Goal: Task Accomplishment & Management: Use online tool/utility

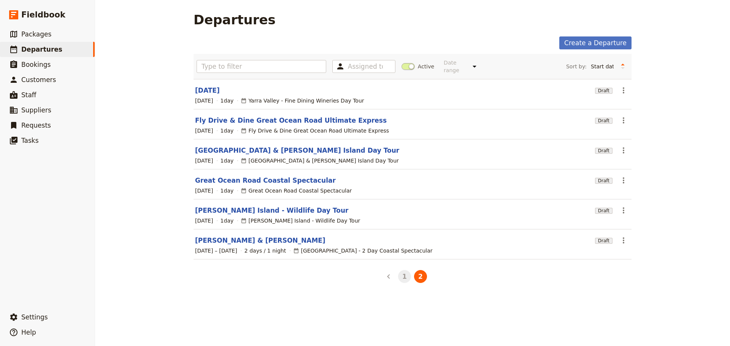
click at [399, 272] on button "1" at bounding box center [404, 276] width 13 height 13
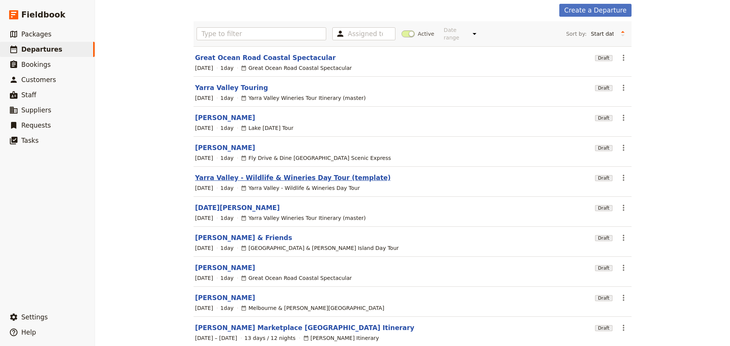
scroll to position [65, 0]
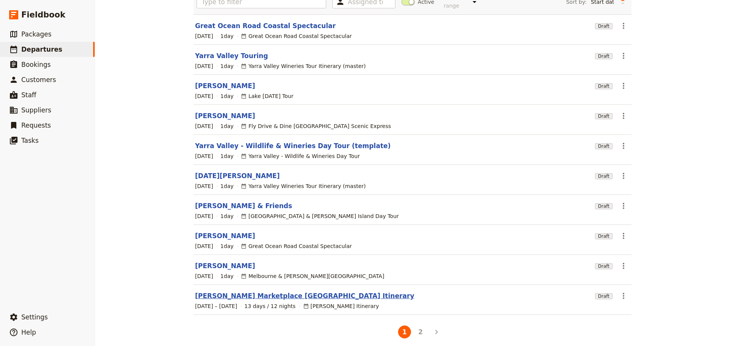
click at [227, 292] on link "[PERSON_NAME] Marketplace [GEOGRAPHIC_DATA] Itinerary" at bounding box center [304, 296] width 219 height 9
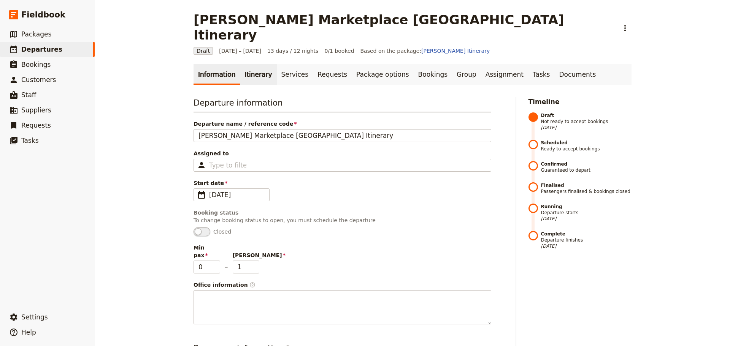
click at [258, 64] on link "Itinerary" at bounding box center [258, 74] width 37 height 21
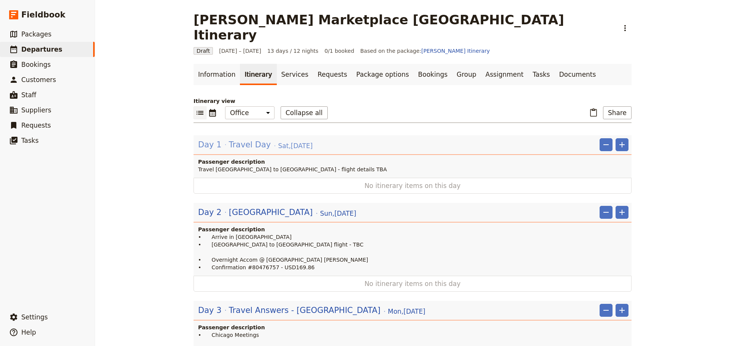
click at [242, 139] on span "Travel Day" at bounding box center [250, 144] width 42 height 11
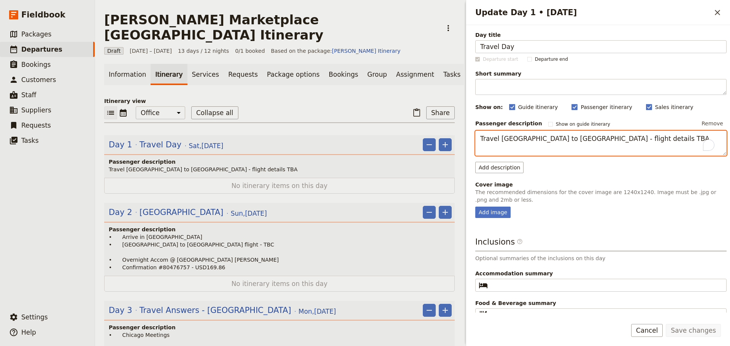
drag, startPoint x: 624, startPoint y: 142, endPoint x: 562, endPoint y: 137, distance: 62.2
click at [562, 137] on textarea "Travel [GEOGRAPHIC_DATA] to [GEOGRAPHIC_DATA] - flight details TBA" at bounding box center [600, 143] width 251 height 25
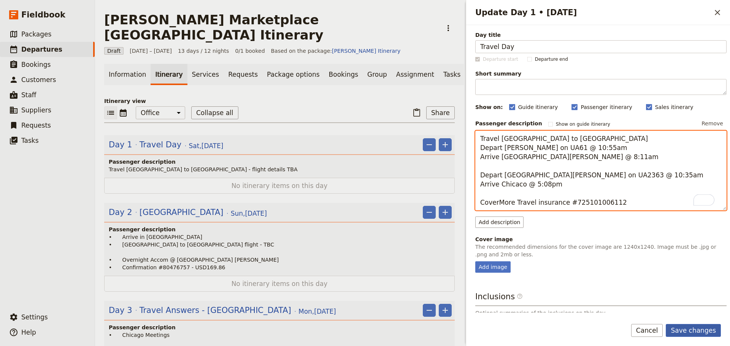
type textarea "Travel [GEOGRAPHIC_DATA] to [GEOGRAPHIC_DATA] Depart [PERSON_NAME] on UA61 @ 10…"
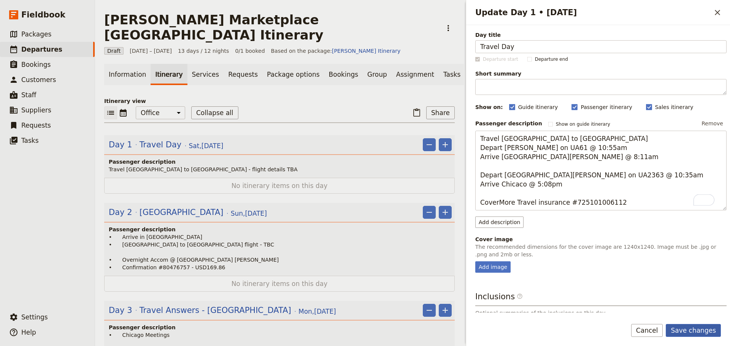
click at [684, 325] on button "Save changes" at bounding box center [693, 330] width 55 height 13
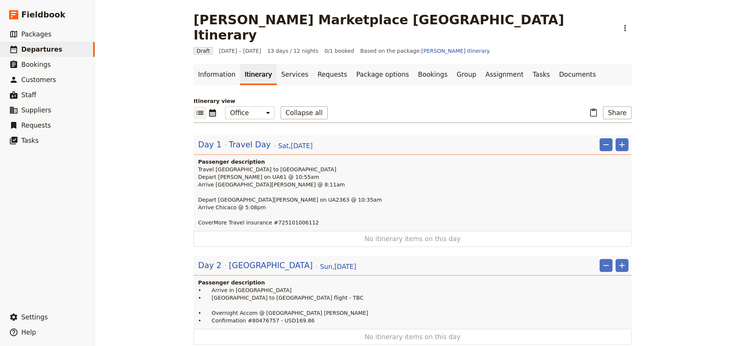
click at [288, 259] on div "Day 2 Chicago [DATE]" at bounding box center [277, 265] width 160 height 13
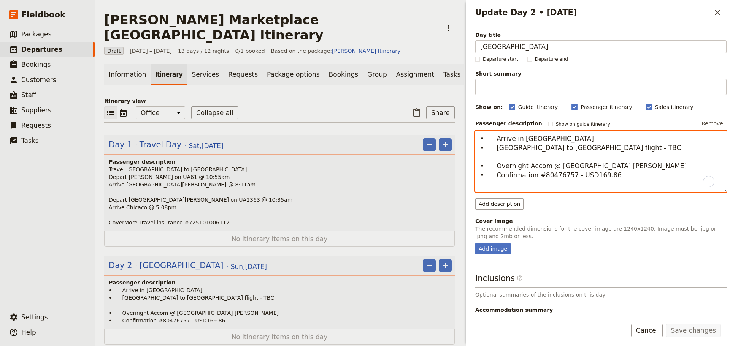
drag, startPoint x: 589, startPoint y: 152, endPoint x: 493, endPoint y: 141, distance: 96.8
click at [493, 141] on textarea "• Arrive in [GEOGRAPHIC_DATA] • [GEOGRAPHIC_DATA] to [GEOGRAPHIC_DATA] flight -…" at bounding box center [600, 162] width 251 height 62
click at [508, 154] on textarea "• Arrive in [GEOGRAPHIC_DATA] • [GEOGRAPHIC_DATA] to [GEOGRAPHIC_DATA] flight -…" at bounding box center [600, 162] width 251 height 62
drag, startPoint x: 597, startPoint y: 148, endPoint x: 494, endPoint y: 151, distance: 103.1
click at [494, 151] on textarea "• Arrive in [GEOGRAPHIC_DATA] • [GEOGRAPHIC_DATA] to [GEOGRAPHIC_DATA] flight -…" at bounding box center [600, 162] width 251 height 62
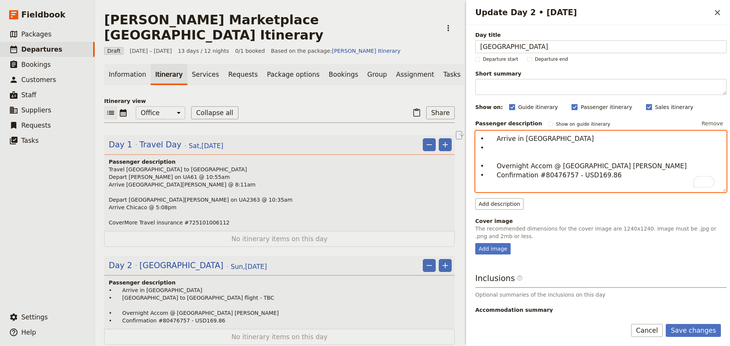
drag, startPoint x: 509, startPoint y: 137, endPoint x: 494, endPoint y: 137, distance: 15.6
click at [494, 137] on textarea "• Arrive in [GEOGRAPHIC_DATA] • • Overnight Accom @ [GEOGRAPHIC_DATA] [PERSON_N…" at bounding box center [600, 162] width 251 height 62
type textarea "• • • Overnight Accom @ [GEOGRAPHIC_DATA] [PERSON_NAME] • Confirmation #8047675…"
click at [554, 176] on textarea "• • • Overnight Accom @ [GEOGRAPHIC_DATA] [PERSON_NAME] • Confirmation #8047675…" at bounding box center [600, 162] width 251 height 62
click at [554, 176] on textarea "• • • Overnight Accom @ Sheraton Suites Chicago O’Hare • Confirmation #80476757…" at bounding box center [600, 162] width 251 height 62
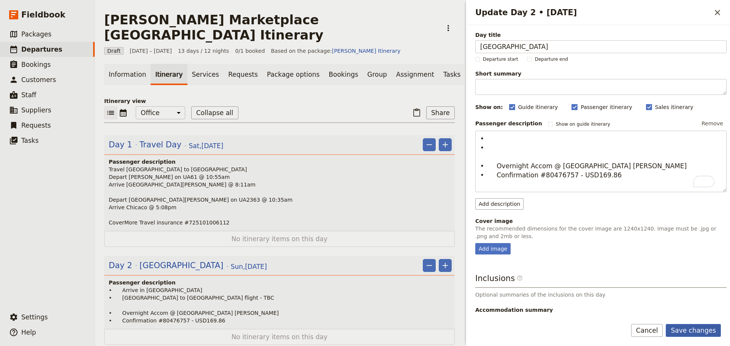
click at [685, 324] on button "Save changes" at bounding box center [693, 330] width 55 height 13
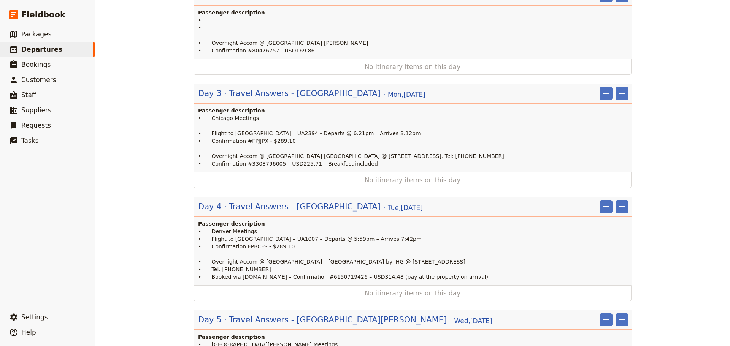
scroll to position [194, 0]
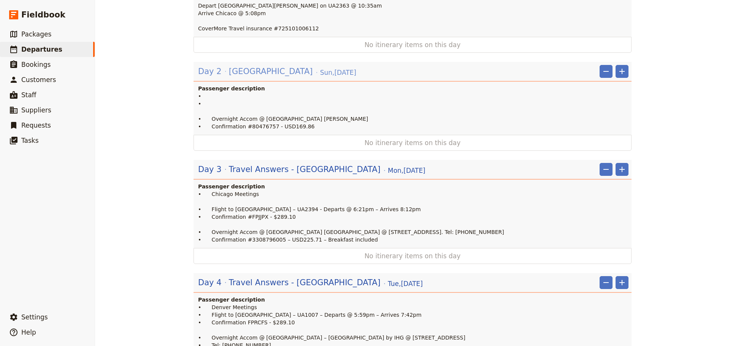
click at [242, 66] on span "Chicago" at bounding box center [271, 71] width 84 height 11
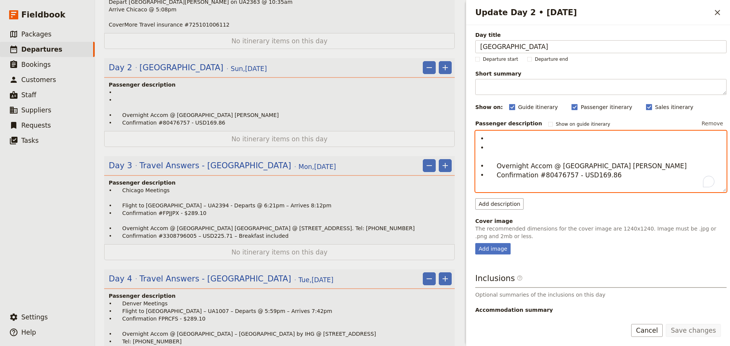
click at [514, 140] on textarea "• • • Overnight Accom @ Sheraton Suites Chicago O’Hare • Confirmation #80476757…" at bounding box center [600, 162] width 251 height 62
drag, startPoint x: 603, startPoint y: 177, endPoint x: 583, endPoint y: 178, distance: 19.8
click at [583, 178] on textarea "• Sheraton - bookings@gpt email / Password Sustain@2025 • • Overnight Accom @ S…" at bounding box center [600, 162] width 251 height 62
click at [508, 167] on textarea "• Sheraton - bookings@gpt email / Password Sustain@2025 • • Overnight Accom @ S…" at bounding box center [600, 162] width 251 height 62
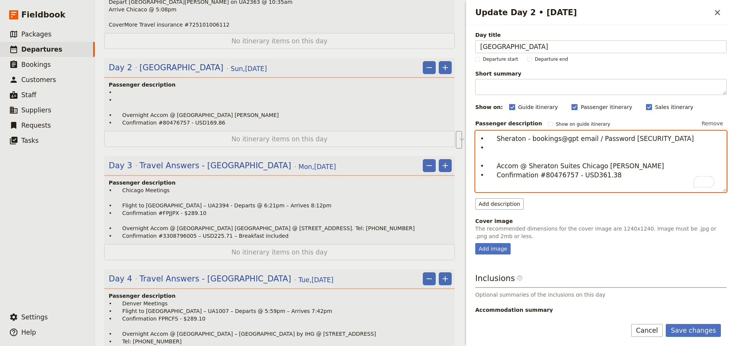
drag, startPoint x: 573, startPoint y: 176, endPoint x: 493, endPoint y: 165, distance: 81.0
click at [493, 165] on textarea "• Sheraton - bookings@gpt email / Password Sustain@2025 • • Accom @ Sheraton Su…" at bounding box center [600, 162] width 251 height 62
click at [597, 170] on textarea "• Sheraton - bookings@gpt email / Password Sustain@2025 • • Accom @ Sheraton Su…" at bounding box center [600, 162] width 251 height 62
click at [513, 146] on textarea "• Sheraton - bookings@gpt email / Password Sustain@2025 • • Accom @ Sheraton Su…" at bounding box center [600, 162] width 251 height 62
type textarea "• Sheraton - bookings@gpt email / Password Sustain@2025 • • Accom @ Sheraton Su…"
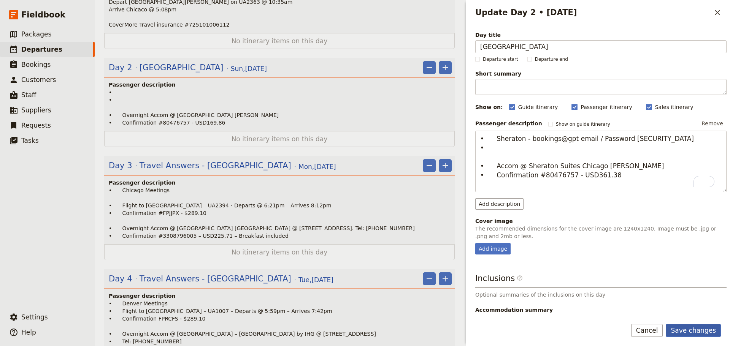
click at [686, 324] on button "Save changes" at bounding box center [693, 330] width 55 height 13
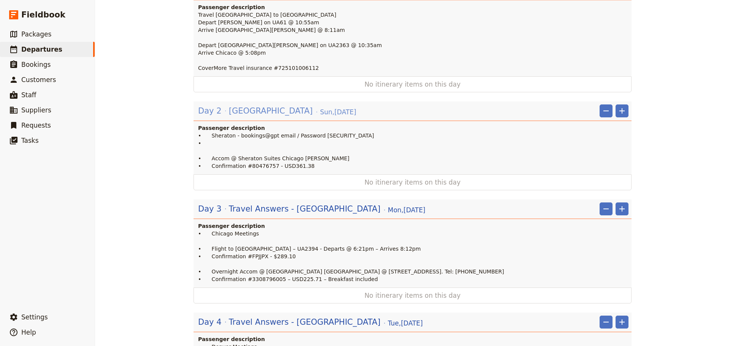
scroll to position [118, 0]
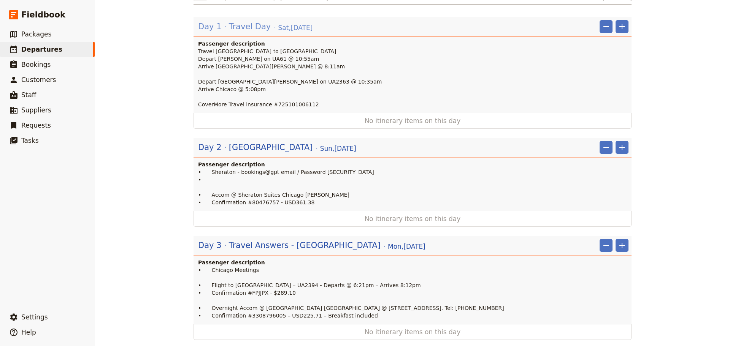
click at [241, 21] on span "Travel Day" at bounding box center [250, 26] width 42 height 11
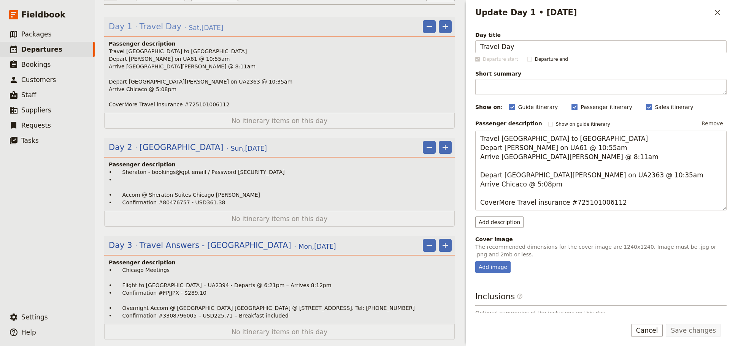
scroll to position [122, 0]
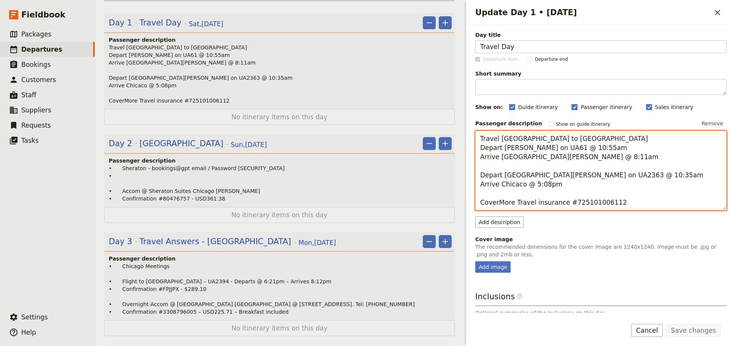
click at [614, 203] on textarea "Travel Melbourne to Chicago Depart MEL on UA61 @ 10:55am Arrive San Fran @ 8:11…" at bounding box center [600, 171] width 251 height 80
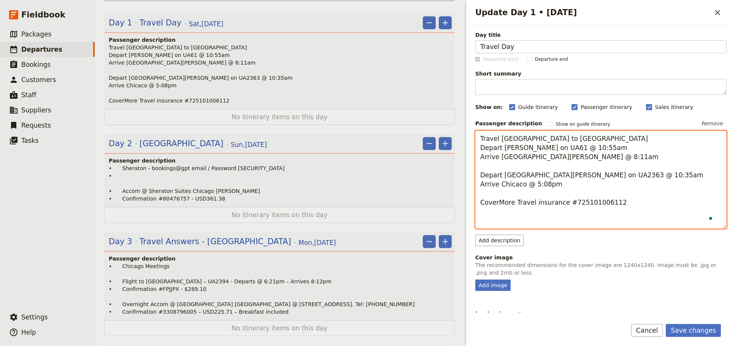
paste textarea "Accom @ Sheraton Suites Chicago O’Hare • Confirmation #80476757 - USD361.38"
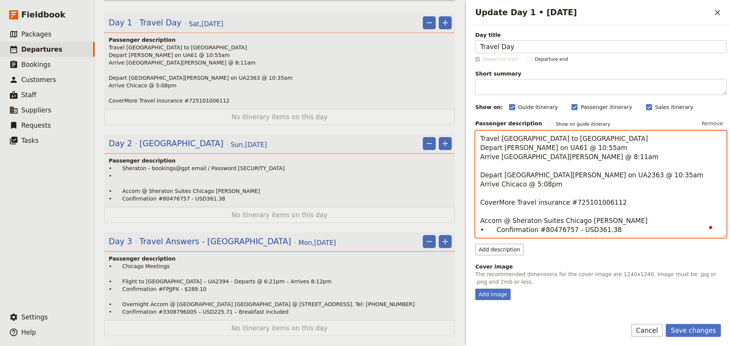
drag, startPoint x: 495, startPoint y: 232, endPoint x: 468, endPoint y: 229, distance: 28.0
click at [468, 229] on div "Day title Travel Day Departure start Departure end Short summary 150 / 150 char…" at bounding box center [598, 169] width 264 height 288
click at [621, 220] on textarea "Travel Melbourne to Chicago Depart MEL on UA61 @ 10:55am Arrive San Fran @ 8:11…" at bounding box center [600, 184] width 251 height 107
click at [616, 220] on textarea "Travel Melbourne to Chicago Depart MEL on UA61 @ 10:55am Arrive San Fran @ 8:11…" at bounding box center [600, 184] width 251 height 107
click at [684, 221] on textarea "Travel Melbourne to Chicago Depart MEL on UA61 @ 10:55am Arrive San Fran @ 8:11…" at bounding box center [600, 184] width 251 height 107
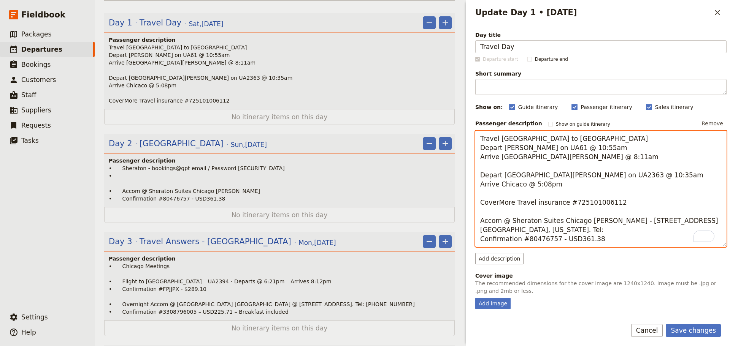
click at [578, 231] on textarea "Travel Melbourne to Chicago Depart MEL on UA61 @ 10:55am Arrive San Fran @ 8:11…" at bounding box center [600, 189] width 251 height 116
paste textarea "+18476996300"
click at [523, 231] on textarea "Travel Melbourne to Chicago Depart MEL on UA61 @ 10:55am Arrive San Fran @ 8:11…" at bounding box center [600, 189] width 251 height 116
click at [521, 234] on textarea "Travel Melbourne to Chicago Depart MEL on UA61 @ 10:55am Arrive San Fran @ 8:11…" at bounding box center [600, 189] width 251 height 116
click at [517, 230] on textarea "Travel Melbourne to Chicago Depart MEL on UA61 @ 10:55am Arrive San Fran @ 8:11…" at bounding box center [600, 189] width 251 height 116
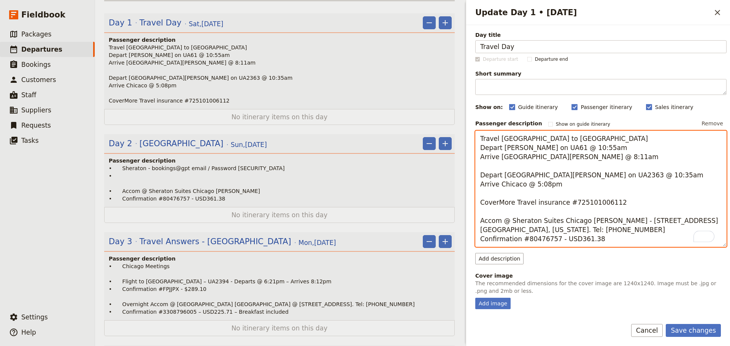
click at [513, 232] on textarea "Travel Melbourne to Chicago Depart MEL on UA61 @ 10:55am Arrive San Fran @ 8:11…" at bounding box center [600, 189] width 251 height 116
click at [500, 224] on textarea "Travel Melbourne to Chicago Depart MEL on UA61 @ 10:55am Arrive San Fran @ 8:11…" at bounding box center [600, 189] width 251 height 116
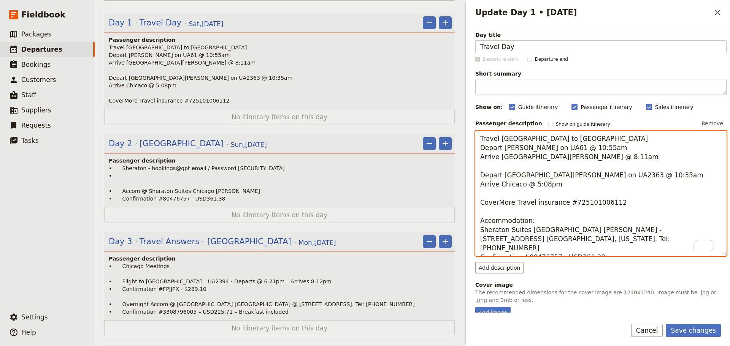
click at [573, 231] on textarea "Travel Melbourne to Chicago Depart MEL on UA61 @ 10:55am Arrive San Fran @ 8:11…" at bounding box center [600, 193] width 251 height 125
click at [695, 230] on textarea "Travel Melbourne to Chicago Depart MEL on UA61 @ 10:55am Arrive San Fran @ 8:11…" at bounding box center [600, 193] width 251 height 125
click at [561, 239] on textarea "Travel Melbourne to Chicago Depart MEL on UA61 @ 10:55am Arrive San Fran @ 8:11…" at bounding box center [600, 193] width 251 height 125
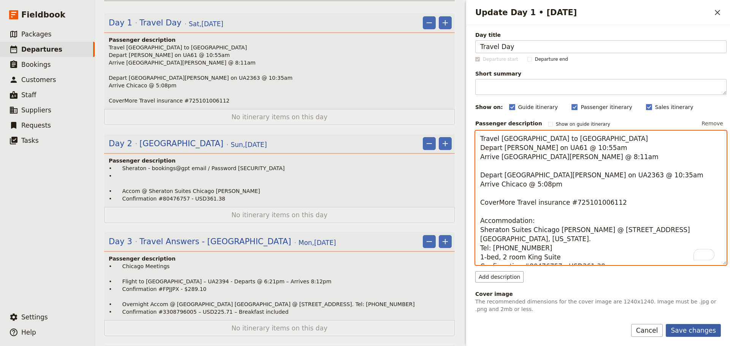
type textarea "Travel Melbourne to Chicago Depart MEL on UA61 @ 10:55am Arrive San Fran @ 8:11…"
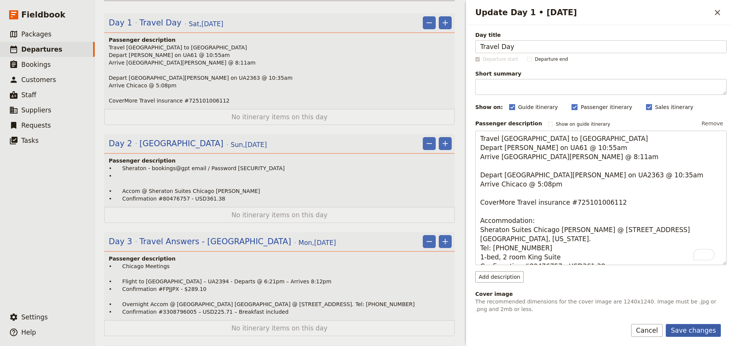
click at [702, 325] on button "Save changes" at bounding box center [693, 330] width 55 height 13
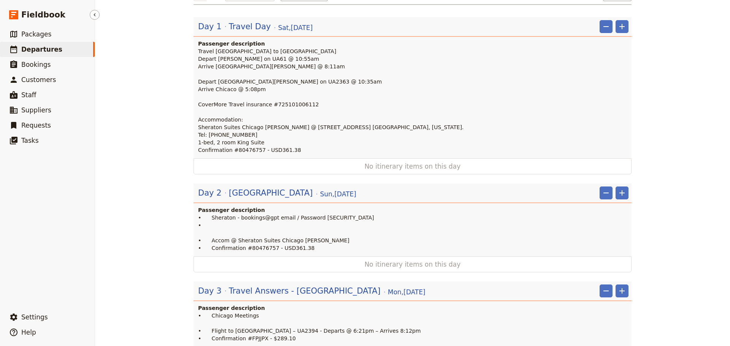
click at [13, 42] on link "​ Departures" at bounding box center [47, 49] width 95 height 15
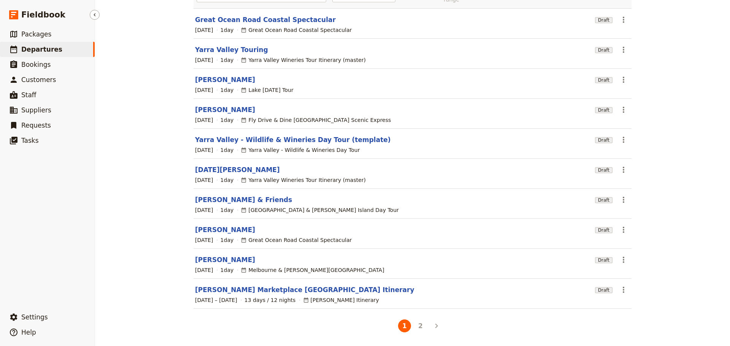
scroll to position [65, 0]
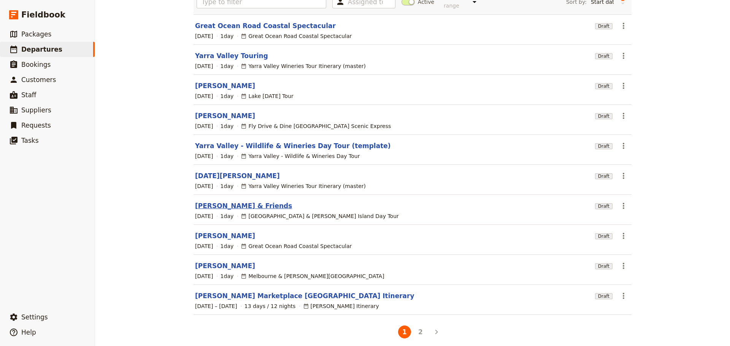
click at [234, 202] on link "[PERSON_NAME] & Friends" at bounding box center [243, 206] width 97 height 9
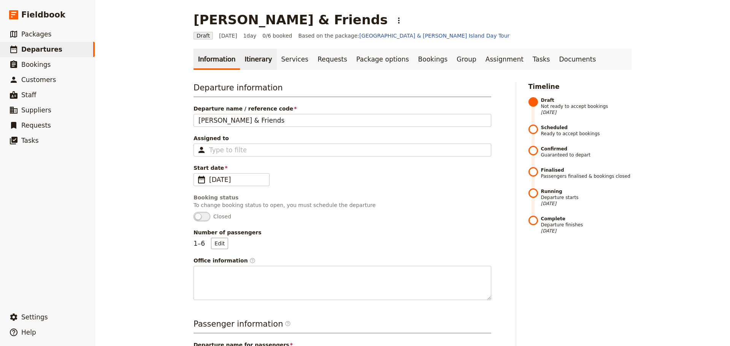
click at [244, 59] on link "Itinerary" at bounding box center [258, 59] width 37 height 21
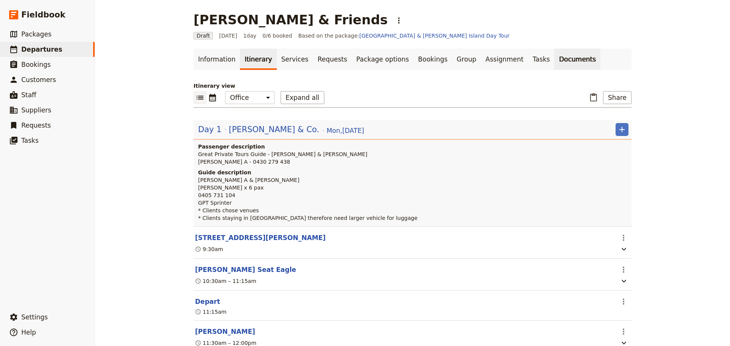
click at [554, 56] on link "Documents" at bounding box center [577, 59] width 46 height 21
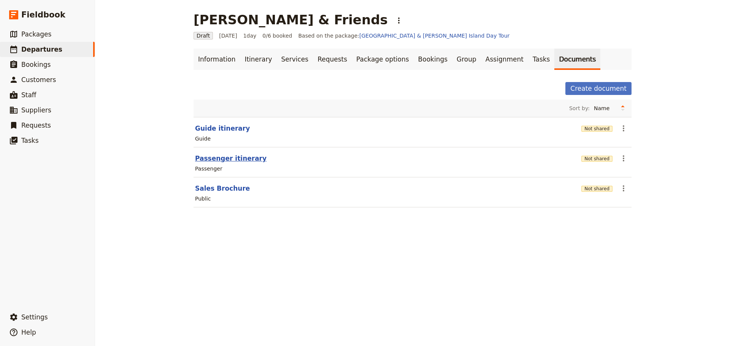
click at [213, 162] on button "Passenger itinerary" at bounding box center [230, 158] width 71 height 9
select select "PASSENGER"
select select "DEFAULT"
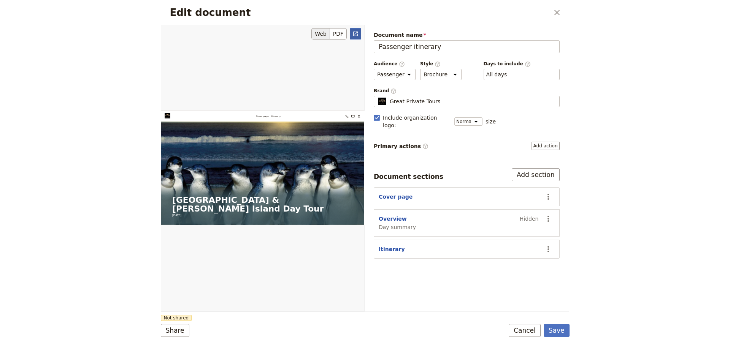
click at [357, 33] on icon "Open full preview" at bounding box center [355, 34] width 6 height 6
click at [520, 331] on button "Cancel" at bounding box center [525, 330] width 32 height 13
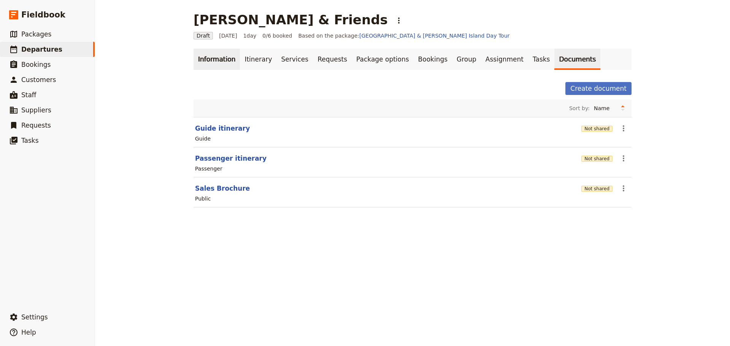
click at [203, 54] on link "Information" at bounding box center [217, 59] width 46 height 21
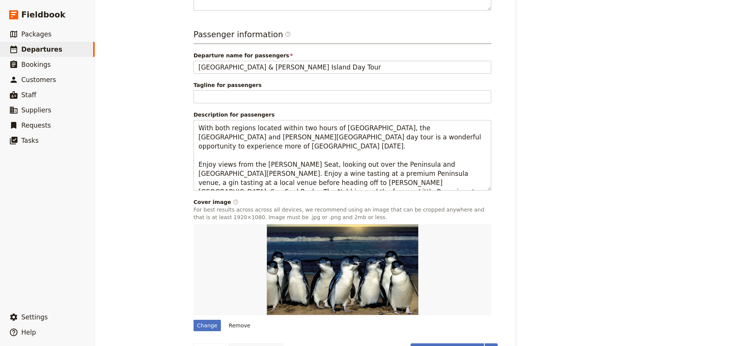
scroll to position [312, 0]
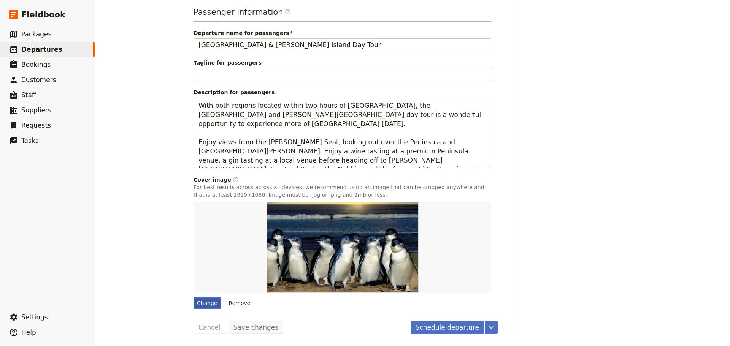
click at [203, 303] on div "Change" at bounding box center [207, 303] width 27 height 11
click at [194, 298] on input "Change" at bounding box center [193, 297] width 0 height 0
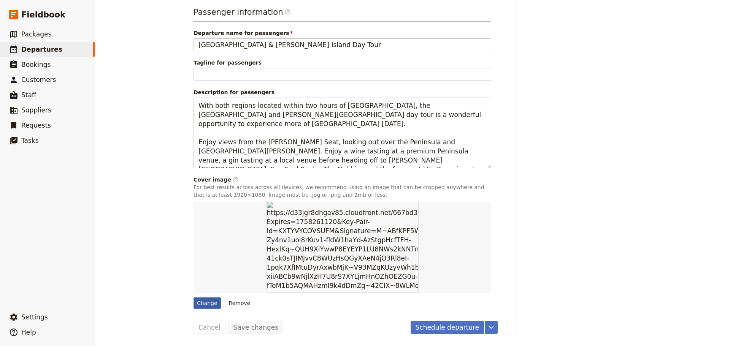
click at [208, 303] on div "Change" at bounding box center [207, 303] width 27 height 11
click at [194, 298] on input "Change" at bounding box center [193, 297] width 0 height 0
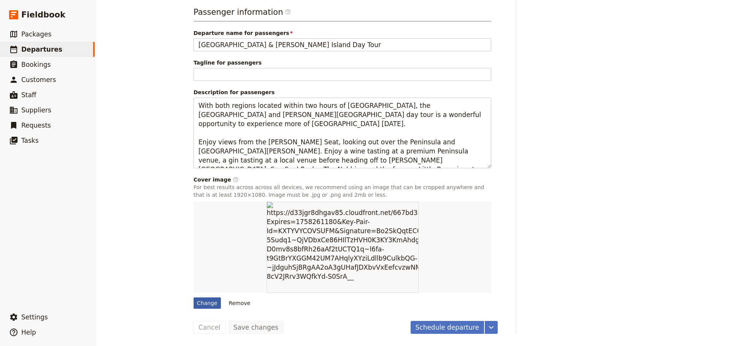
click at [207, 306] on div "Change" at bounding box center [207, 303] width 27 height 11
click at [194, 298] on input "Change" at bounding box center [193, 297] width 0 height 0
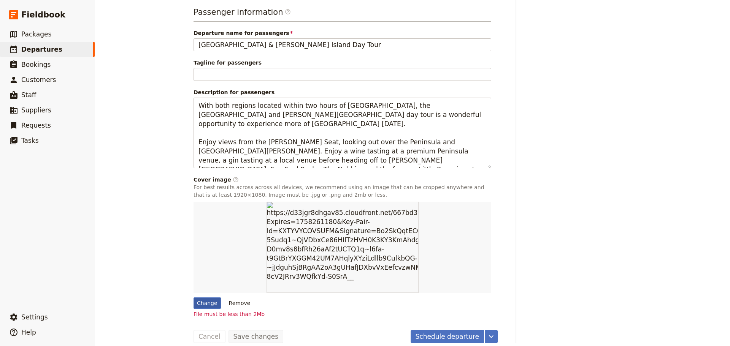
click at [204, 303] on div "Change" at bounding box center [207, 303] width 27 height 11
click at [194, 298] on input "Change" at bounding box center [193, 297] width 0 height 0
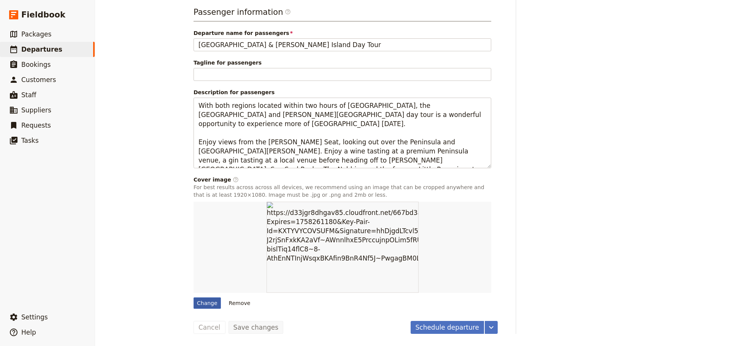
click at [201, 300] on div "Change" at bounding box center [207, 303] width 27 height 11
click at [194, 298] on input "Change" at bounding box center [193, 297] width 0 height 0
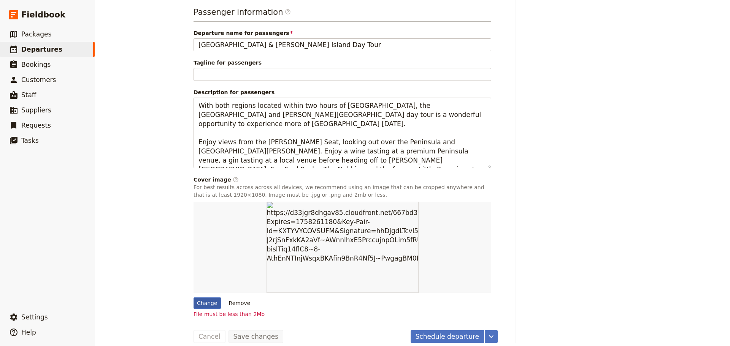
click at [206, 303] on div "Change" at bounding box center [207, 303] width 27 height 11
click at [194, 298] on input "Change" at bounding box center [193, 297] width 0 height 0
type input "C:\fakepath\146051-57.jpg"
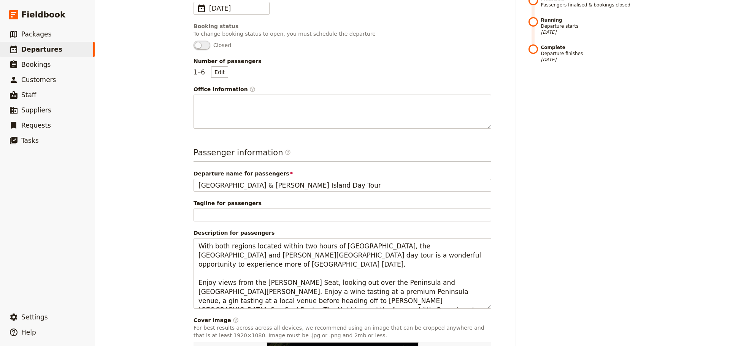
scroll to position [8, 0]
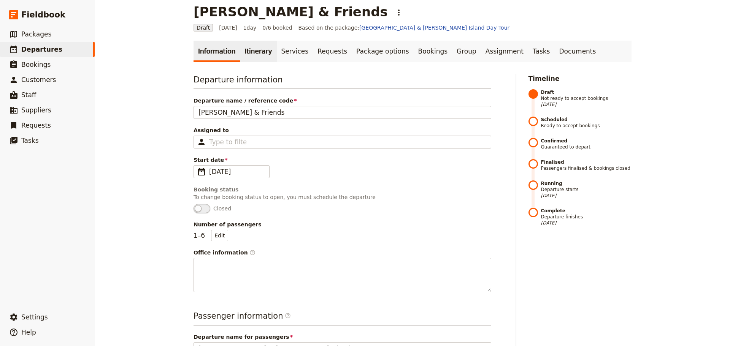
click at [240, 50] on link "Itinerary" at bounding box center [258, 51] width 37 height 21
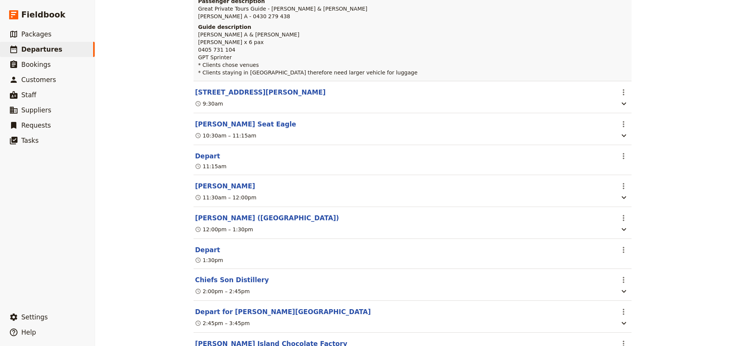
scroll to position [198, 0]
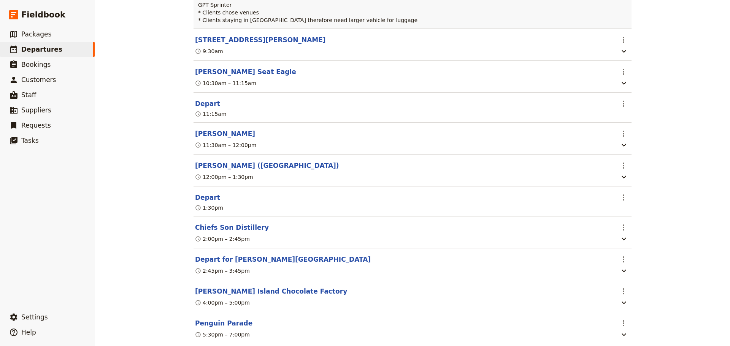
click at [208, 232] on button "Chiefs Son Distillery" at bounding box center [232, 227] width 74 height 9
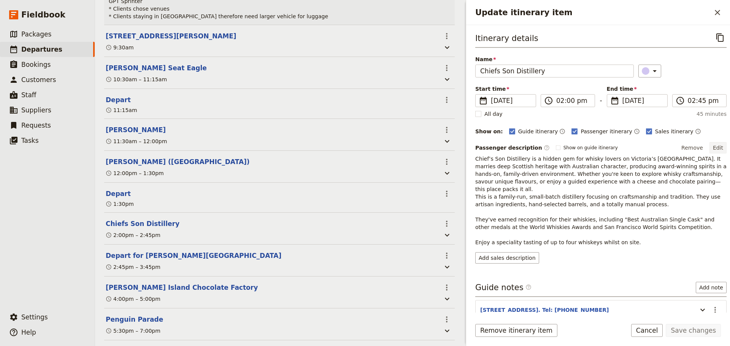
click at [717, 143] on button "Edit" at bounding box center [718, 147] width 17 height 11
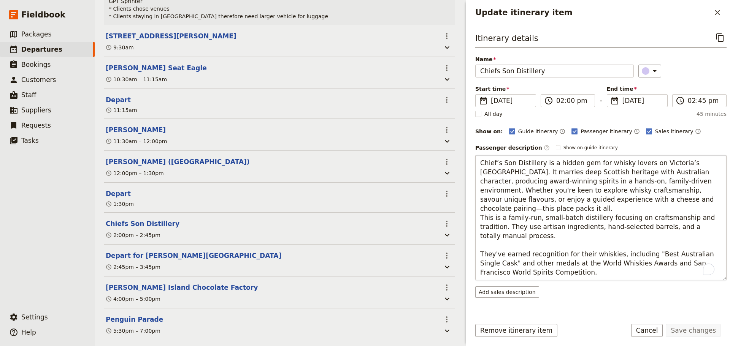
click at [690, 201] on textarea "Chief’s Son Distillery is a hidden gem for whisky lovers on Victoria’s Morningt…" at bounding box center [600, 217] width 251 height 125
type textarea "Chief’s Son Distillery is a hidden gem for whisky lovers on Victoria’s Morningt…"
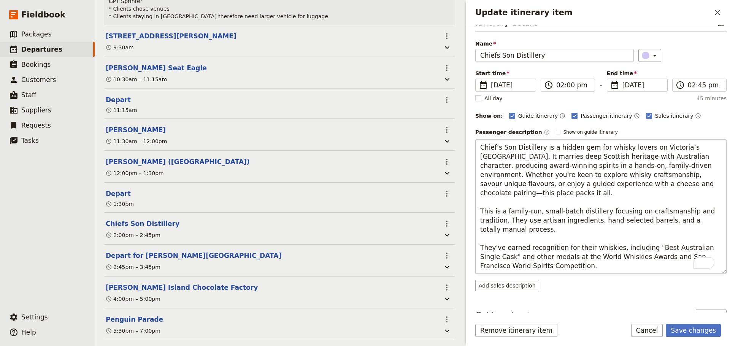
scroll to position [38, 0]
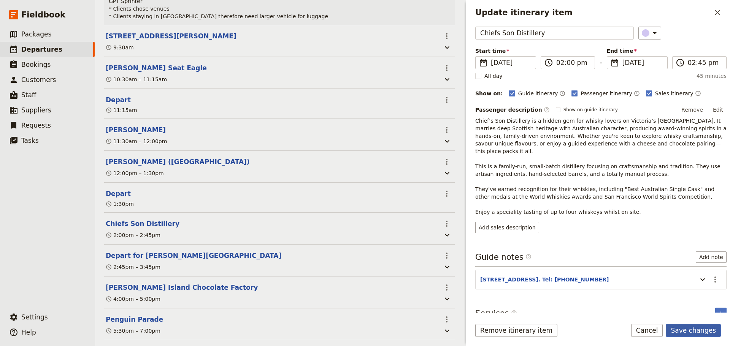
click at [682, 328] on button "Save changes" at bounding box center [693, 330] width 55 height 13
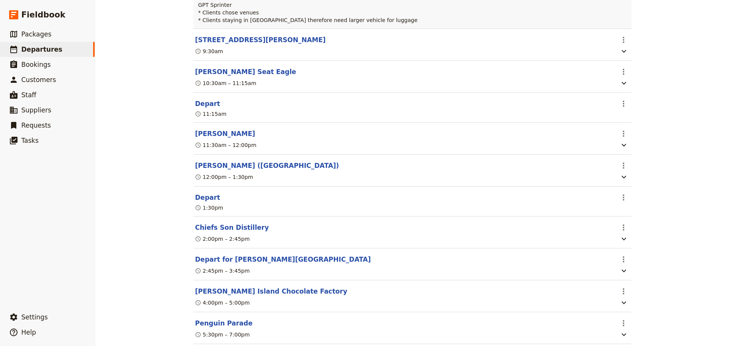
scroll to position [0, 0]
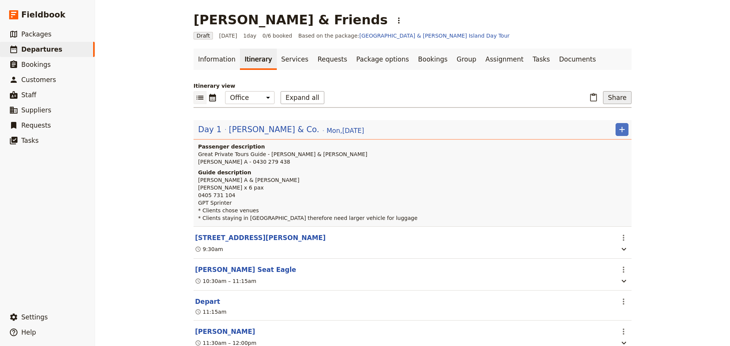
click at [617, 99] on button "Share" at bounding box center [617, 97] width 29 height 13
click at [602, 126] on span "Passenger itinerary" at bounding box center [597, 125] width 51 height 8
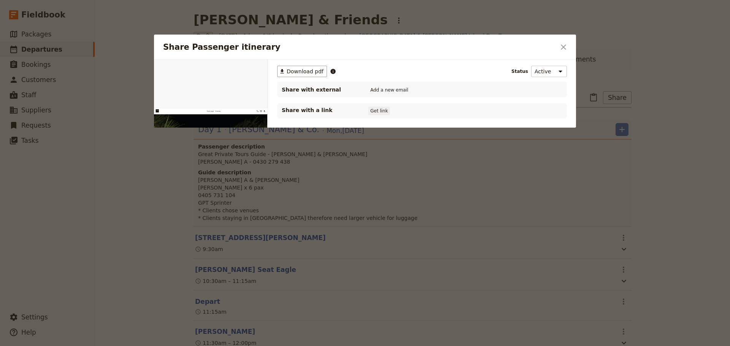
click at [381, 113] on button "Get link" at bounding box center [378, 111] width 21 height 8
click at [443, 111] on button "Get link" at bounding box center [436, 111] width 21 height 8
click at [559, 47] on icon "Close dialog" at bounding box center [563, 47] width 9 height 9
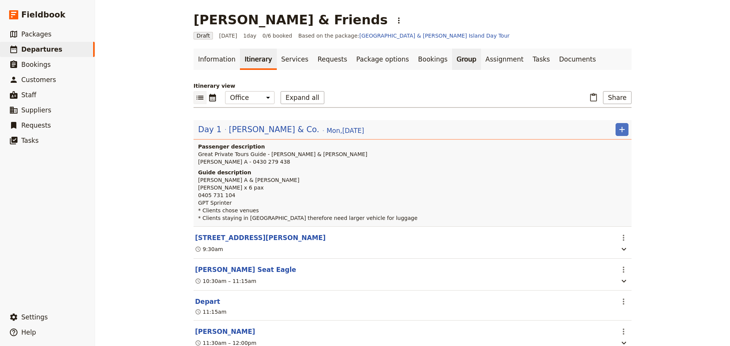
click at [452, 56] on link "Group" at bounding box center [466, 59] width 29 height 21
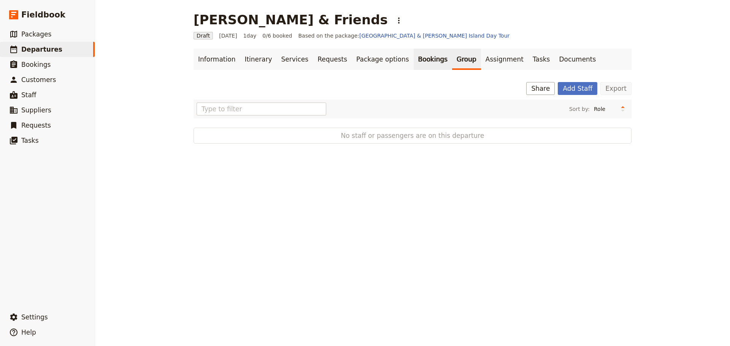
click at [414, 63] on link "Bookings" at bounding box center [433, 59] width 38 height 21
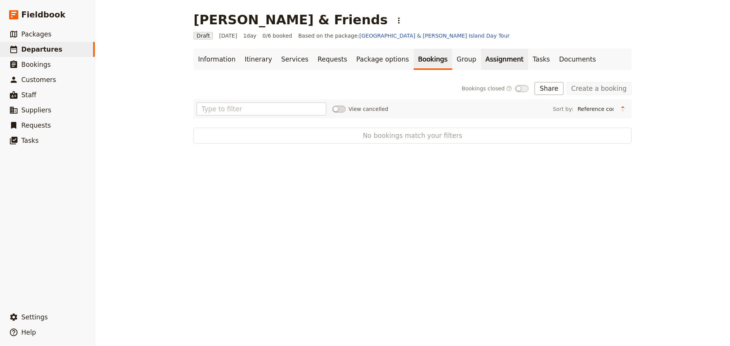
click at [481, 57] on link "Assignment" at bounding box center [504, 59] width 47 height 21
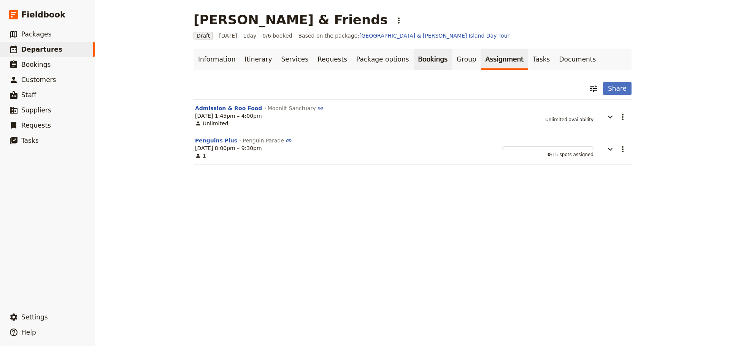
click at [422, 59] on link "Bookings" at bounding box center [433, 59] width 38 height 21
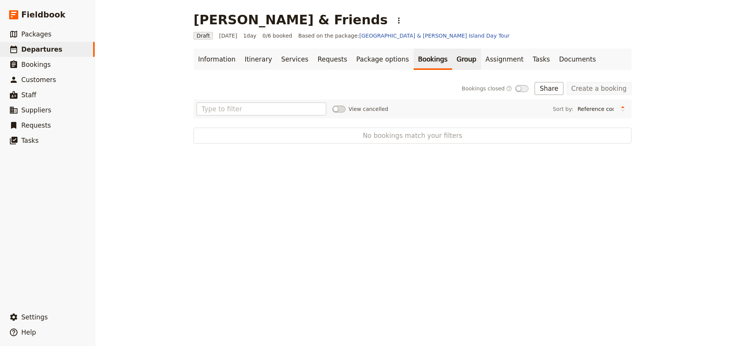
click at [452, 56] on link "Group" at bounding box center [466, 59] width 29 height 21
click at [574, 85] on button "Add Staff" at bounding box center [578, 88] width 40 height 13
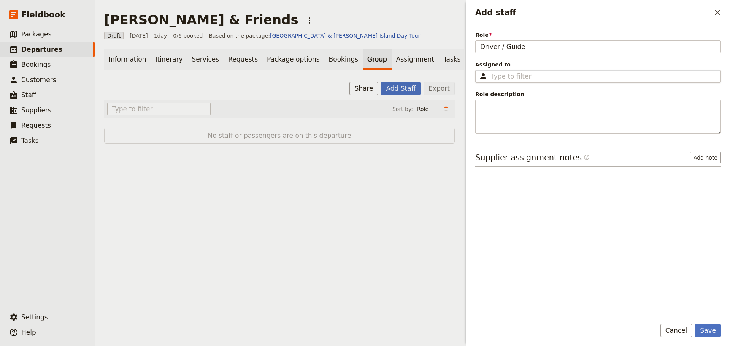
type input "Driver / Guide"
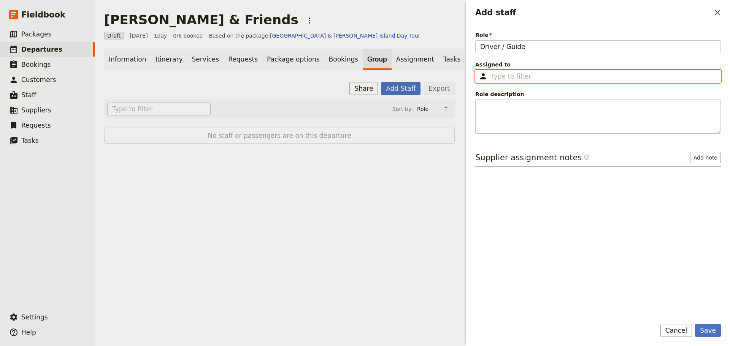
click at [564, 78] on input "Assigned to ​" at bounding box center [603, 76] width 225 height 9
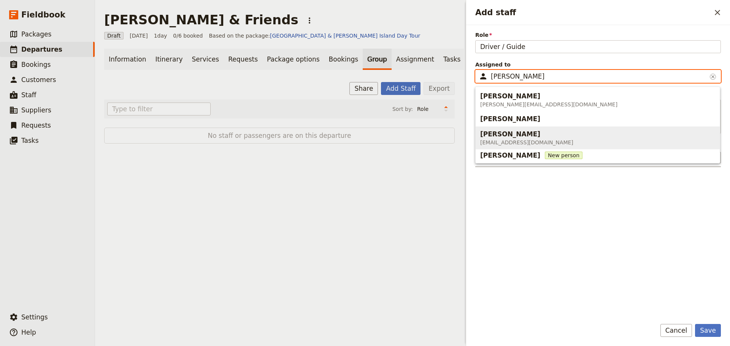
click at [519, 140] on span "info@greatprivatetours.com.au" at bounding box center [526, 143] width 93 height 8
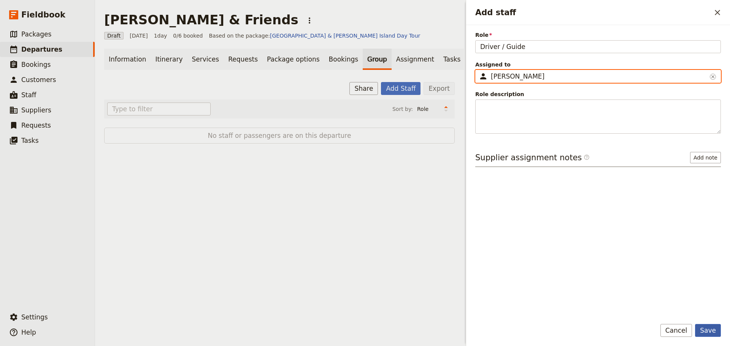
type input "Steven Andrew"
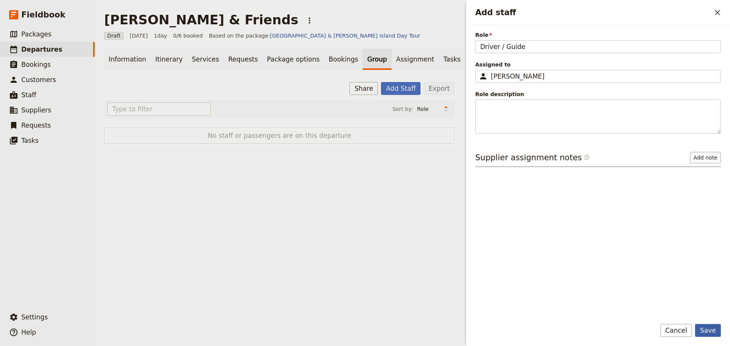
click at [713, 332] on button "Save" at bounding box center [708, 330] width 26 height 13
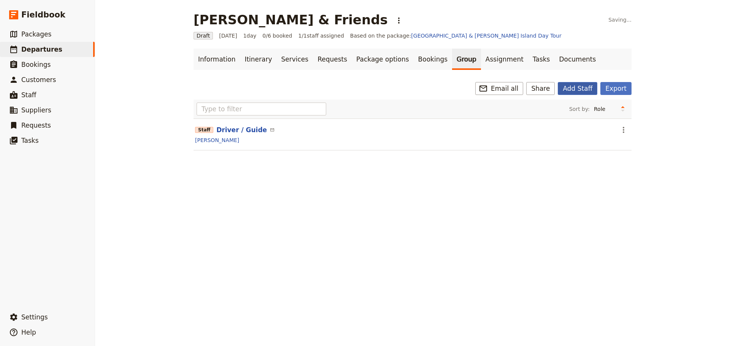
click at [580, 89] on button "Add Staff" at bounding box center [578, 88] width 40 height 13
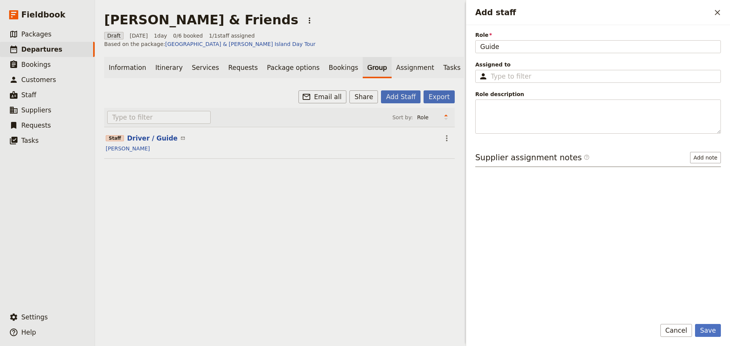
type input "Guide"
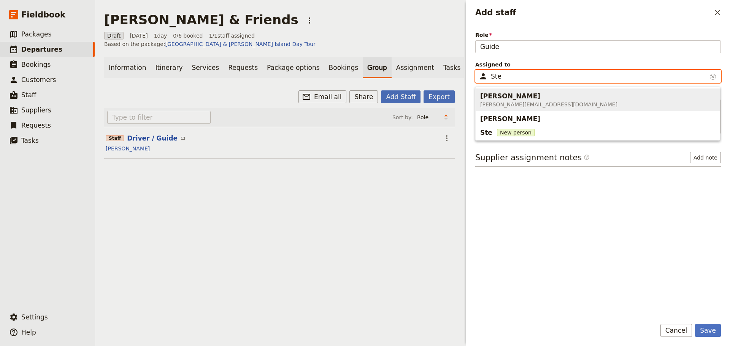
click at [554, 103] on span "Steve Blenheim steve@blenheimbrand.com" at bounding box center [597, 100] width 235 height 20
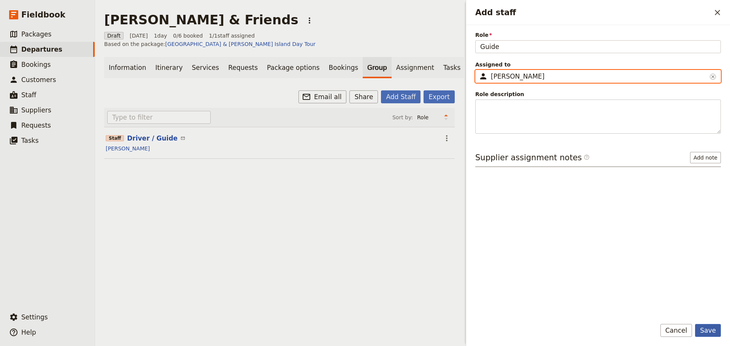
type input "Steve Blenheim"
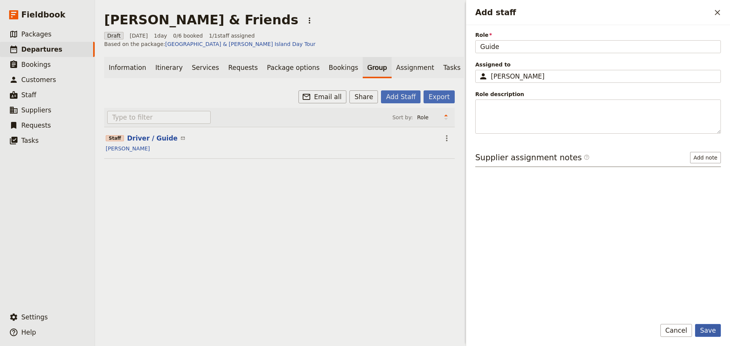
click at [707, 329] on button "Save" at bounding box center [708, 330] width 26 height 13
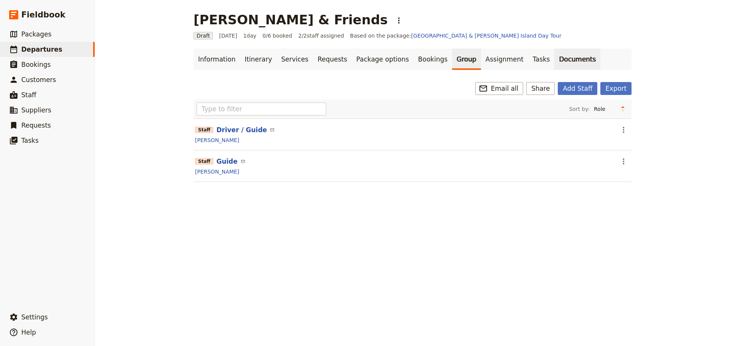
click at [554, 63] on link "Documents" at bounding box center [577, 59] width 46 height 21
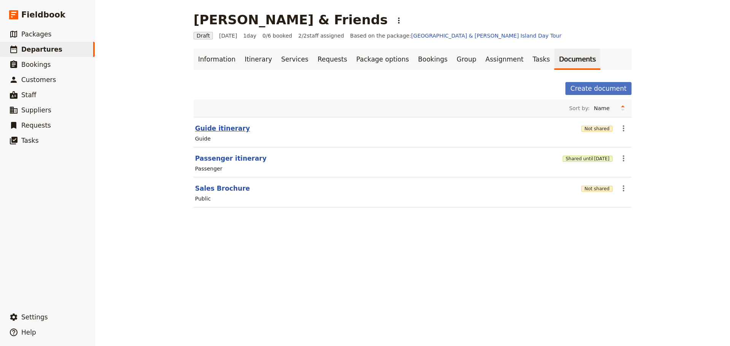
click at [209, 125] on button "Guide itinerary" at bounding box center [222, 128] width 55 height 9
select select "STAFF"
select select "RUN_SHEET"
select select "DEFAULT"
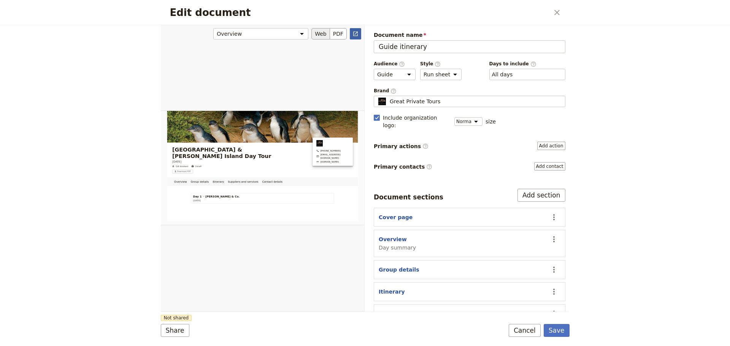
click at [354, 30] on link "​" at bounding box center [355, 33] width 11 height 11
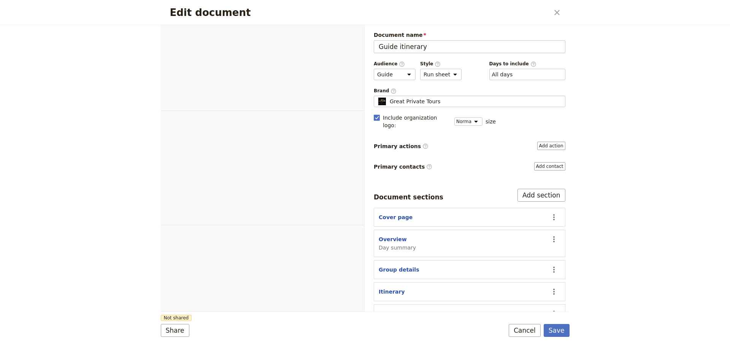
select select "STAFF"
select select "RUN_SHEET"
select select "DEFAULT"
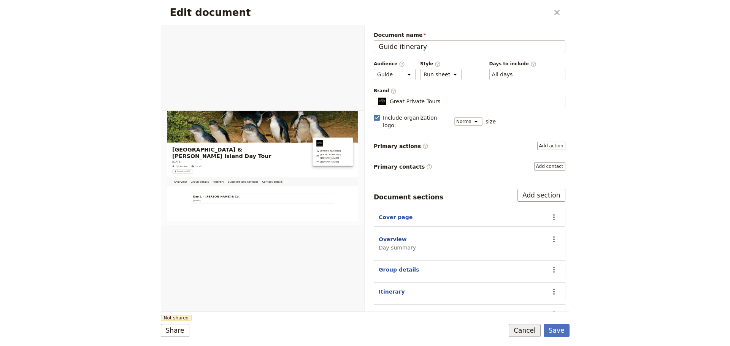
click at [532, 329] on button "Cancel" at bounding box center [525, 330] width 32 height 13
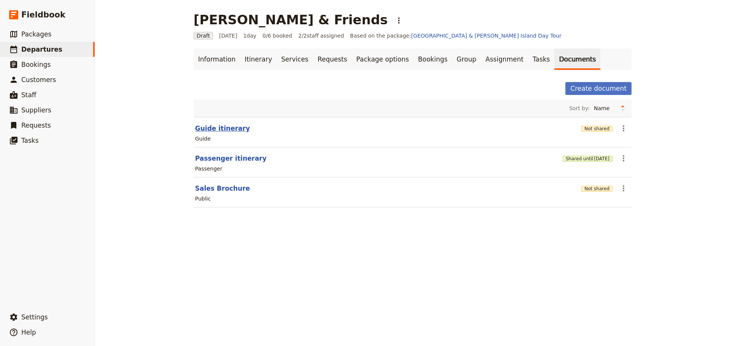
click at [218, 131] on button "Guide itinerary" at bounding box center [222, 128] width 55 height 9
select select "STAFF"
select select "RUN_SHEET"
select select "DEFAULT"
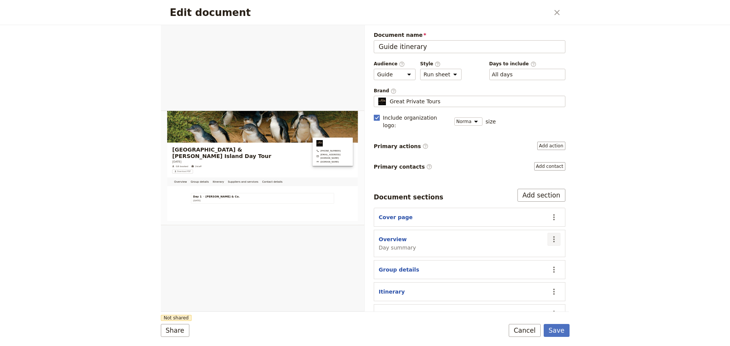
click at [549, 235] on icon "Actions" at bounding box center [553, 239] width 9 height 9
click at [503, 298] on span "Hide section" at bounding box center [504, 296] width 33 height 8
click at [549, 213] on icon "Actions" at bounding box center [553, 217] width 9 height 9
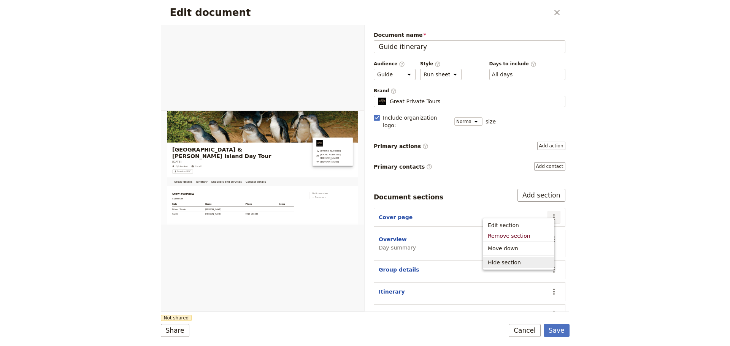
click at [537, 265] on span "Hide section" at bounding box center [519, 263] width 62 height 8
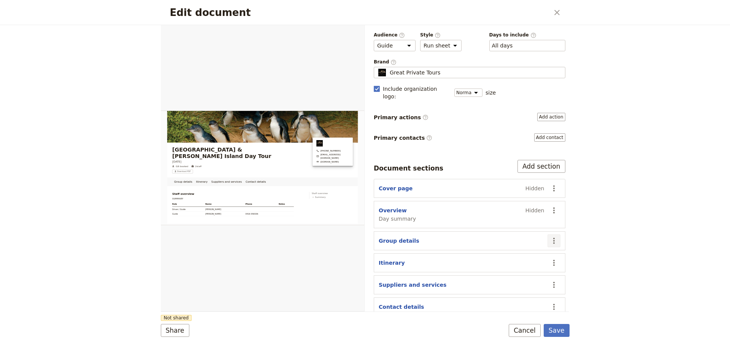
click at [549, 237] on icon "Actions" at bounding box center [553, 241] width 9 height 9
click at [516, 295] on span "Hide section" at bounding box center [504, 297] width 33 height 8
select select "68a283aca0420423ef210704"
click at [549, 303] on icon "Actions" at bounding box center [553, 307] width 9 height 9
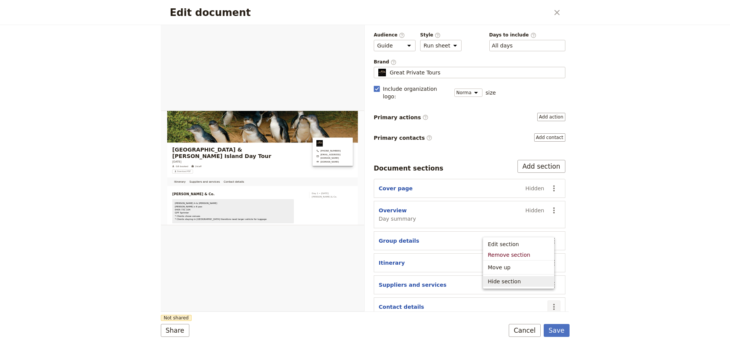
click at [541, 279] on span "Hide section" at bounding box center [519, 282] width 62 height 8
click at [548, 279] on button "​" at bounding box center [554, 285] width 13 height 13
click at [536, 258] on span "Hide section" at bounding box center [519, 260] width 62 height 8
click at [556, 329] on button "Save" at bounding box center [557, 330] width 26 height 13
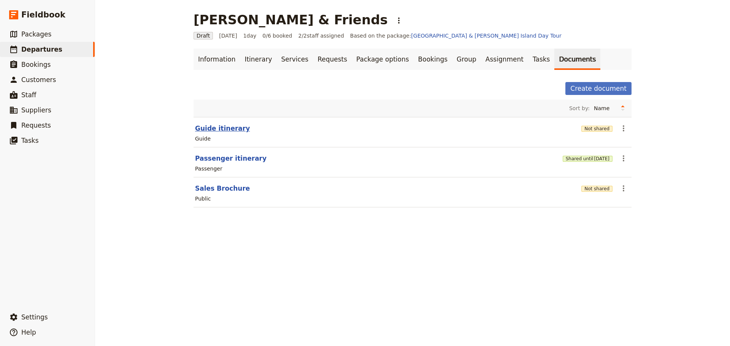
click at [220, 125] on button "Guide itinerary" at bounding box center [222, 128] width 55 height 9
select select "STAFF"
select select "RUN_SHEET"
select select "DEFAULT"
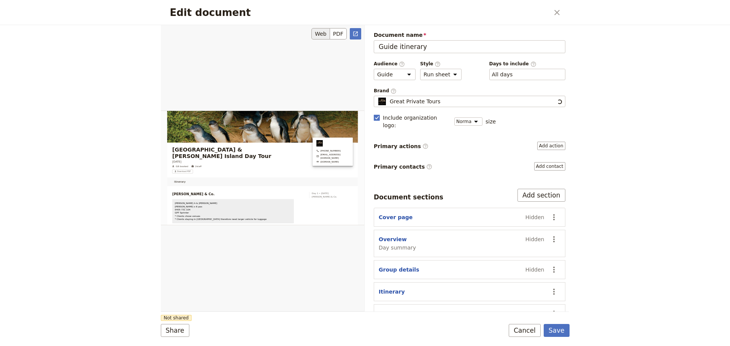
scroll to position [0, 0]
click at [355, 35] on icon "Open full preview" at bounding box center [355, 34] width 6 height 6
click at [527, 331] on button "Cancel" at bounding box center [525, 330] width 32 height 13
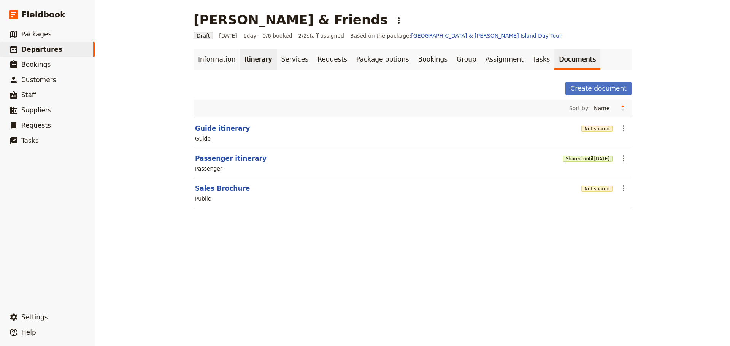
click at [246, 64] on link "Itinerary" at bounding box center [258, 59] width 37 height 21
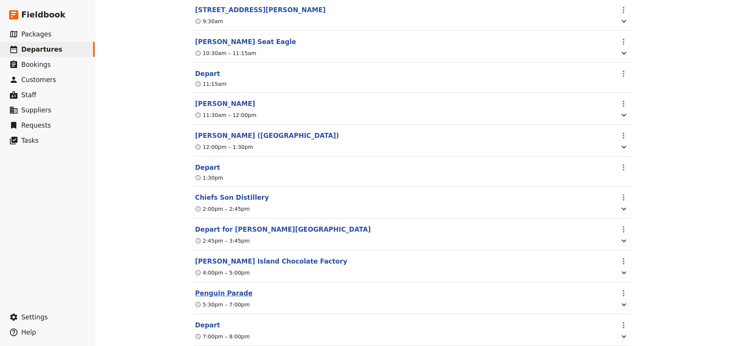
click at [226, 298] on button "Penguin Parade" at bounding box center [223, 293] width 57 height 9
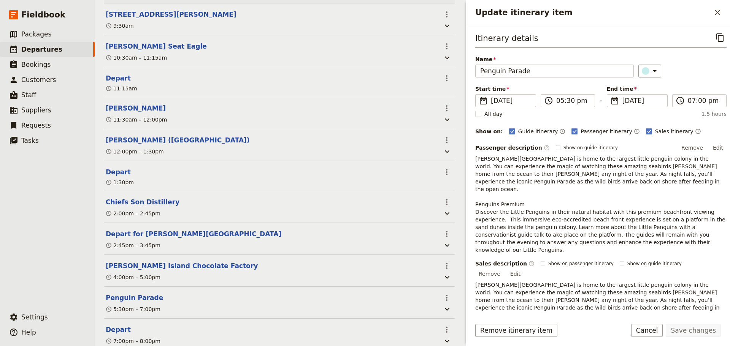
scroll to position [88, 0]
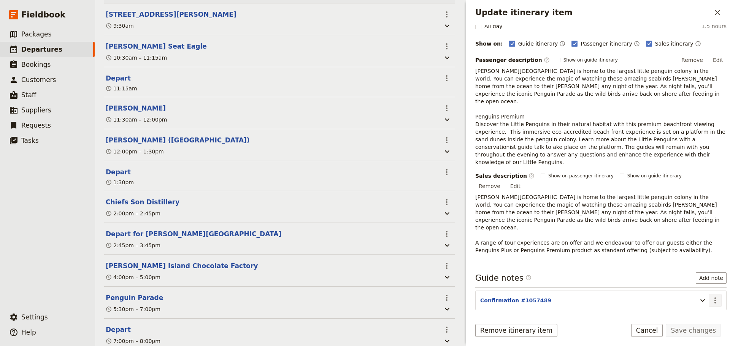
click at [711, 296] on icon "Actions" at bounding box center [715, 300] width 9 height 9
click at [704, 285] on span "Edit note" at bounding box center [693, 286] width 35 height 8
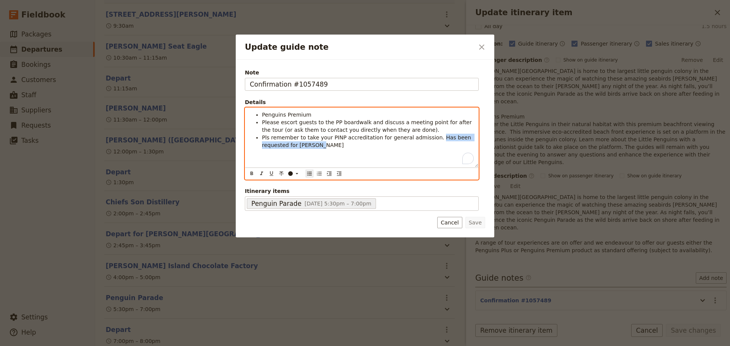
drag, startPoint x: 425, startPoint y: 146, endPoint x: 424, endPoint y: 140, distance: 6.3
click at [424, 140] on li "Pls remember to take your PINP accreditation for general admission. Has been re…" at bounding box center [368, 141] width 212 height 15
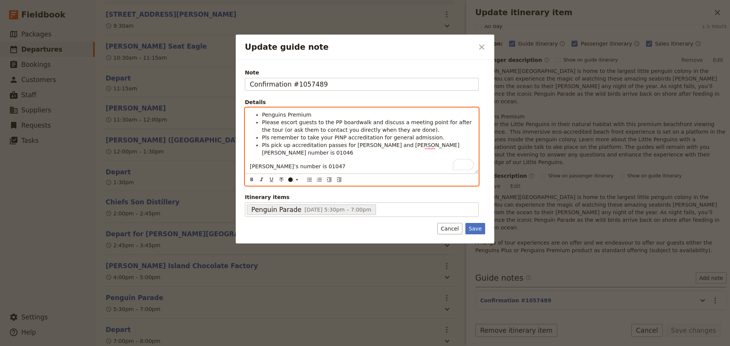
click at [249, 168] on div "Penguins Premium Please escort guests to the PP boardwalk and discuss a meeting…" at bounding box center [361, 140] width 233 height 65
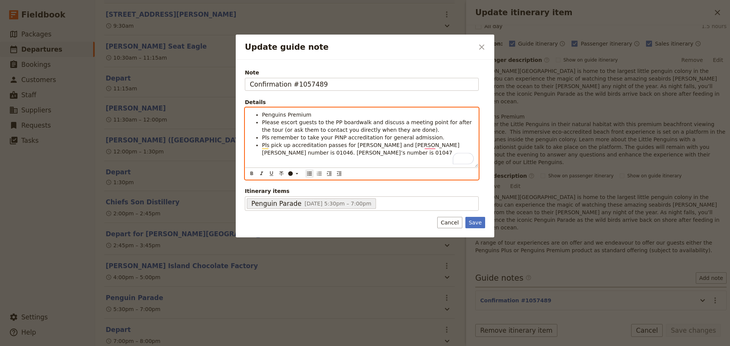
click at [423, 144] on span "Pls pick up accreditation passes for Steve Blenheim and Cory Corbett Cory Corbe…" at bounding box center [361, 149] width 199 height 14
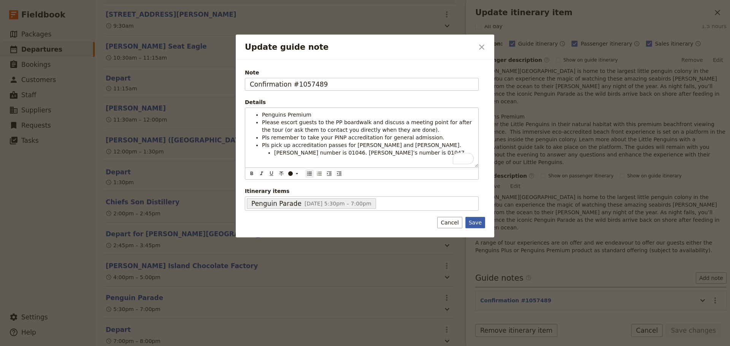
click at [482, 222] on button "Save" at bounding box center [475, 222] width 20 height 11
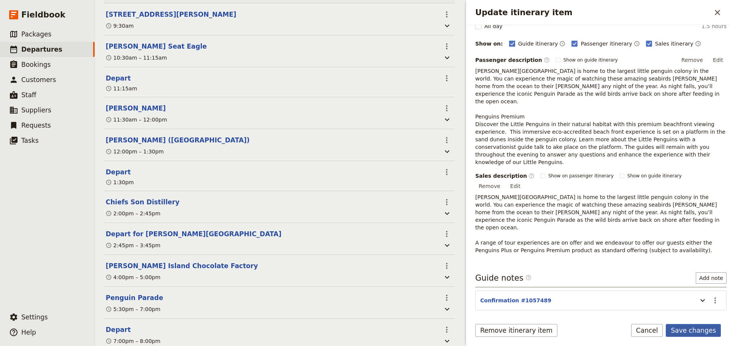
click at [710, 330] on button "Save changes" at bounding box center [693, 330] width 55 height 13
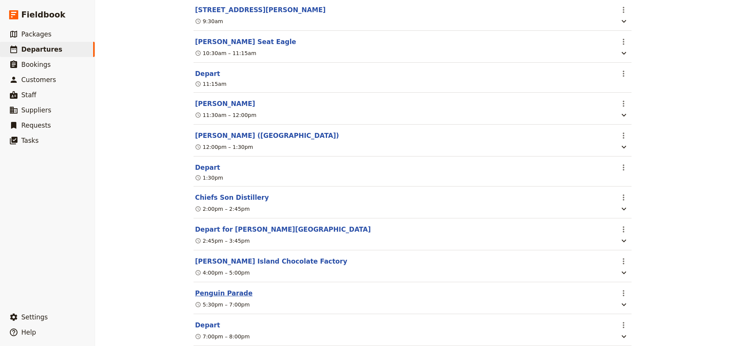
click at [199, 298] on button "Penguin Parade" at bounding box center [223, 293] width 57 height 9
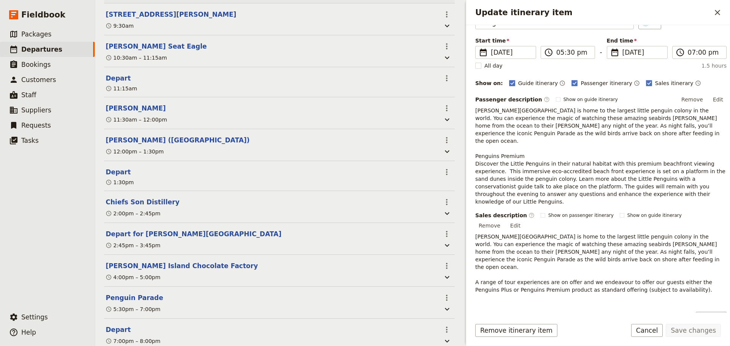
scroll to position [88, 0]
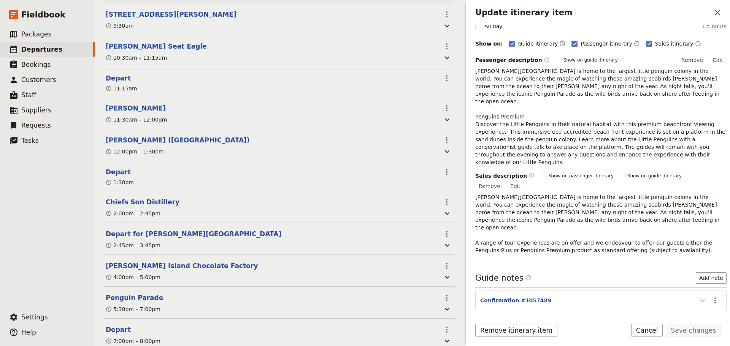
click at [698, 296] on icon "Update itinerary item" at bounding box center [702, 300] width 9 height 9
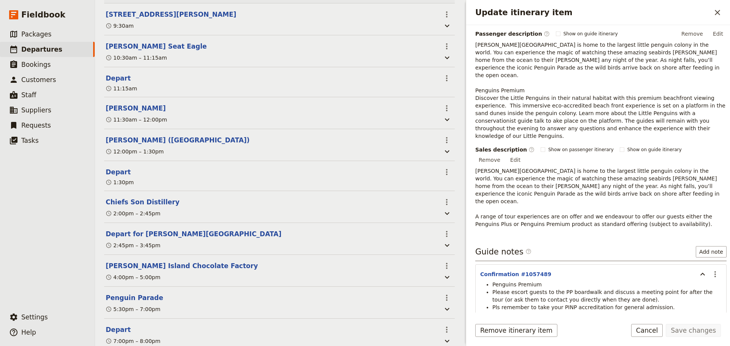
scroll to position [140, 0]
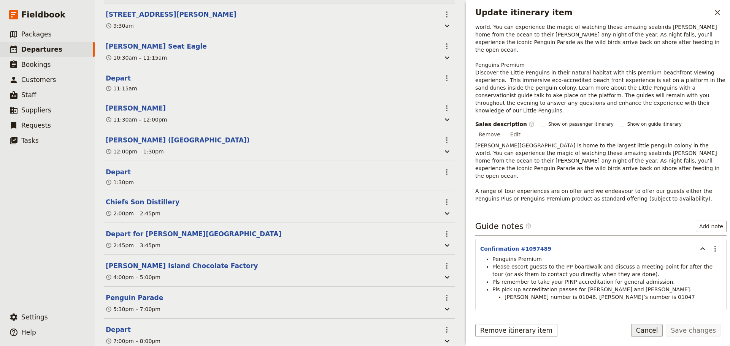
click at [650, 330] on button "Cancel" at bounding box center [647, 330] width 32 height 13
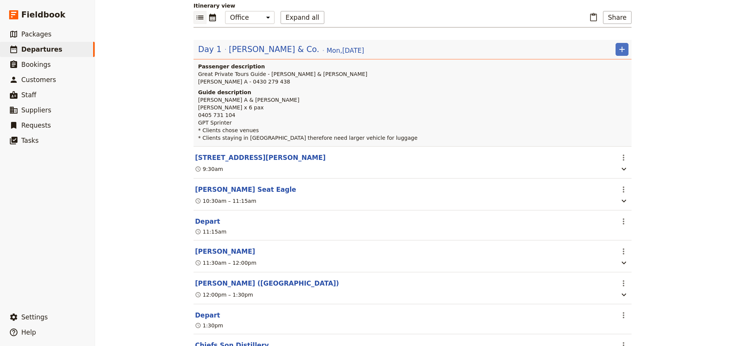
scroll to position [0, 0]
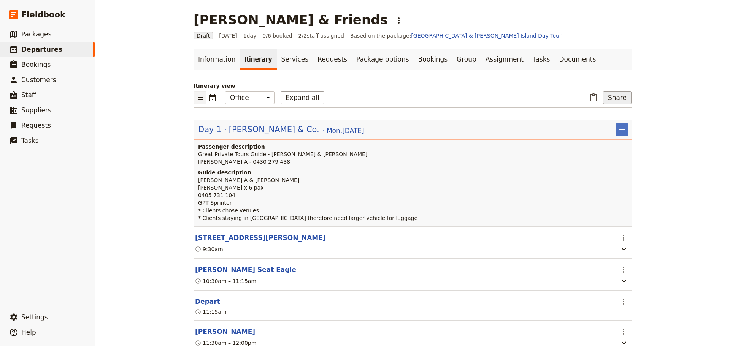
click at [619, 101] on button "Share" at bounding box center [617, 97] width 29 height 13
click at [612, 115] on span "Guide itinerary" at bounding box center [592, 115] width 40 height 8
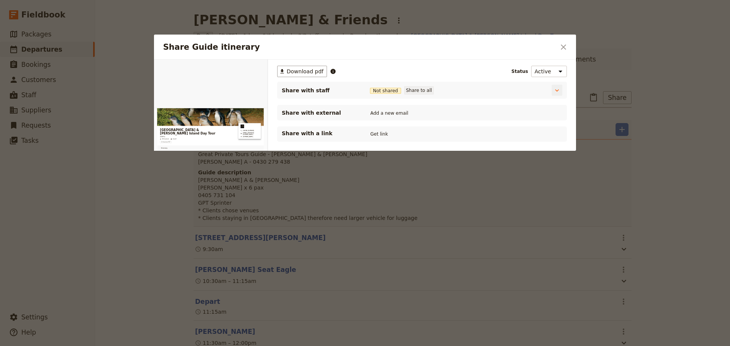
click at [416, 87] on button "Share to all" at bounding box center [419, 90] width 30 height 8
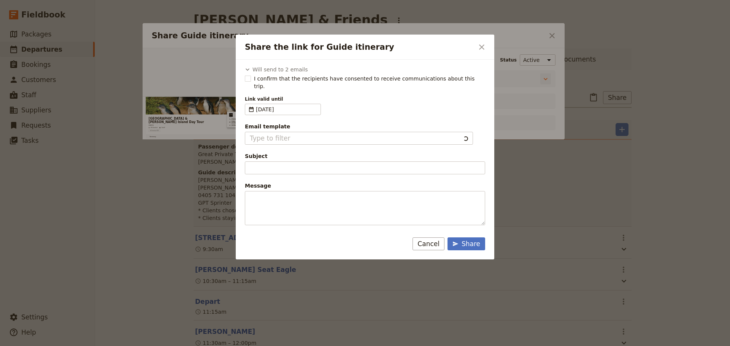
type input "Document shared with you: Guide itinerary - Mornington Peninsula & Phillip Isla…"
type textarea "Good Morning / Afternoon, We are looking forward to welcoming you on our XYZ Da…"
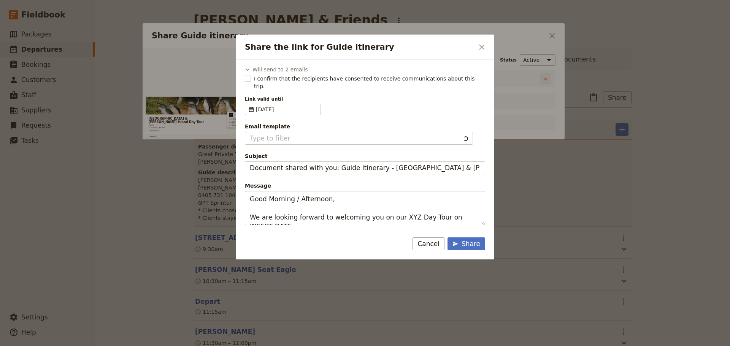
type input "Client Itinerary Template"
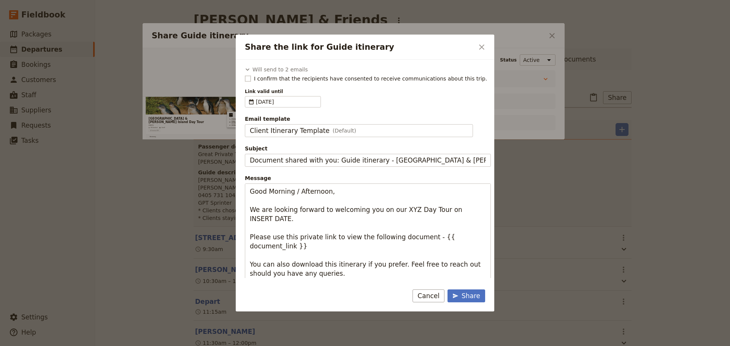
click at [246, 76] on rect "Share the link for Guide itinerary" at bounding box center [248, 79] width 6 height 6
click at [245, 75] on input "I confirm that the recipients have consented to receive communications about th…" at bounding box center [244, 75] width 0 height 0
checkbox input "true"
click at [350, 131] on div "Client Itinerary Template (Default)" at bounding box center [359, 130] width 218 height 9
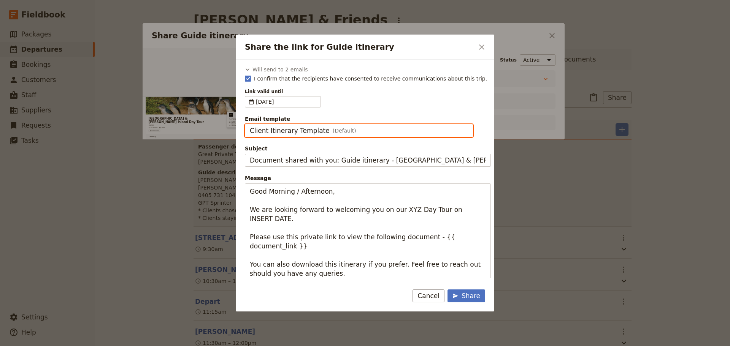
click at [250, 125] on input "Client Itinerary Template" at bounding box center [249, 124] width 0 height 0
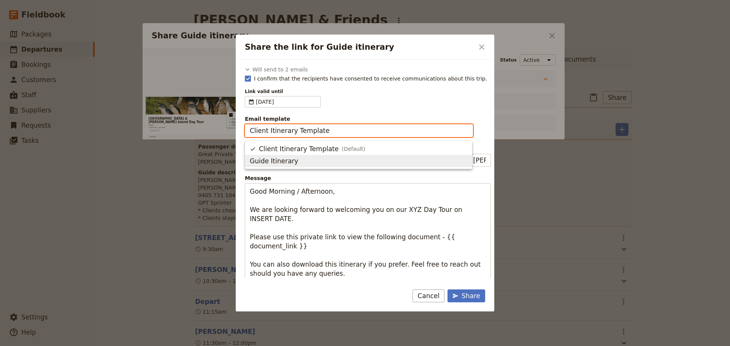
click at [348, 160] on span "Guide Itinerary" at bounding box center [358, 161] width 217 height 9
type input "Guide Itinerary"
type input "TOUR NAME & Date"
type textarea "Hi {{ contact_name }} Please find a link to your upcoming tour of Mornington Pe…"
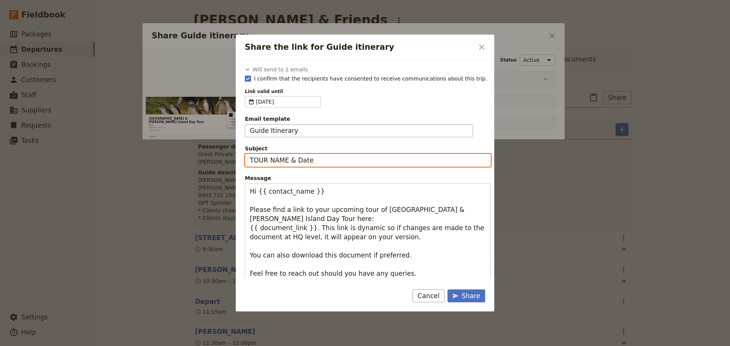
drag, startPoint x: 311, startPoint y: 162, endPoint x: 414, endPoint y: 81, distance: 130.8
click at [238, 152] on div "Will send to 2 emails Steven Andrew info@greatprivatetours.com.au Steve Blenhei…" at bounding box center [365, 169] width 259 height 219
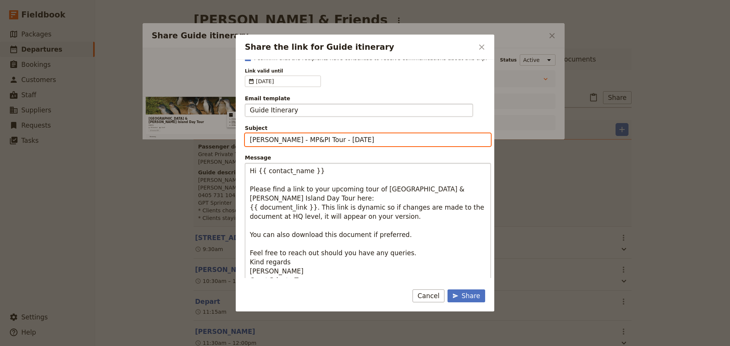
scroll to position [32, 0]
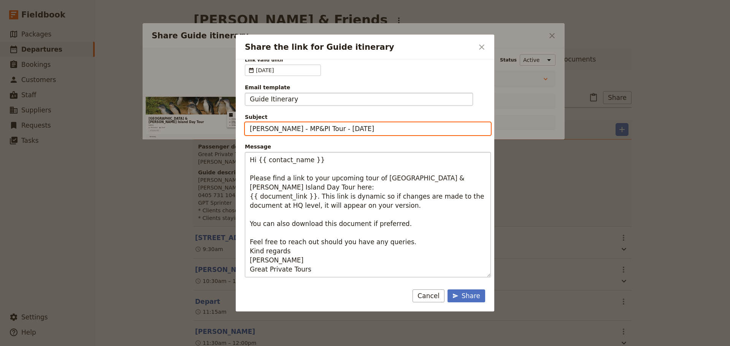
type input "Gibby - MP&PI Tour - Mon 25 Aug"
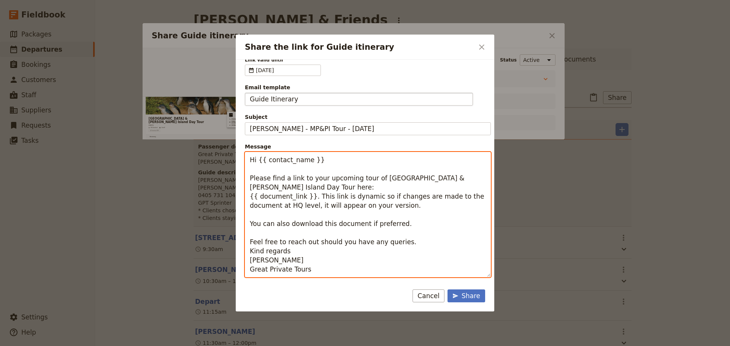
click at [314, 178] on textarea "Hi {{ contact_name }} Please find a link to your upcoming tour of Mornington Pe…" at bounding box center [368, 214] width 246 height 125
type textarea "Hi {{ contact_name }} Please find a link to the GUIDE version of the upcoming t…"
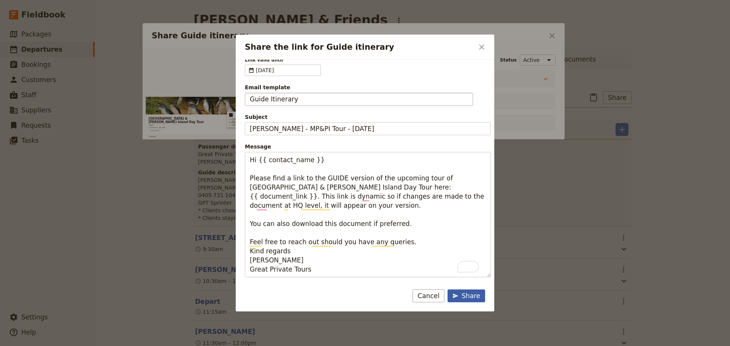
click at [473, 295] on div "Share" at bounding box center [466, 296] width 28 height 9
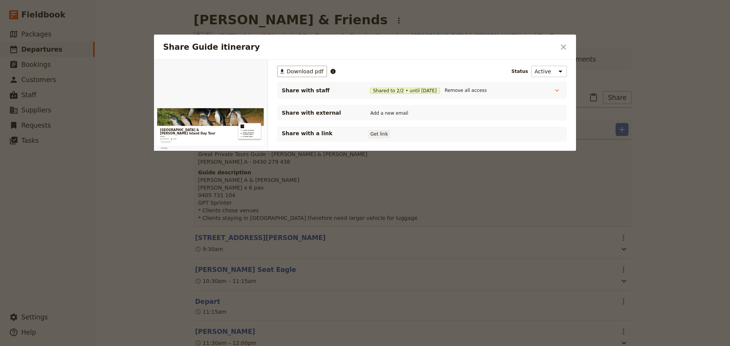
click at [379, 135] on button "Get link" at bounding box center [378, 134] width 21 height 8
click at [566, 46] on icon "Close dialog" at bounding box center [563, 47] width 9 height 9
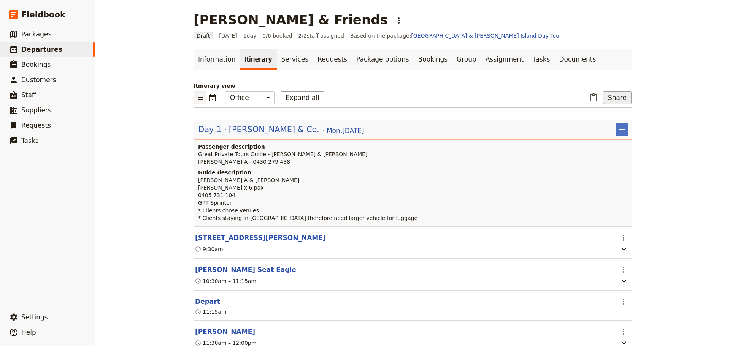
click at [612, 95] on button "Share" at bounding box center [617, 97] width 29 height 13
click at [602, 123] on span "Passenger itinerary" at bounding box center [597, 125] width 51 height 8
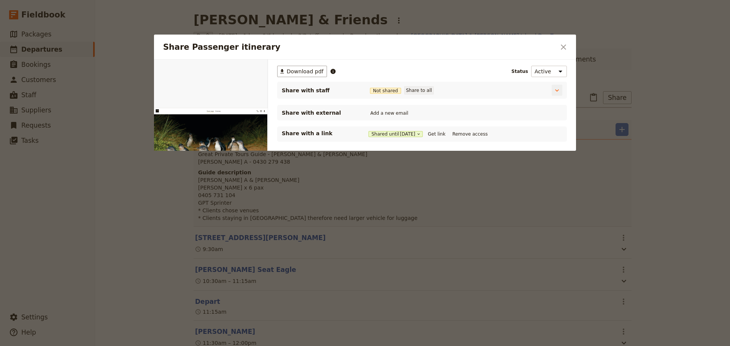
click at [414, 94] on button "Share to all" at bounding box center [419, 90] width 30 height 8
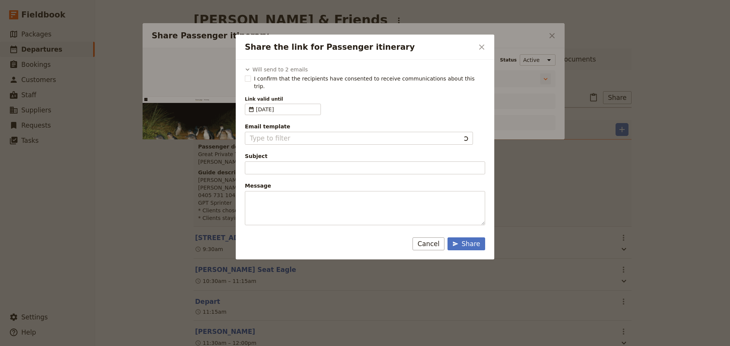
type input "Document shared with you: Passenger itinerary - Mornington Peninsula & Phillip …"
type textarea "Good Morning / Afternoon, We are looking forward to welcoming you on our XYZ Da…"
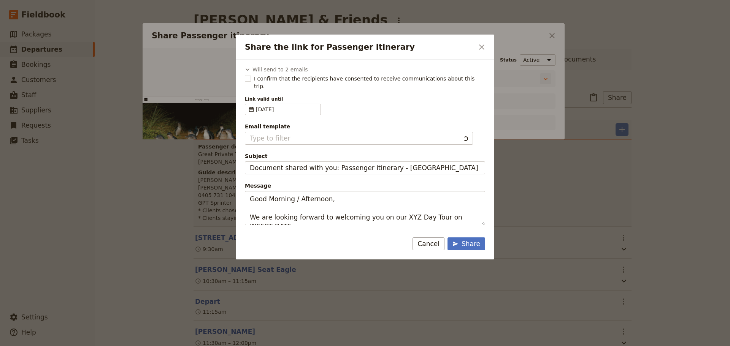
type input "Client Itinerary Template"
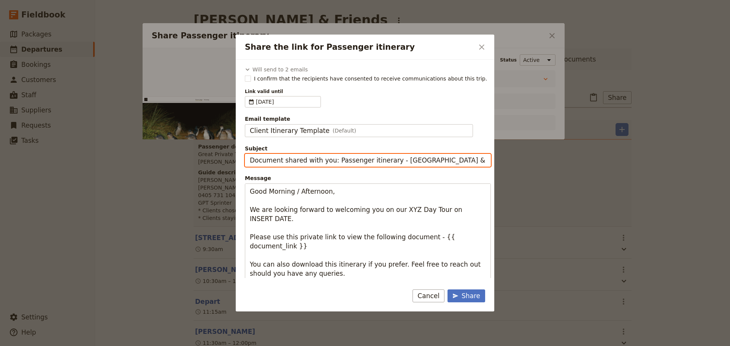
drag, startPoint x: 332, startPoint y: 163, endPoint x: 127, endPoint y: 159, distance: 205.0
click at [127, 346] on div "Share the link for Passenger itinerary ​ Will send to 2 emails Steven Andrew in…" at bounding box center [365, 346] width 730 height 0
click at [452, 159] on input "Passenger itinerary - Mornington Peninsula & Phillip Island Day Tour" at bounding box center [368, 160] width 246 height 13
type input "Passenger itinerary - Mornington Peninsula & Phillip Island Day Tour - Mon 25 A…"
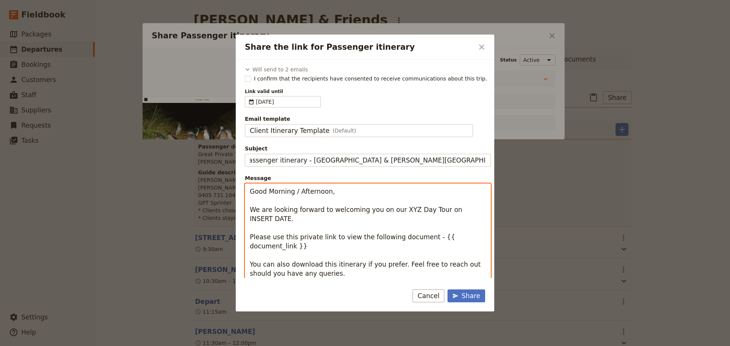
scroll to position [0, 0]
drag, startPoint x: 259, startPoint y: 212, endPoint x: 322, endPoint y: 166, distance: 78.0
click at [249, 192] on textarea "Good Morning / Afternoon, We are looking forward to welcoming you on our XYZ Da…" at bounding box center [368, 246] width 246 height 125
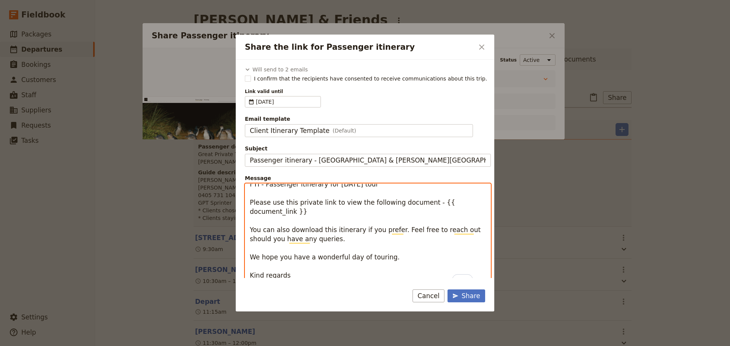
scroll to position [9, 0]
type textarea "FYI - Passenger itinerary for Monday's tour Please use this private link to vie…"
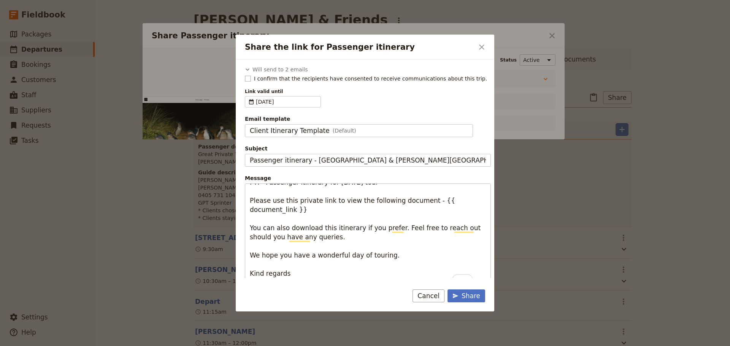
click at [248, 79] on rect "Share the link for Passenger itinerary" at bounding box center [248, 79] width 6 height 6
click at [245, 75] on input "I confirm that the recipients have consented to receive communications about th…" at bounding box center [244, 75] width 0 height 0
checkbox input "true"
drag, startPoint x: 463, startPoint y: 294, endPoint x: 477, endPoint y: 290, distance: 14.4
click at [463, 294] on div "Share" at bounding box center [466, 296] width 28 height 9
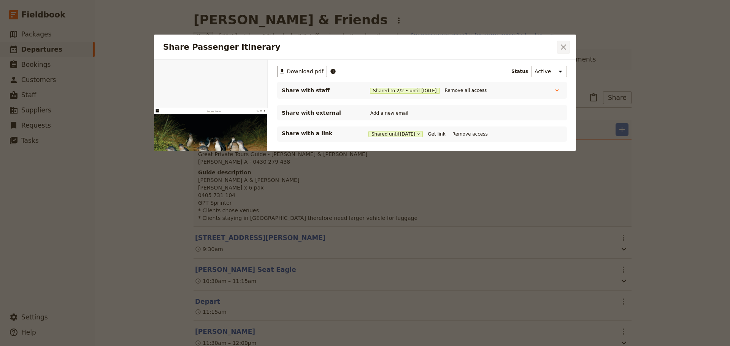
click at [565, 49] on icon "Close dialog" at bounding box center [563, 46] width 5 height 5
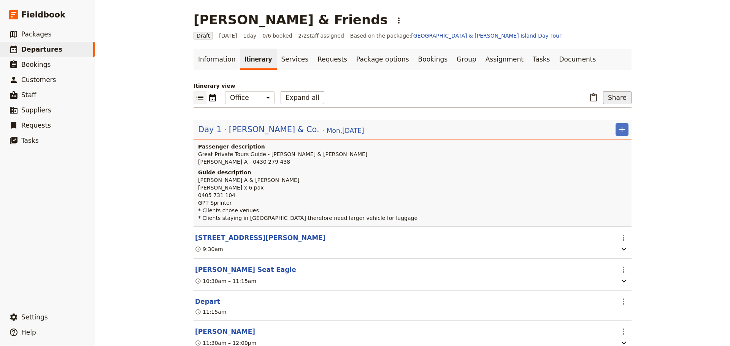
click at [616, 98] on button "Share" at bounding box center [617, 97] width 29 height 13
click at [588, 128] on span "Passenger itinerary" at bounding box center [597, 125] width 51 height 8
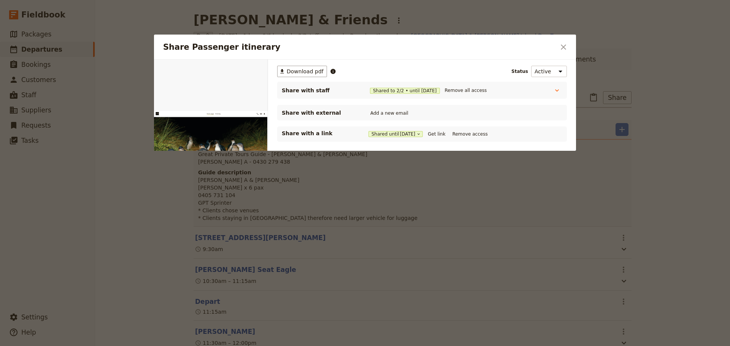
scroll to position [0, 0]
click at [381, 111] on button "Add a new email" at bounding box center [389, 113] width 42 height 8
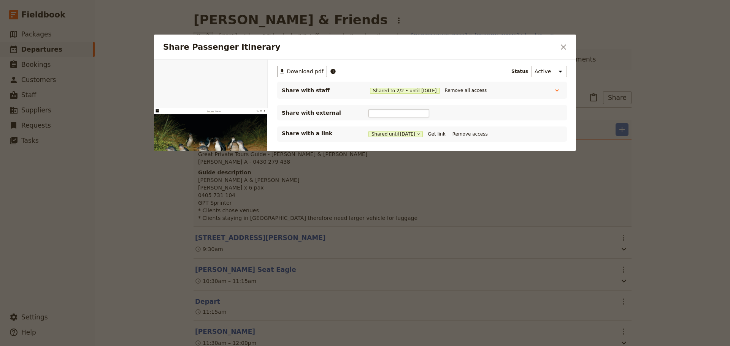
type input "jennifergibby001@gmail.com"
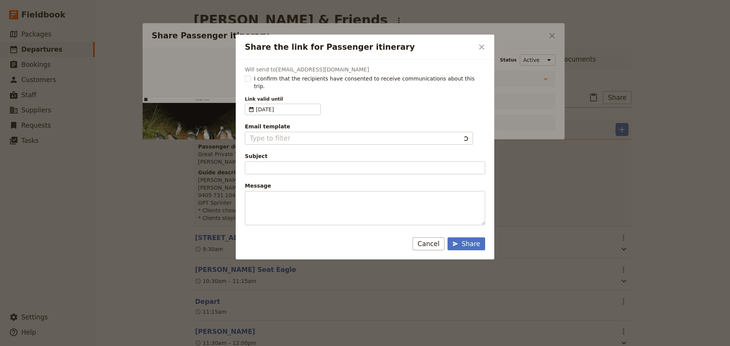
type input "Document shared with you: Passenger itinerary - Mornington Peninsula & Phillip …"
type textarea "Good Morning / Afternoon, We are looking forward to welcoming you on our XYZ Da…"
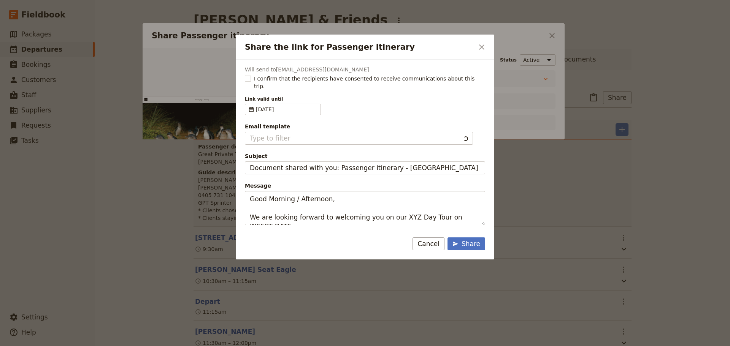
type input "Client Itinerary Template"
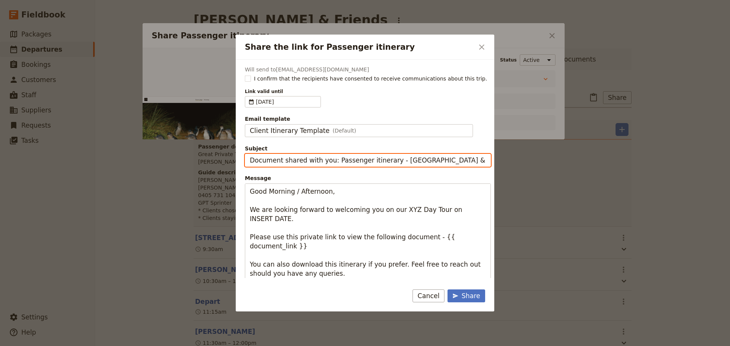
drag, startPoint x: 390, startPoint y: 160, endPoint x: 248, endPoint y: 161, distance: 141.4
click at [248, 161] on input "Document shared with you: Passenger itinerary - Mornington Peninsula & Phillip …" at bounding box center [368, 160] width 246 height 13
click at [399, 156] on input "Mornington Peninsula & Phillip Island Day Tour" at bounding box center [368, 160] width 246 height 13
type input "Mornington Peninsula & Phillip Island Day Tour - Monday 25 August"
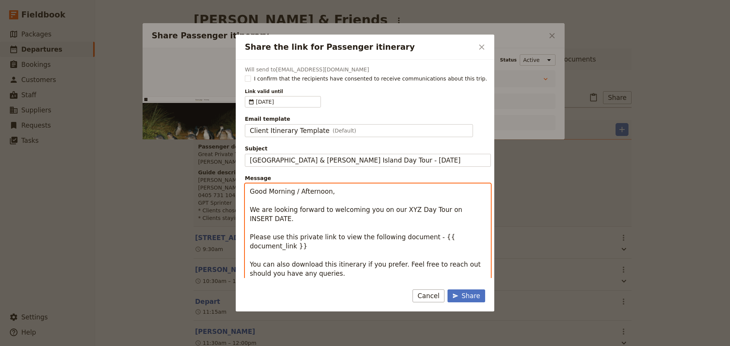
drag, startPoint x: 298, startPoint y: 193, endPoint x: 268, endPoint y: 195, distance: 30.5
click at [268, 195] on textarea "Good Morning / Afternoon, We are looking forward to welcoming you on our XYZ Da…" at bounding box center [368, 246] width 246 height 125
click at [297, 193] on textarea "Good Afternoon, We are looking forward to welcoming you on our XYZ Day Tour on …" at bounding box center [368, 246] width 246 height 125
click at [396, 210] on textarea "Good Afternoon Jen, We are looking forward to welcoming you on our XYZ Day Tour…" at bounding box center [368, 246] width 246 height 125
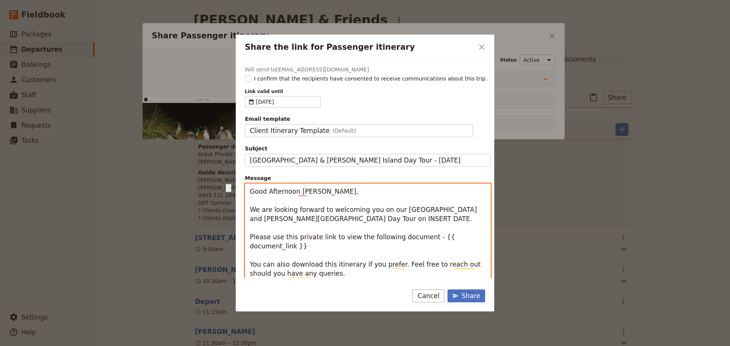
drag, startPoint x: 322, startPoint y: 222, endPoint x: 394, endPoint y: 229, distance: 71.4
click at [376, 224] on textarea "Good Afternoon Jen, We are looking forward to welcoming you on our Mornington P…" at bounding box center [368, 251] width 246 height 135
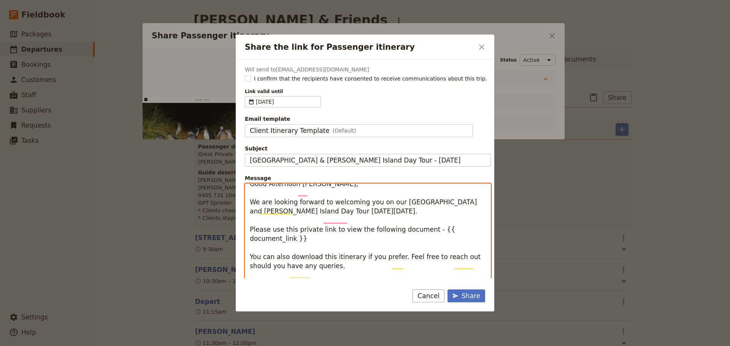
scroll to position [9, 0]
type textarea "Good Afternoon Jen, We are looking forward to welcoming you on our Mornington P…"
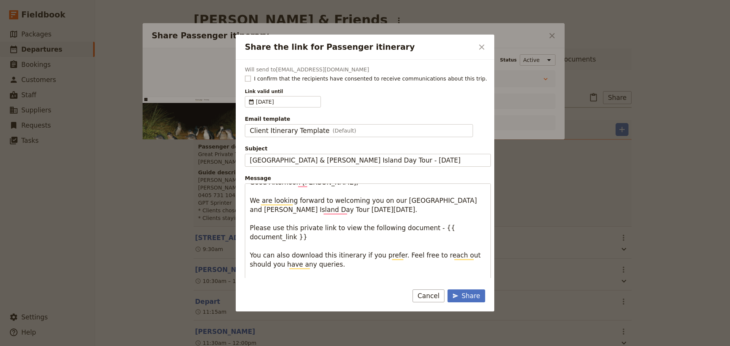
click at [246, 80] on rect "Share the link for Passenger itinerary" at bounding box center [248, 79] width 6 height 6
click at [245, 75] on input "I confirm that the recipients have consented to receive communications about th…" at bounding box center [244, 75] width 0 height 0
checkbox input "true"
click at [464, 294] on div "Share" at bounding box center [466, 296] width 28 height 9
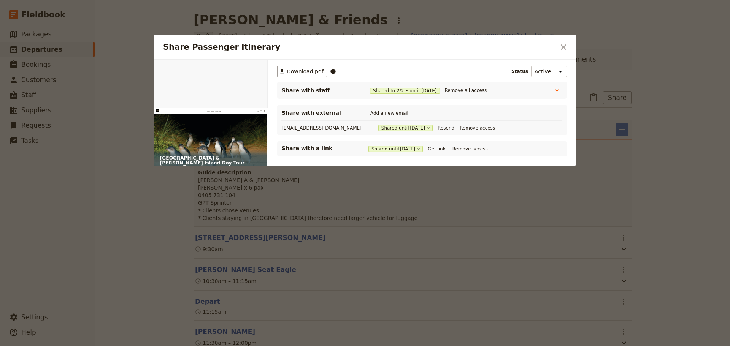
click at [566, 49] on icon "Close dialog" at bounding box center [563, 47] width 9 height 9
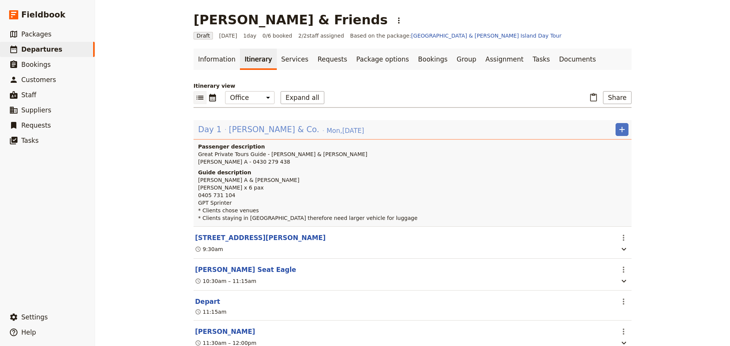
click at [244, 128] on span "Jen Gibby & Co." at bounding box center [274, 129] width 90 height 11
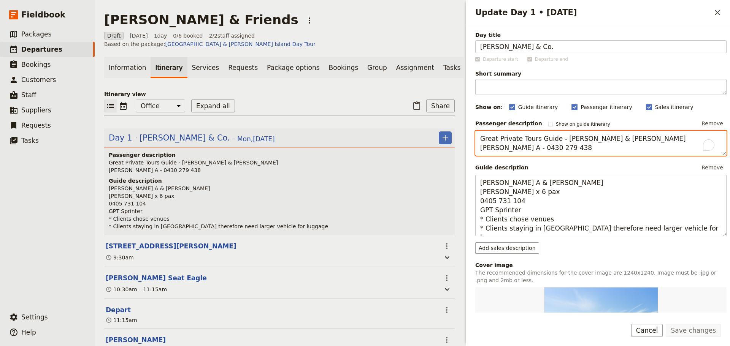
click at [564, 147] on textarea "Great Private Tours Guide - Steven Andrew & Steve Blenheim Steve A - 0430 279 4…" at bounding box center [600, 143] width 251 height 25
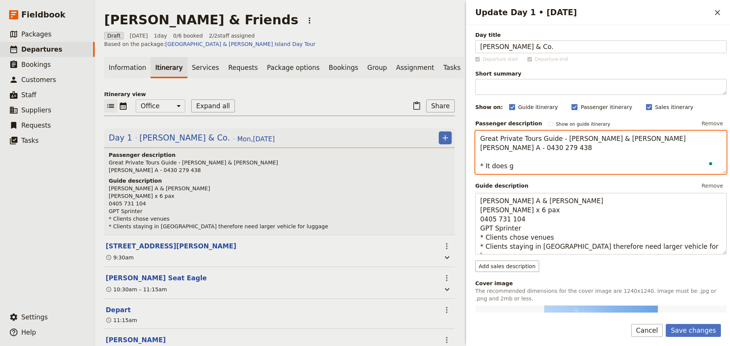
type textarea "Great Private Tours Guide - Steven Andrew & Steve Blenheim Steve A - 0430 279 4…"
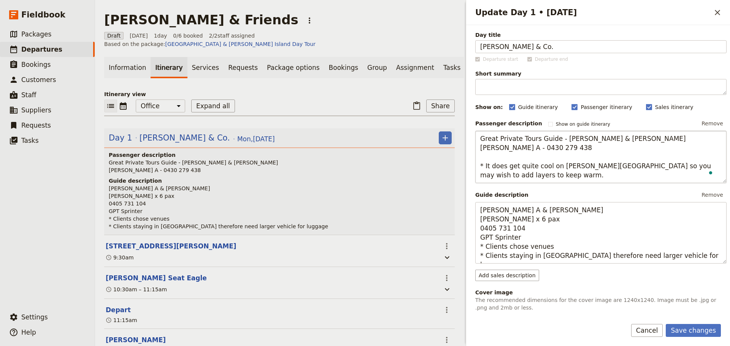
click at [595, 165] on textarea "Great Private Tours Guide - Steven Andrew & Steve Blenheim Steve A - 0430 279 4…" at bounding box center [600, 157] width 251 height 52
type textarea "Great Private Tours Guide - Steven Andrew & Steve Blenheim Steve A - 0430 279 4…"
click at [704, 329] on button "Save changes" at bounding box center [693, 330] width 55 height 13
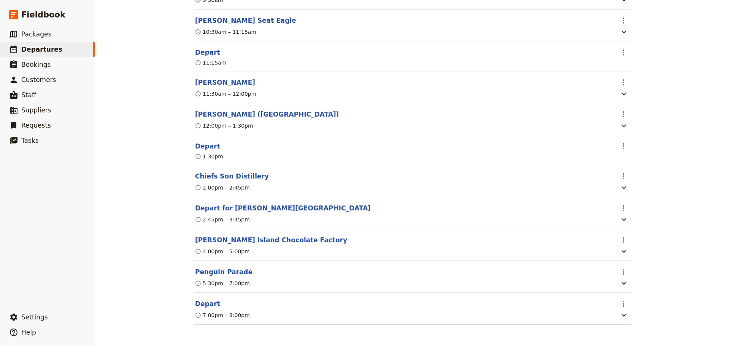
scroll to position [271, 0]
drag, startPoint x: 202, startPoint y: 300, endPoint x: 206, endPoint y: 297, distance: 5.4
click at [202, 301] on button "Depart" at bounding box center [207, 304] width 25 height 9
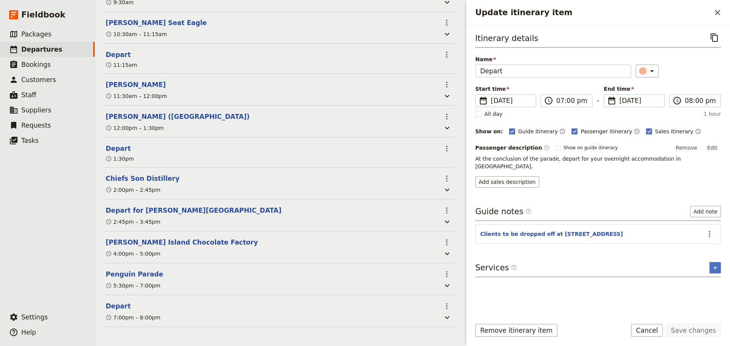
scroll to position [275, 0]
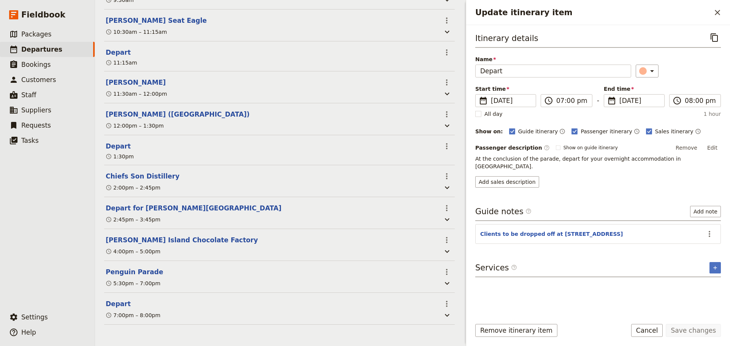
click at [713, 145] on button "Edit" at bounding box center [712, 147] width 17 height 11
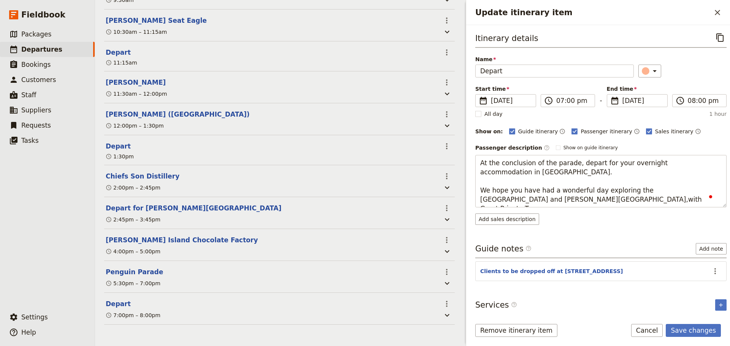
type textarea "At the conclusion of the parade, depart for your overnight accommodation in Cap…"
click at [697, 323] on form "Itinerary details ​ Name Depart ​ Start time ​ 25 Aug 2025 25/08/2025 2025-08-2…" at bounding box center [598, 185] width 264 height 321
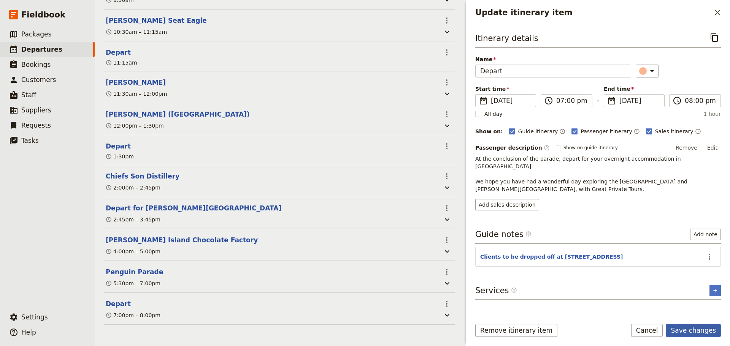
click at [698, 330] on button "Save changes" at bounding box center [693, 330] width 55 height 13
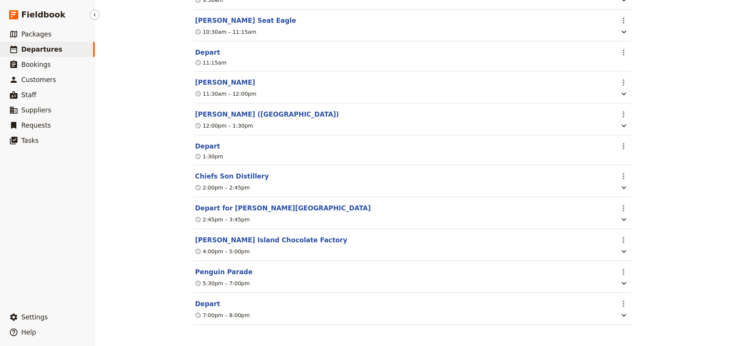
drag, startPoint x: 37, startPoint y: 48, endPoint x: 44, endPoint y: 8, distance: 40.6
click at [37, 48] on span "Departures" at bounding box center [41, 50] width 41 height 8
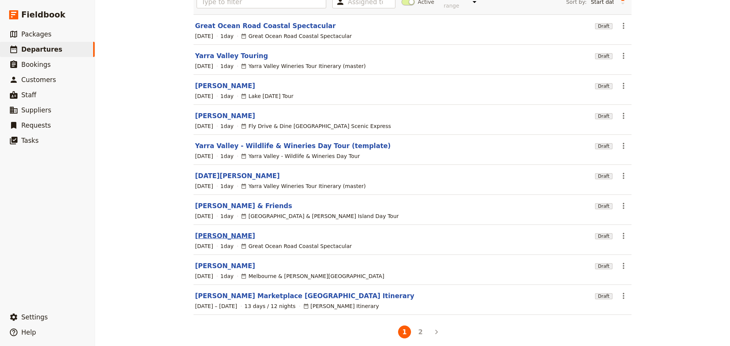
click at [198, 232] on link "[PERSON_NAME]" at bounding box center [225, 236] width 60 height 9
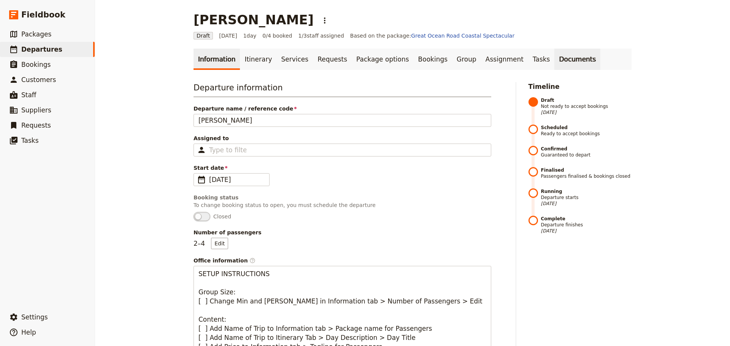
click at [554, 57] on link "Documents" at bounding box center [577, 59] width 46 height 21
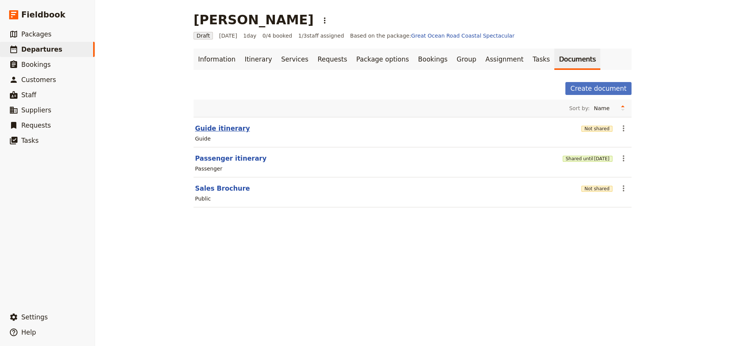
click at [221, 130] on button "Guide itinerary" at bounding box center [222, 128] width 55 height 9
select select "STAFF"
select select "RUN_SHEET"
select select "DEFAULT"
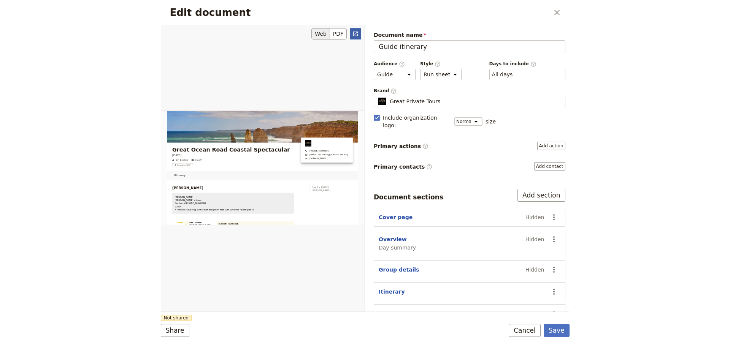
click at [358, 31] on icon "Open full preview" at bounding box center [355, 34] width 6 height 6
click at [525, 329] on button "Cancel" at bounding box center [525, 330] width 32 height 13
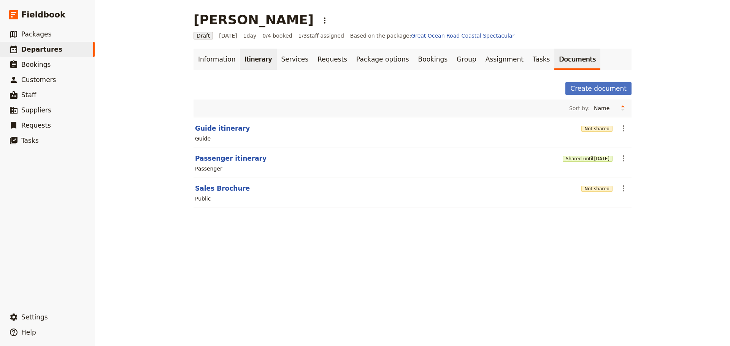
click at [240, 58] on link "Itinerary" at bounding box center [258, 59] width 37 height 21
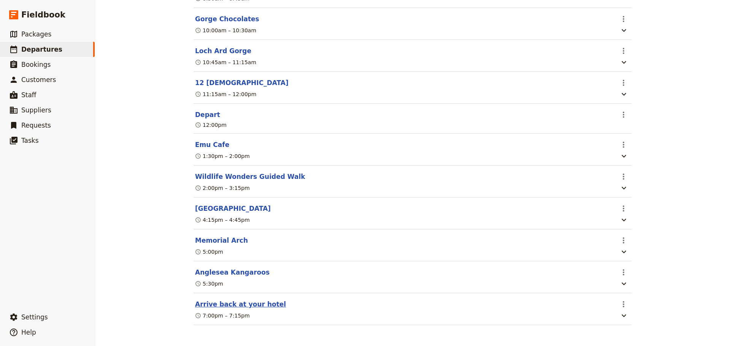
click at [238, 301] on button "Arrive back at your hotel" at bounding box center [240, 304] width 91 height 9
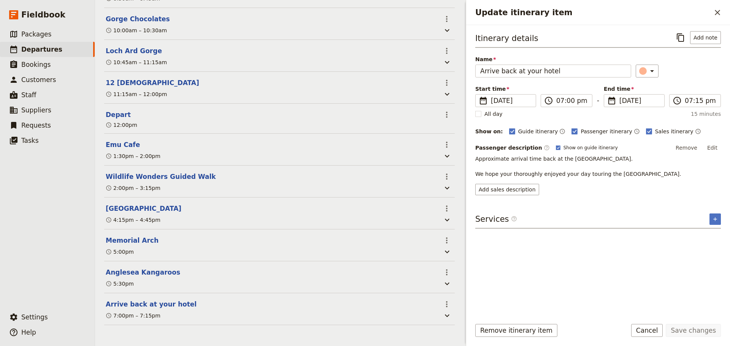
scroll to position [317, 0]
click at [556, 146] on rect "Update itinerary item" at bounding box center [558, 148] width 4 height 4
click at [556, 145] on input "Show on guide itinerary" at bounding box center [556, 144] width 0 height 0
checkbox input "false"
click at [714, 332] on button "Save changes" at bounding box center [693, 330] width 55 height 13
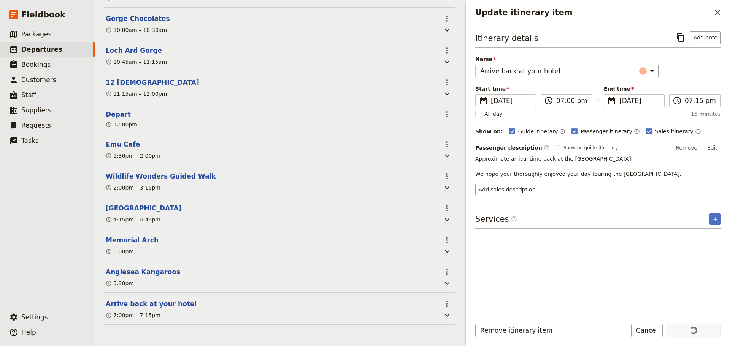
scroll to position [306, 0]
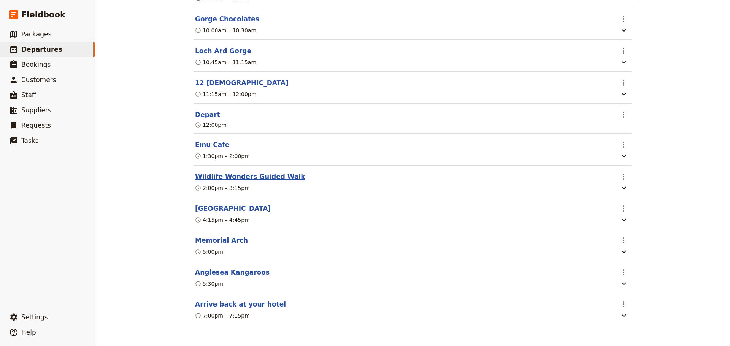
click at [206, 172] on button "Wildlife Wonders Guided Walk" at bounding box center [250, 176] width 110 height 9
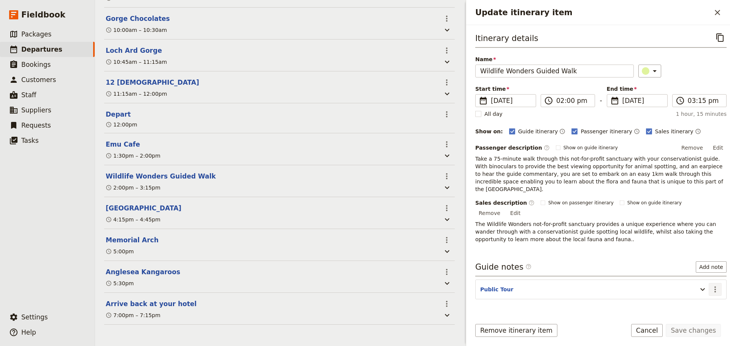
click at [711, 285] on icon "Actions" at bounding box center [715, 289] width 9 height 9
click at [703, 288] on span "Edit note" at bounding box center [693, 290] width 35 height 8
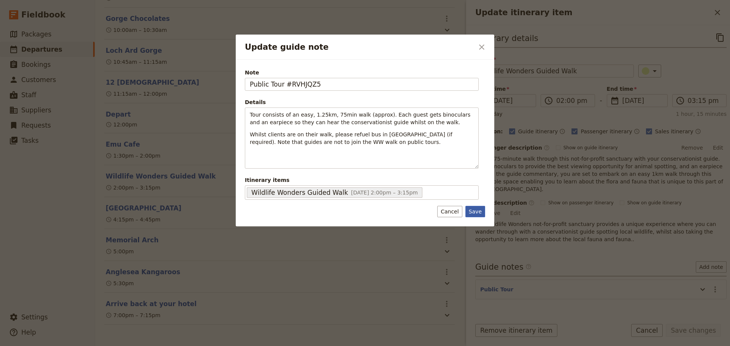
type input "Public Tour #RVHJQZ5"
click at [476, 214] on button "Save" at bounding box center [475, 211] width 20 height 11
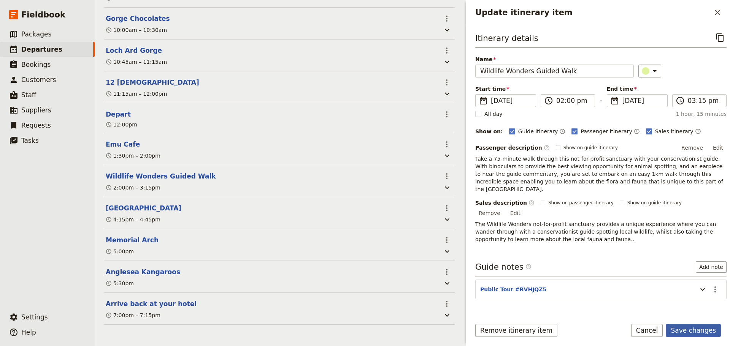
click at [702, 330] on button "Save changes" at bounding box center [693, 330] width 55 height 13
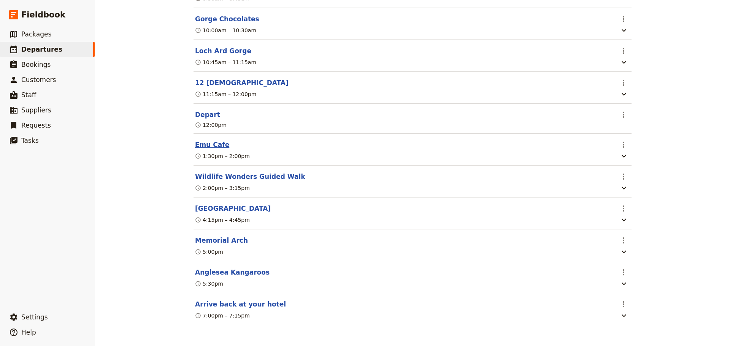
click at [210, 140] on button "Emu Cafe" at bounding box center [212, 144] width 34 height 9
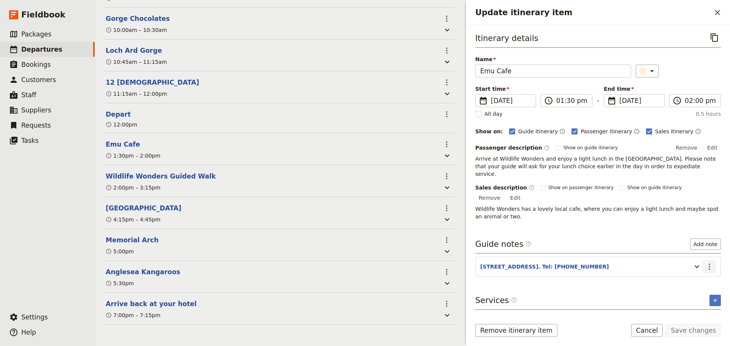
click at [708, 262] on icon "Actions" at bounding box center [709, 266] width 9 height 9
click at [701, 271] on span "Edit note" at bounding box center [693, 267] width 35 height 8
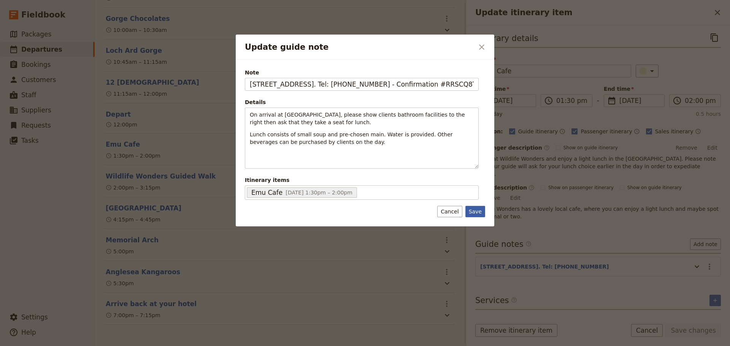
type input "475 Great Ocean Rd, Apollo Bay. Tel: 7046 1664 - Confirmation #RRSCQ8T"
click at [479, 213] on button "Save" at bounding box center [475, 211] width 20 height 11
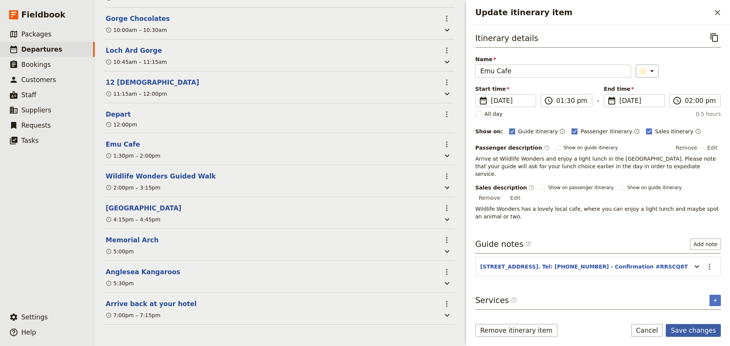
click at [690, 327] on button "Save changes" at bounding box center [693, 330] width 55 height 13
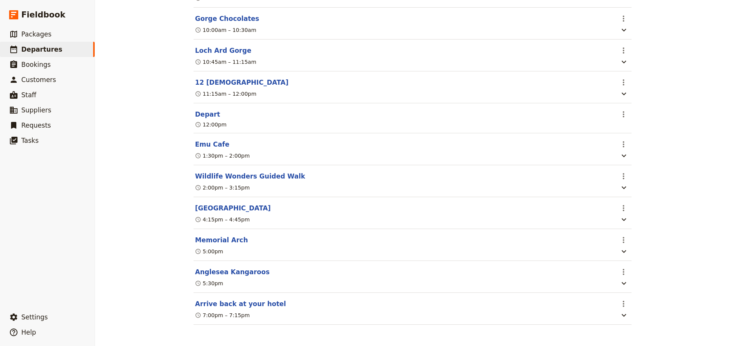
scroll to position [306, 0]
click at [38, 46] on span "Departures" at bounding box center [41, 50] width 41 height 8
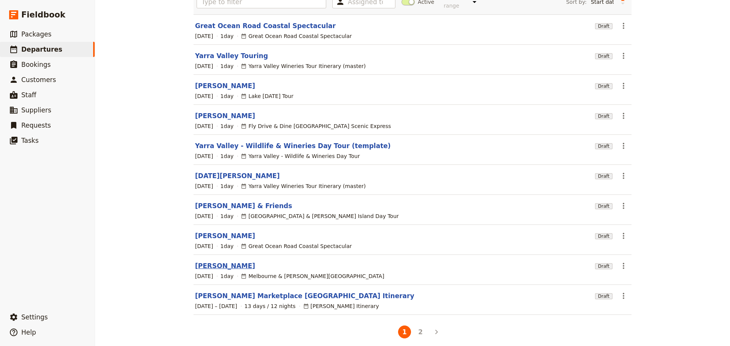
click at [201, 262] on link "[PERSON_NAME]" at bounding box center [225, 266] width 60 height 9
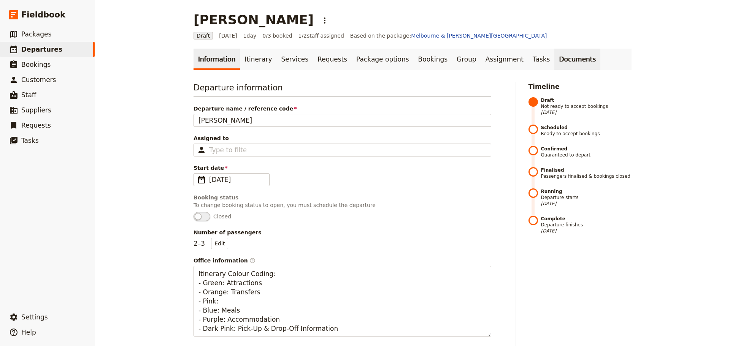
click at [554, 58] on link "Documents" at bounding box center [577, 59] width 46 height 21
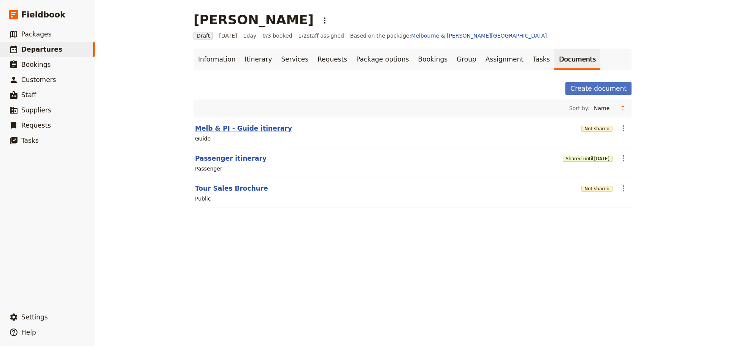
click at [238, 129] on button "Melb & PI - Guide itinerary" at bounding box center [243, 128] width 97 height 9
select select "STAFF"
select select "RUN_SHEET"
select select "DEFAULT"
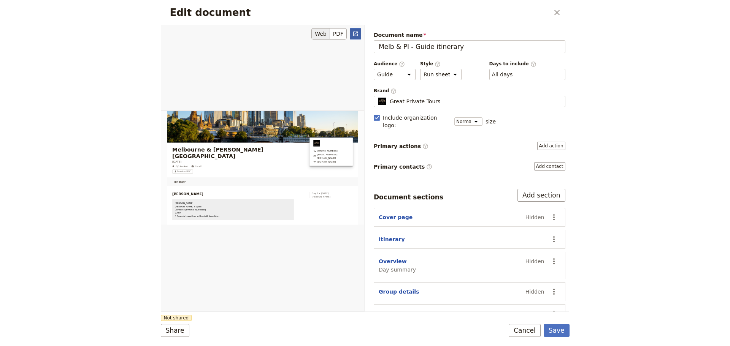
click at [355, 35] on icon "Open full preview" at bounding box center [355, 34] width 6 height 6
click at [529, 335] on button "Cancel" at bounding box center [525, 330] width 32 height 13
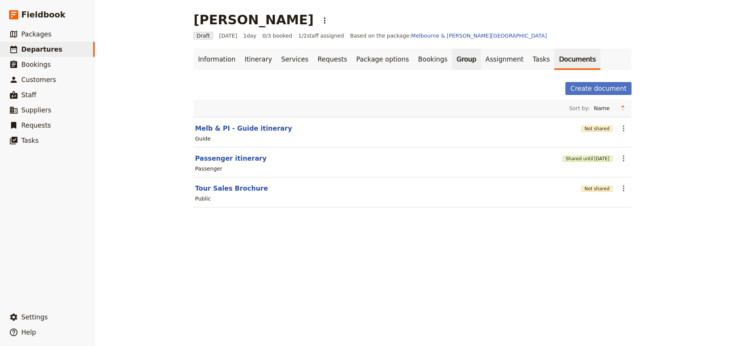
click at [452, 62] on link "Group" at bounding box center [466, 59] width 29 height 21
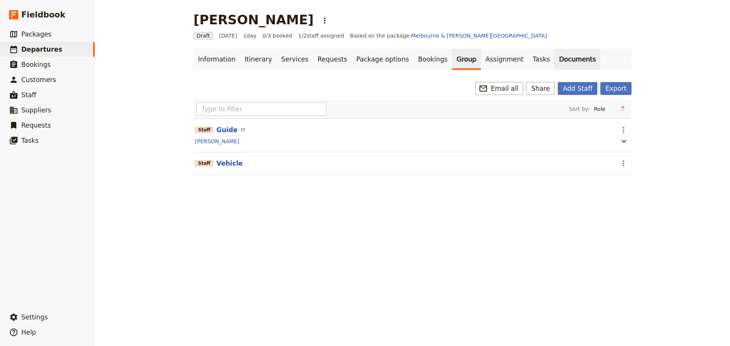
click at [554, 54] on link "Documents" at bounding box center [577, 59] width 46 height 21
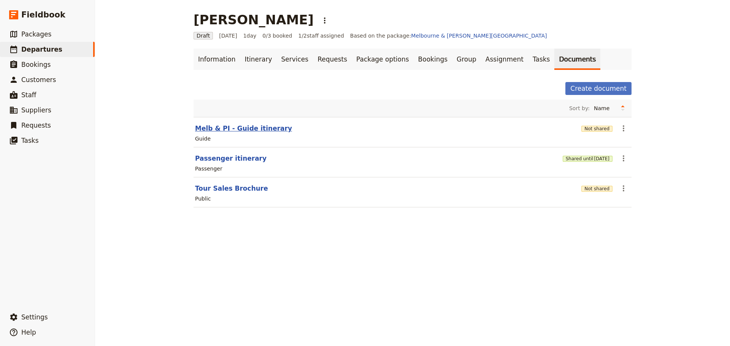
click at [257, 129] on button "Melb & PI - Guide itinerary" at bounding box center [243, 128] width 97 height 9
select select "STAFF"
select select "RUN_SHEET"
select select "DEFAULT"
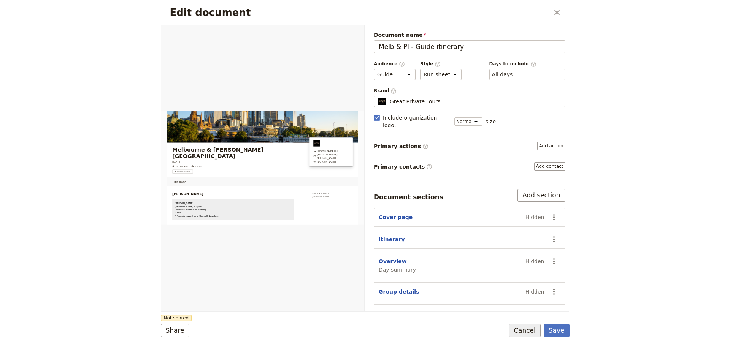
click at [525, 333] on button "Cancel" at bounding box center [525, 330] width 32 height 13
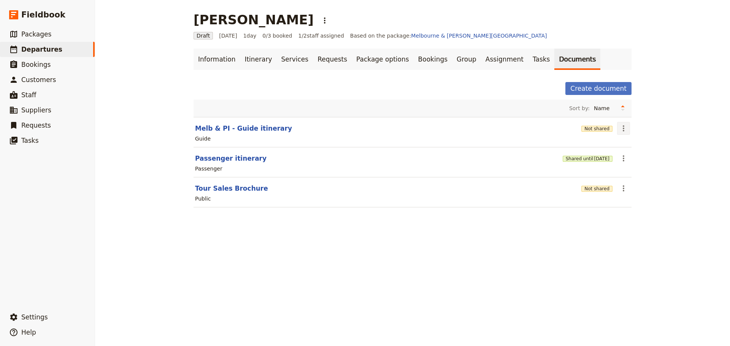
click at [621, 130] on icon "Actions" at bounding box center [623, 128] width 9 height 9
click at [624, 148] on span "Share" at bounding box center [626, 145] width 15 height 8
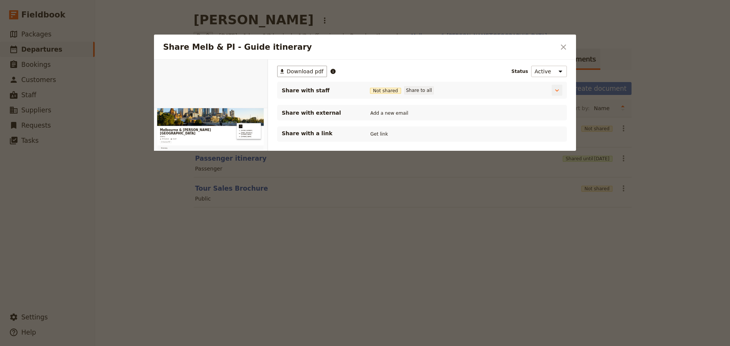
click at [419, 92] on button "Share to all" at bounding box center [419, 90] width 30 height 8
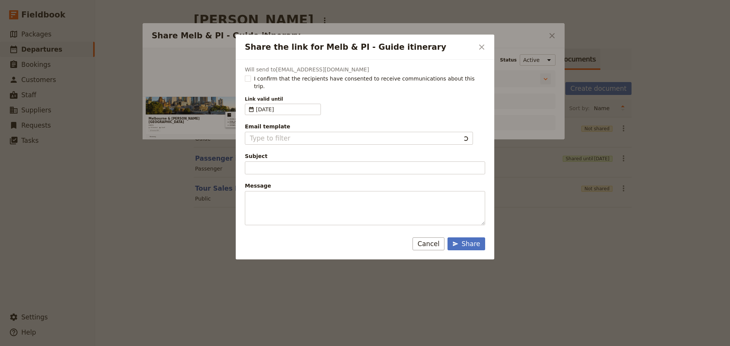
type input "Document shared with you: Melb & PI - Guide itinerary - Melbourne & Phillip Isl…"
type textarea "Good Morning / Afternoon, We are looking forward to welcoming you on our XYZ Da…"
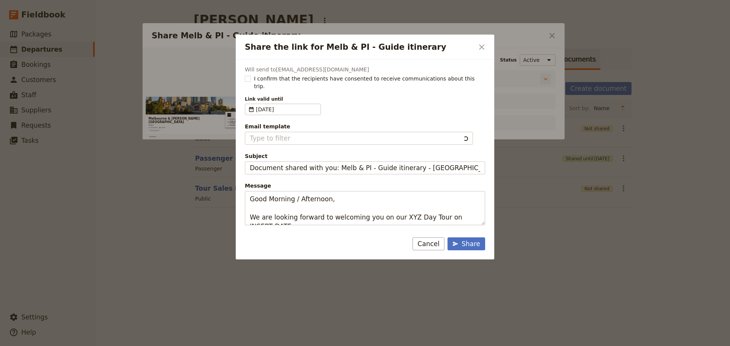
type input "Client Itinerary Template"
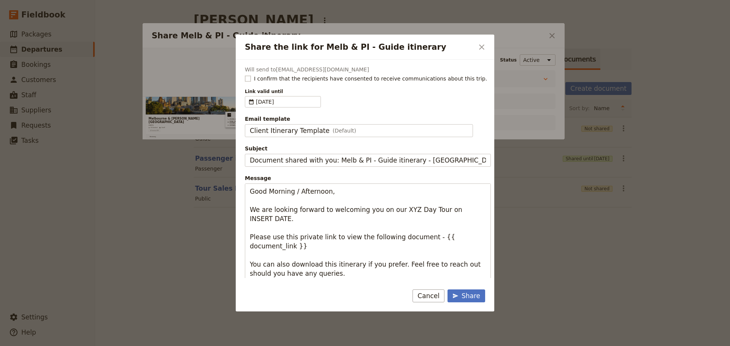
click at [248, 79] on rect "Share the link for Melb & PI - Guide itinerary" at bounding box center [248, 79] width 6 height 6
click at [245, 75] on input "I confirm that the recipients have consented to receive communications about th…" at bounding box center [244, 75] width 0 height 0
checkbox input "true"
click at [283, 127] on span "Client Itinerary Template" at bounding box center [290, 130] width 80 height 9
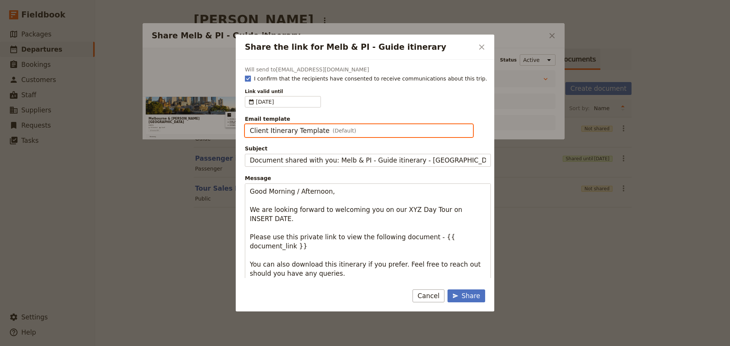
click at [250, 125] on input "Client Itinerary Template" at bounding box center [249, 124] width 0 height 0
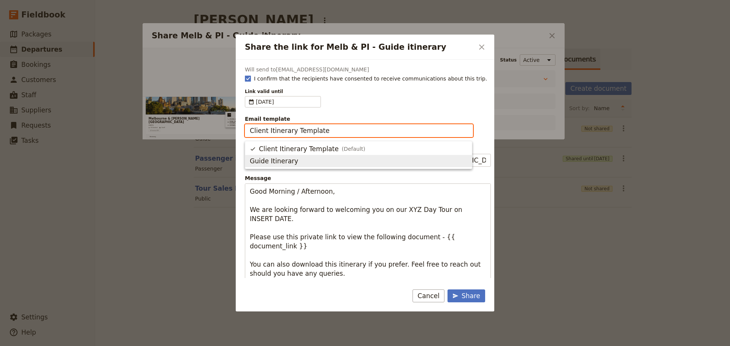
click at [281, 162] on span "Guide Itinerary" at bounding box center [274, 161] width 48 height 9
type input "Guide Itinerary"
type input "TOUR NAME & Date"
type textarea "Hi {{ contact_name }} Please find a link to your upcoming tour of Melbourne & P…"
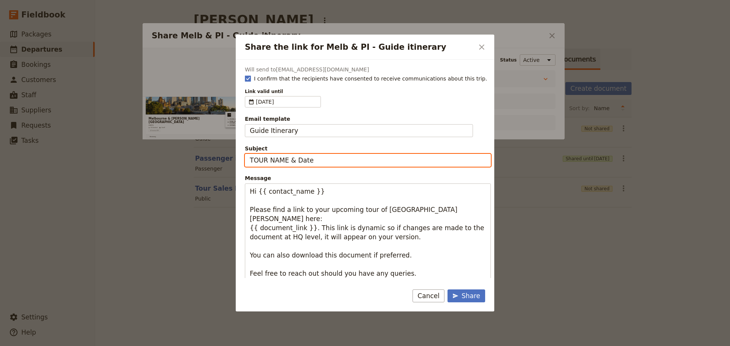
drag, startPoint x: 323, startPoint y: 162, endPoint x: 233, endPoint y: 162, distance: 90.5
click at [233, 346] on div "Share the link for Melb & PI - Guide itinerary ​ Will send to fiona.h3@gmail.co…" at bounding box center [365, 346] width 730 height 0
type input "Sunday 31 August - City & Phillip Island"
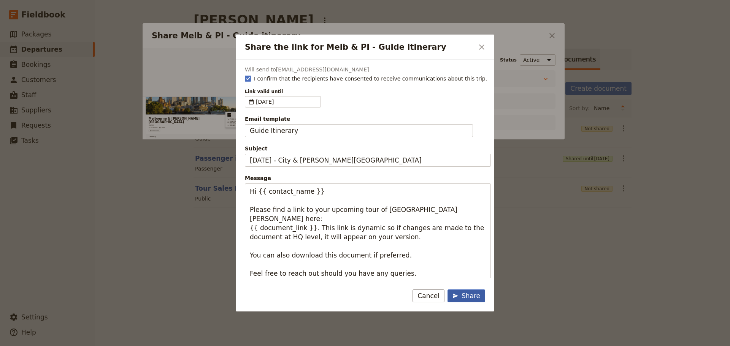
click at [479, 290] on button "Share" at bounding box center [467, 296] width 38 height 13
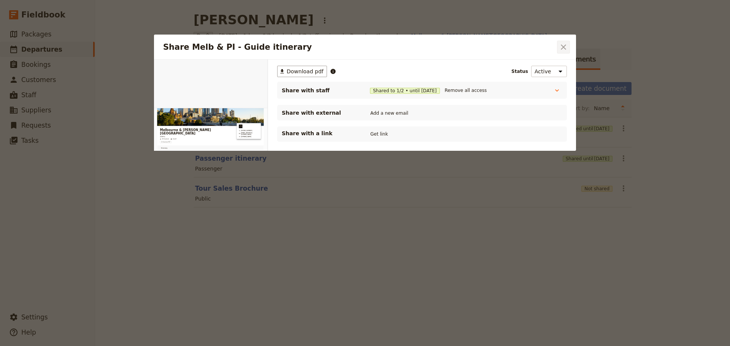
click at [561, 49] on icon "Close dialog" at bounding box center [563, 46] width 5 height 5
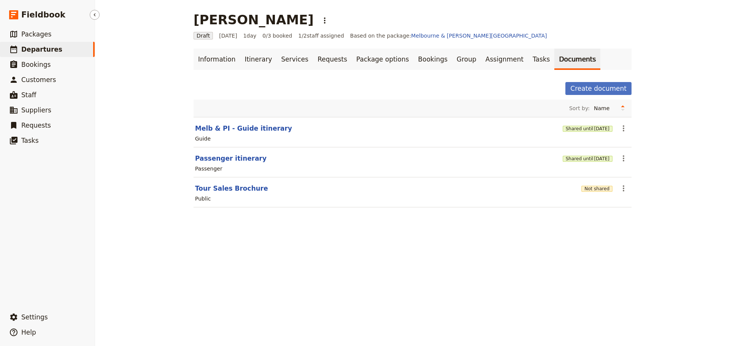
click at [40, 48] on span "Departures" at bounding box center [41, 50] width 41 height 8
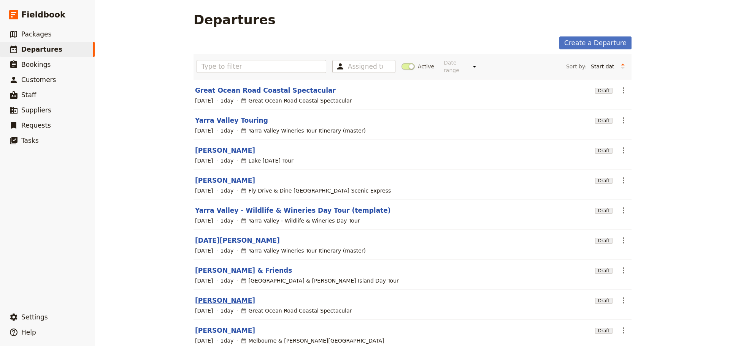
click at [204, 296] on link "[PERSON_NAME]" at bounding box center [225, 300] width 60 height 9
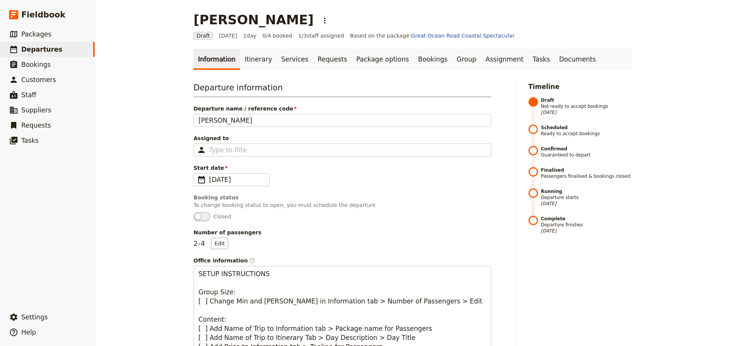
click at [562, 56] on ul "Information Itinerary Services Requests Package options Bookings Group Assignme…" at bounding box center [413, 59] width 438 height 21
click at [554, 56] on link "Documents" at bounding box center [577, 59] width 46 height 21
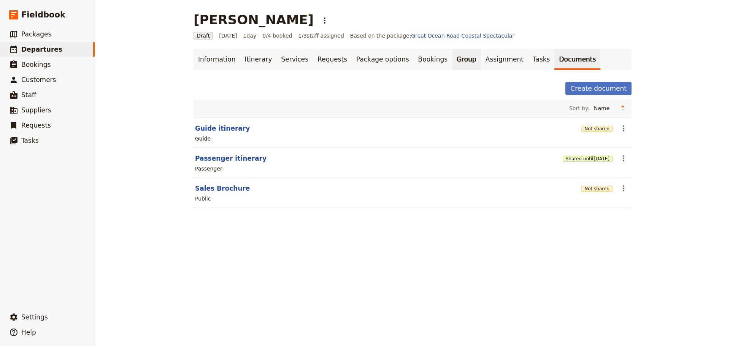
click at [452, 56] on link "Group" at bounding box center [466, 59] width 29 height 21
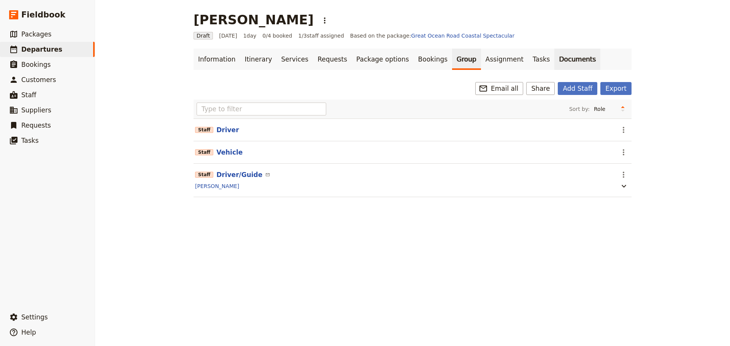
click at [554, 59] on link "Documents" at bounding box center [577, 59] width 46 height 21
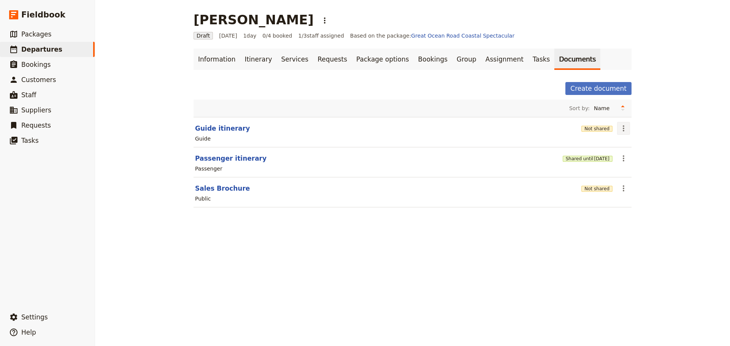
click at [620, 131] on icon "Actions" at bounding box center [623, 128] width 9 height 9
click at [621, 142] on span "Share" at bounding box center [626, 145] width 15 height 8
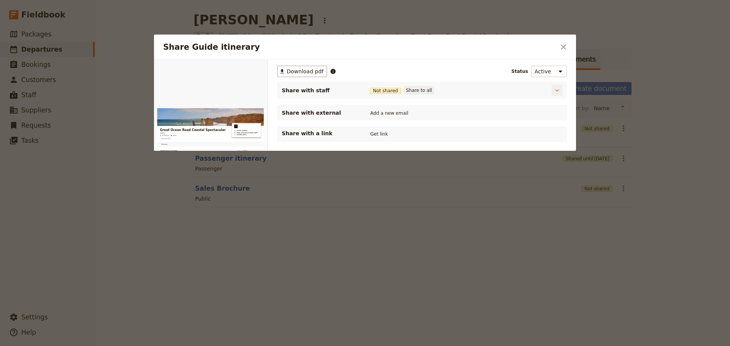
click at [423, 92] on button "Share to all" at bounding box center [419, 90] width 30 height 8
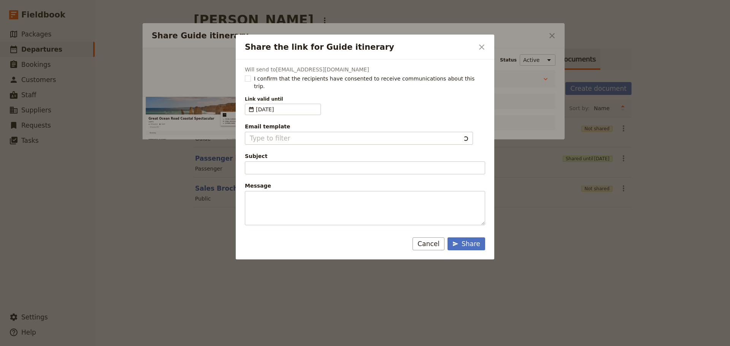
type input "Document shared with you: Guide itinerary - Great Ocean Road Coastal Spectacular"
type textarea "Good Morning / Afternoon, We are looking forward to welcoming you on our XYZ Da…"
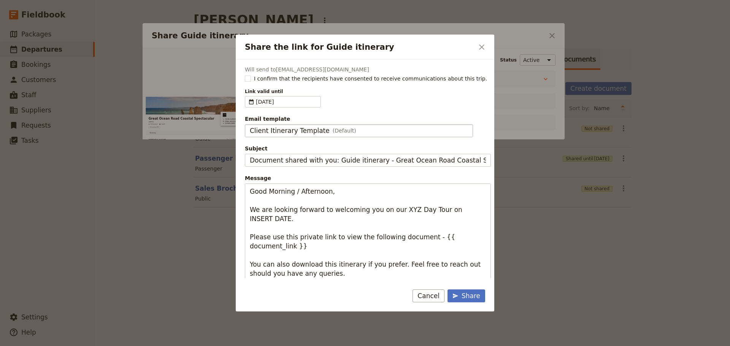
click at [267, 129] on span "Client Itinerary Template" at bounding box center [290, 130] width 80 height 9
click at [250, 125] on input "Client Itinerary Template" at bounding box center [249, 124] width 0 height 0
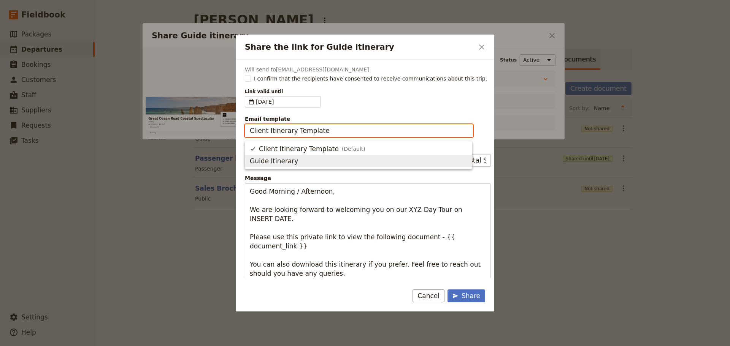
click at [260, 159] on span "Guide Itinerary" at bounding box center [274, 161] width 48 height 9
type input "Guide Itinerary"
type input "TOUR NAME & Date"
type textarea "Hi {{ contact_name }} Please find a link to your upcoming tour of Great Ocean R…"
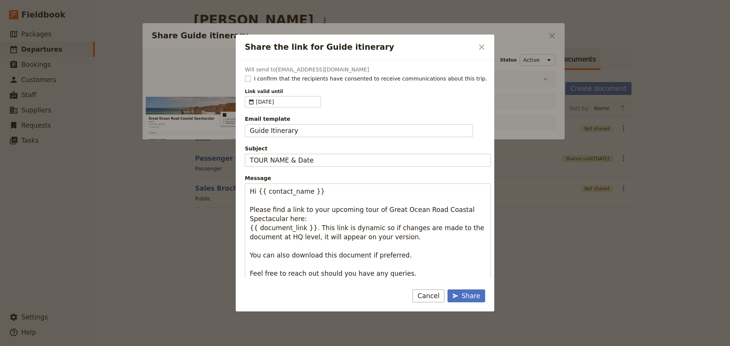
click at [248, 79] on rect "Share the link for Guide itinerary" at bounding box center [248, 79] width 6 height 6
click at [245, 75] on input "I confirm that the recipients have consented to receive communications about th…" at bounding box center [244, 75] width 0 height 0
checkbox input "true"
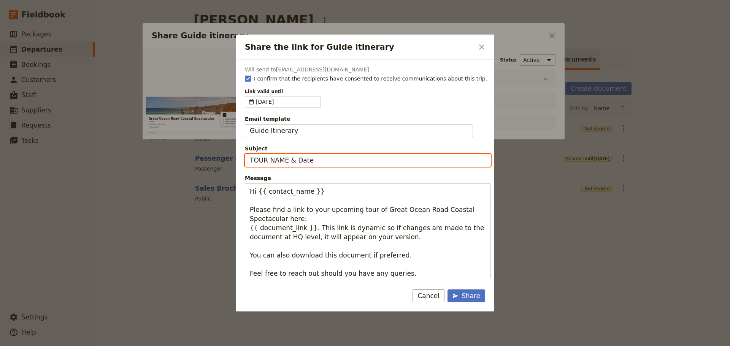
drag, startPoint x: 326, startPoint y: 160, endPoint x: 221, endPoint y: 151, distance: 105.7
click at [221, 346] on div "Share the link for Guide itinerary ​ Will send to fiona.h3@gmail.com I confirm …" at bounding box center [365, 346] width 730 height 0
type input "f"
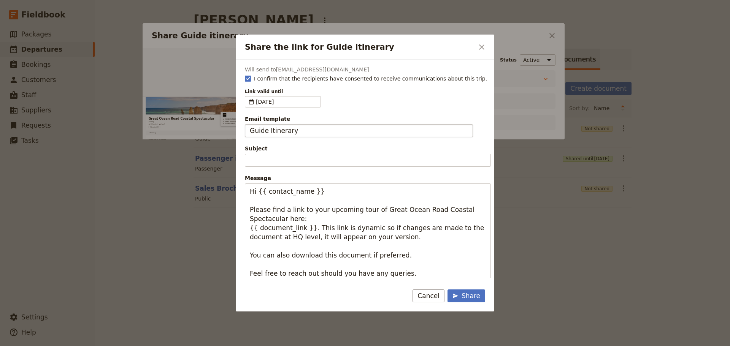
click at [309, 130] on div "Guide Itinerary" at bounding box center [359, 130] width 218 height 9
click at [250, 125] on input "Guide Itinerary" at bounding box center [249, 124] width 0 height 0
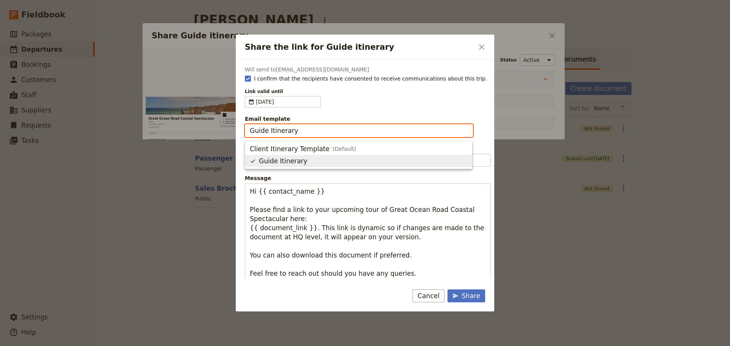
click at [297, 165] on span "Guide Itinerary" at bounding box center [283, 161] width 48 height 9
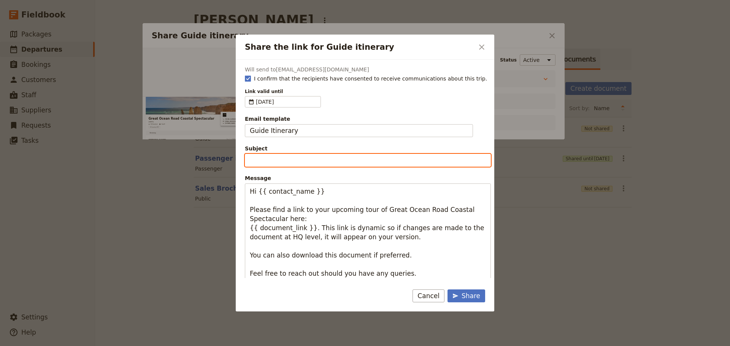
click at [288, 155] on input "Subject" at bounding box center [368, 160] width 246 height 13
type input "GOR w.Wildlife Wonders - Sat 30 Aug"
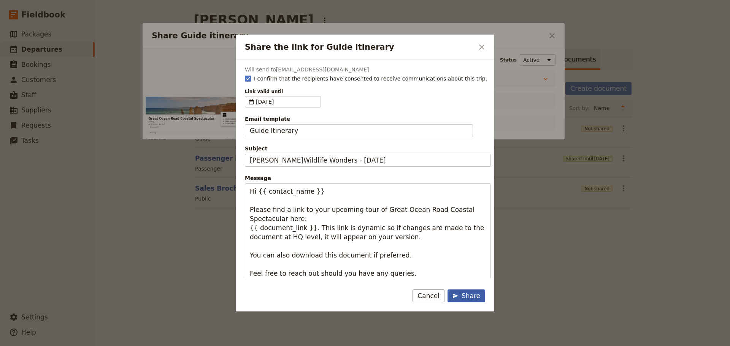
click at [458, 296] on icon "Share the link for Guide itinerary" at bounding box center [455, 296] width 5 height 5
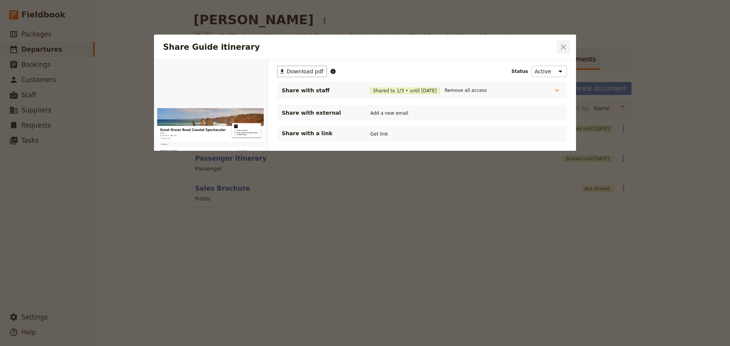
click at [560, 50] on icon "Close dialog" at bounding box center [563, 47] width 9 height 9
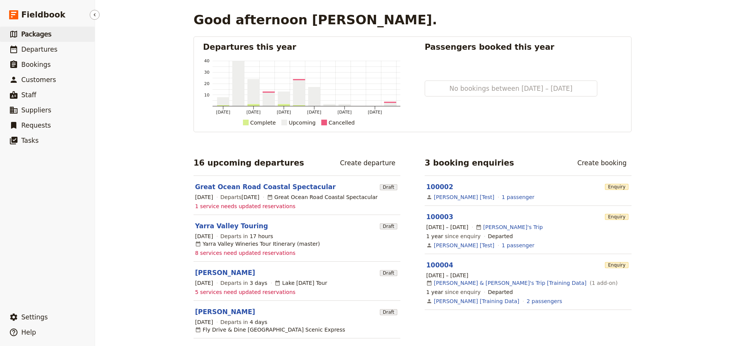
click at [35, 31] on span "Packages" at bounding box center [36, 34] width 30 height 8
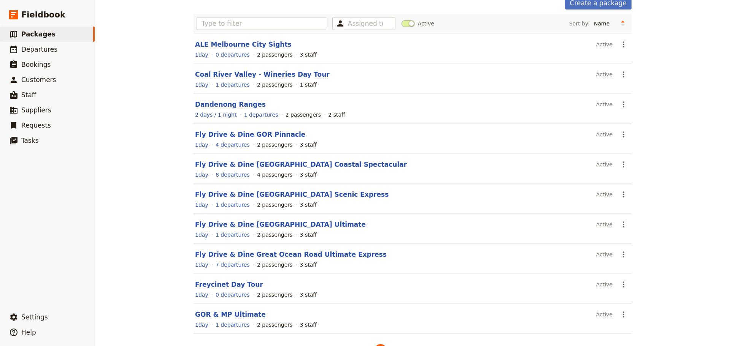
scroll to position [65, 0]
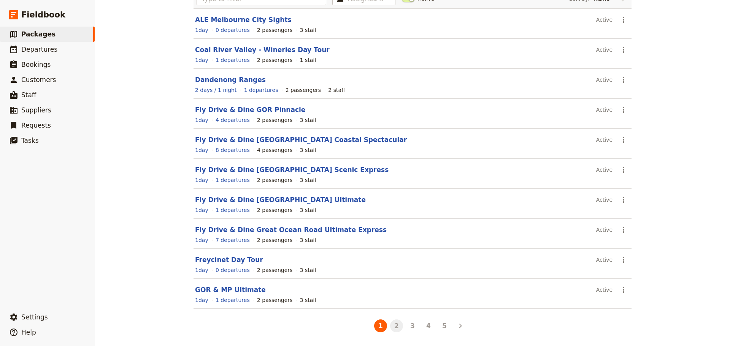
click at [393, 328] on button "2" at bounding box center [396, 326] width 13 height 13
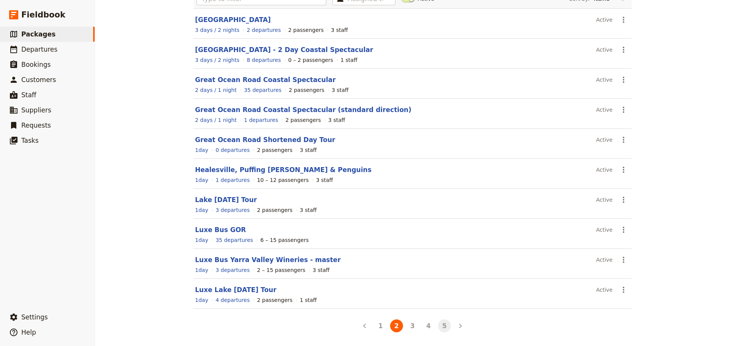
click at [442, 329] on button "5" at bounding box center [444, 326] width 13 height 13
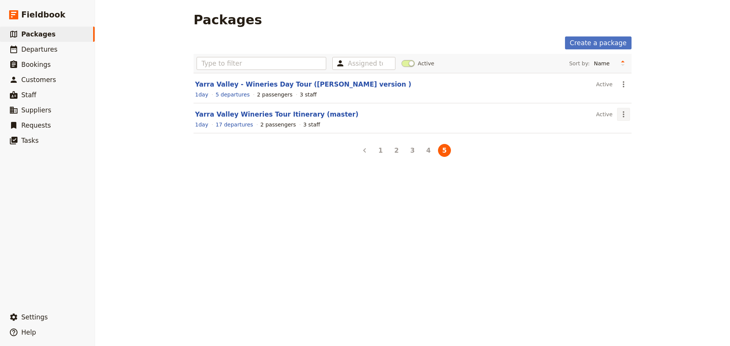
click at [619, 115] on icon "Actions" at bounding box center [623, 114] width 9 height 9
click at [632, 151] on span "Clone this package" at bounding box center [644, 153] width 51 height 8
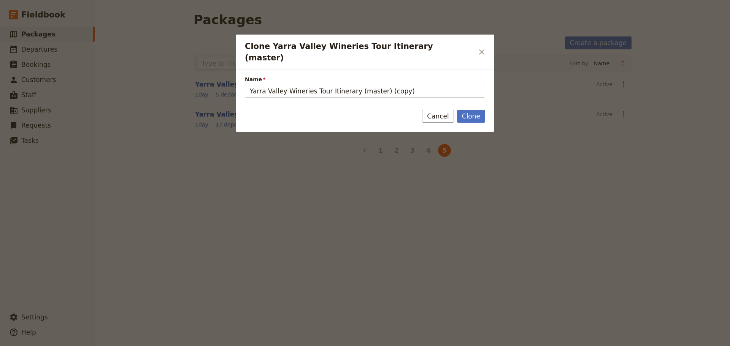
drag, startPoint x: 409, startPoint y: 78, endPoint x: 222, endPoint y: 84, distance: 187.2
click at [222, 346] on div "Clone Yarra Valley Wineries Tour Itinerary (master) ​ Name Yarra Valley Winerie…" at bounding box center [365, 346] width 730 height 0
type input "Hobart City Tour"
click at [476, 110] on button "Clone" at bounding box center [471, 116] width 28 height 13
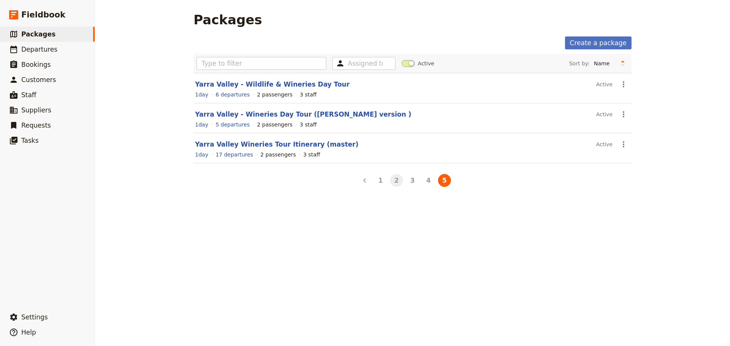
click at [397, 184] on button "2" at bounding box center [396, 180] width 13 height 13
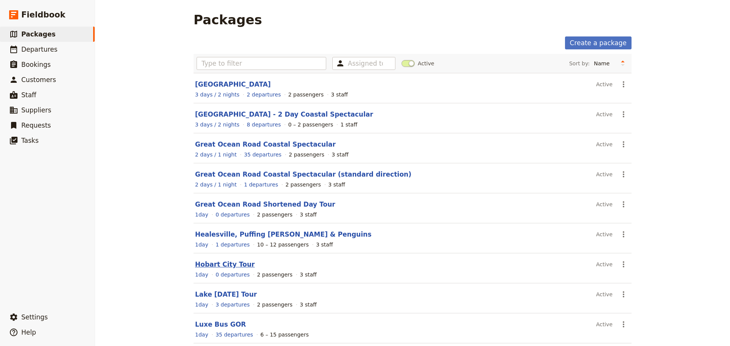
click at [218, 266] on link "Hobart City Tour" at bounding box center [225, 265] width 60 height 8
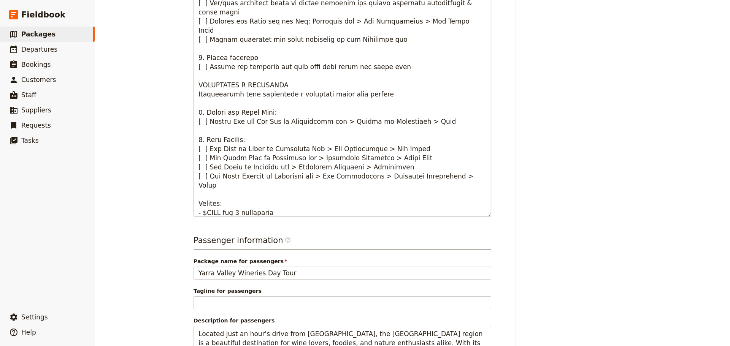
scroll to position [110, 0]
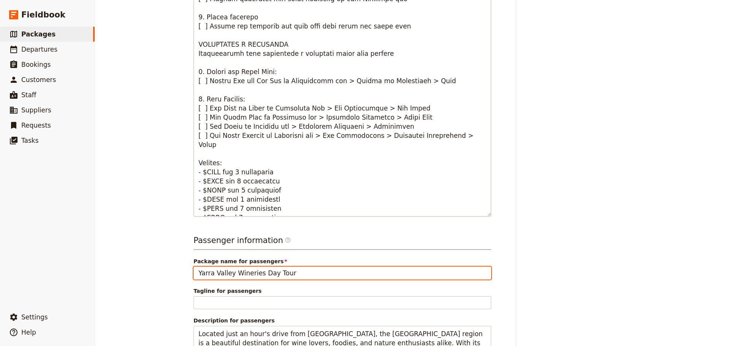
drag, startPoint x: 253, startPoint y: 276, endPoint x: 241, endPoint y: 209, distance: 68.0
click at [152, 272] on div "Hobart City Tour ​ 1 day 2 passengers 3 staff Information Itinerary Services Pa…" at bounding box center [412, 173] width 635 height 346
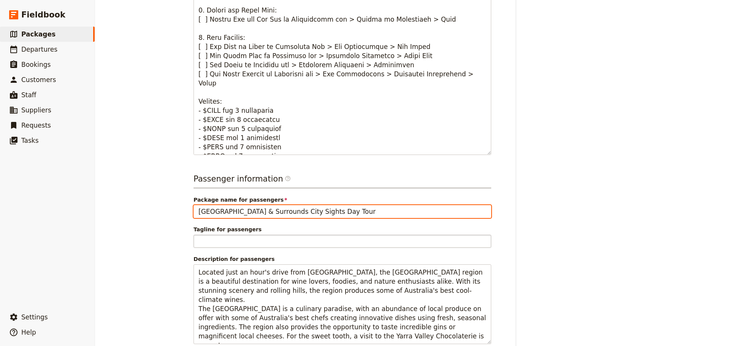
scroll to position [380, 0]
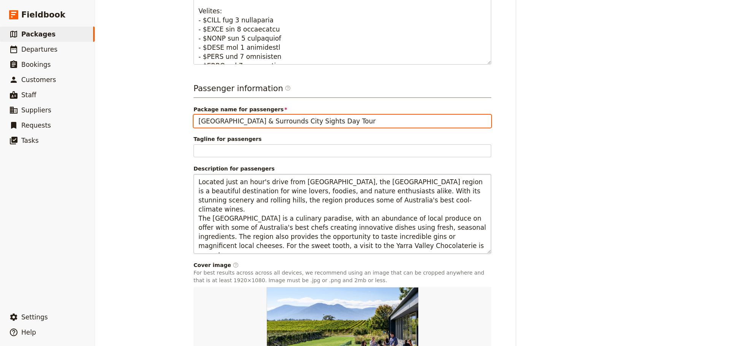
type input "Hobart & Surrounds City Sights Day Tour"
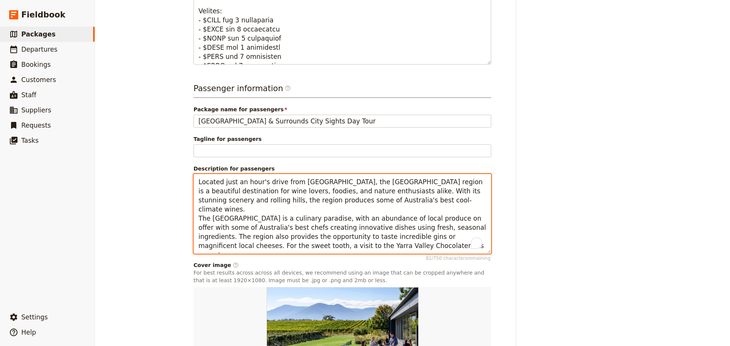
drag, startPoint x: 357, startPoint y: 247, endPoint x: 173, endPoint y: 173, distance: 198.4
click at [173, 173] on div "Hobart City Tour ​ 1 day 2 passengers 3 staff Information Itinerary Services Pa…" at bounding box center [412, 173] width 635 height 346
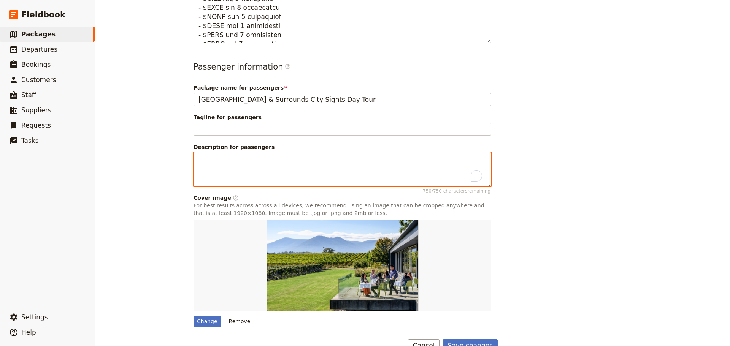
scroll to position [420, 0]
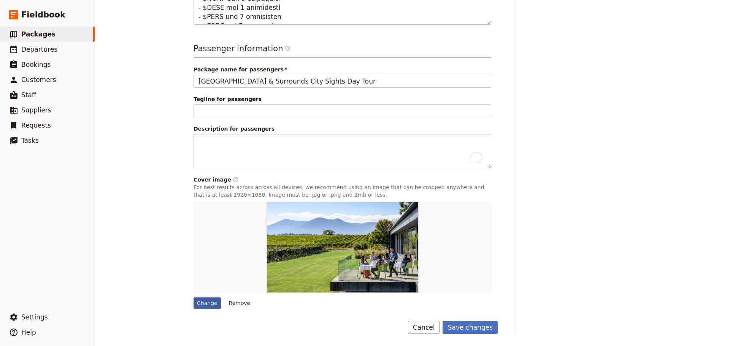
click at [199, 307] on div "Change" at bounding box center [207, 303] width 27 height 11
click at [194, 298] on input "Change" at bounding box center [193, 297] width 0 height 0
type input "C:\fakepath\129072-2.jpg"
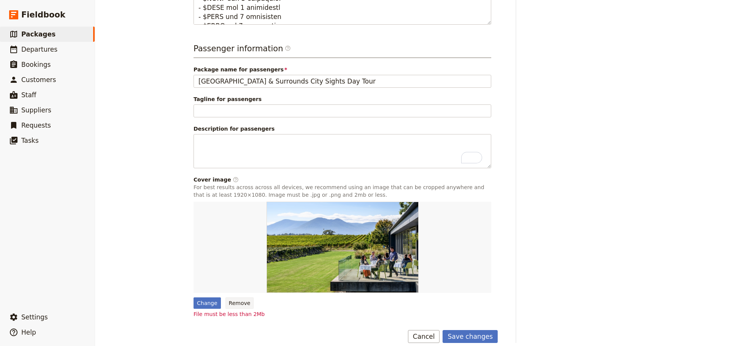
click at [232, 304] on button "Remove" at bounding box center [239, 303] width 29 height 11
type input "Yarra Valley Wineries Day Tour"
type textarea "Located just an hour's drive from Melbourne, the Yarra Valley region is a beaut…"
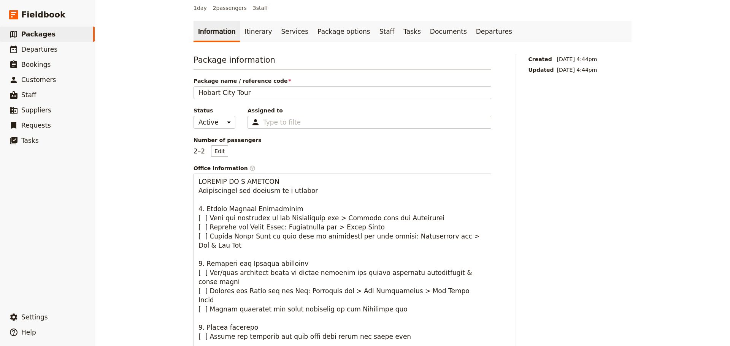
scroll to position [0, 0]
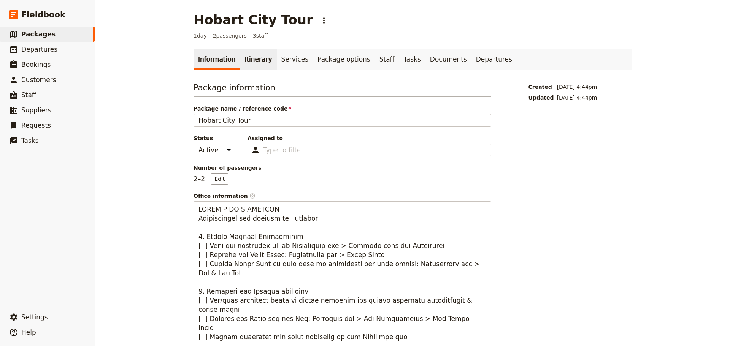
click at [246, 56] on link "Itinerary" at bounding box center [258, 59] width 37 height 21
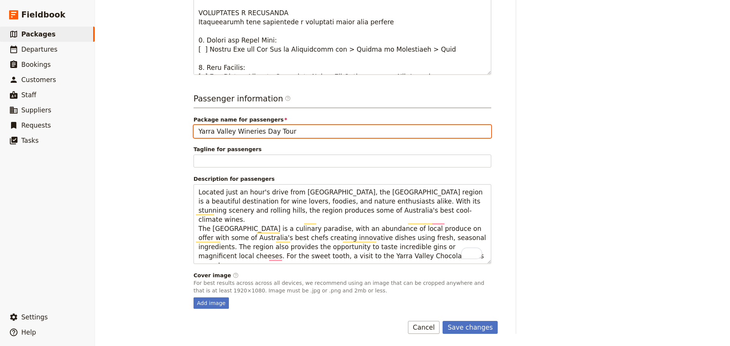
drag, startPoint x: 290, startPoint y: 135, endPoint x: 143, endPoint y: 130, distance: 147.6
click at [143, 130] on div "Hobart City Tour ​ 1 day 2 passengers 3 staff Information Itinerary Services Pa…" at bounding box center [412, 173] width 635 height 346
type input "Hobart City Sights Tour"
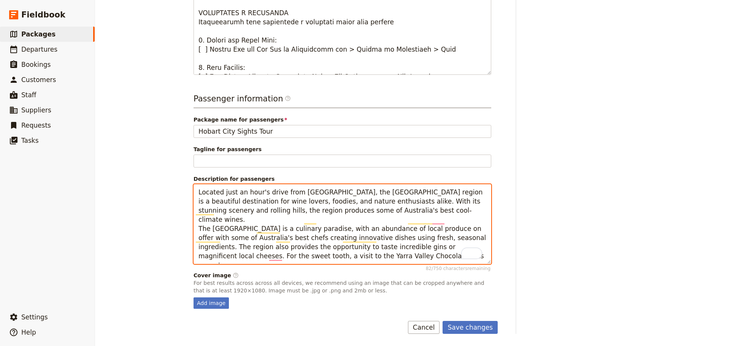
drag, startPoint x: 216, startPoint y: 241, endPoint x: 160, endPoint y: 187, distance: 77.4
click at [160, 187] on div "Hobart City Tour ​ 1 day 2 passengers 3 staff Information Itinerary Services Pa…" at bounding box center [412, 173] width 635 height 346
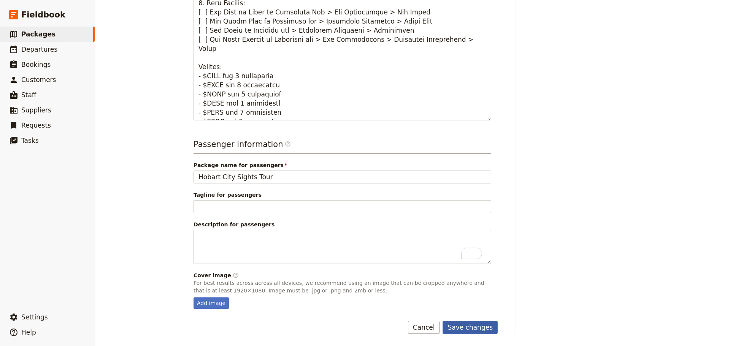
click at [471, 325] on button "Save changes" at bounding box center [470, 327] width 55 height 13
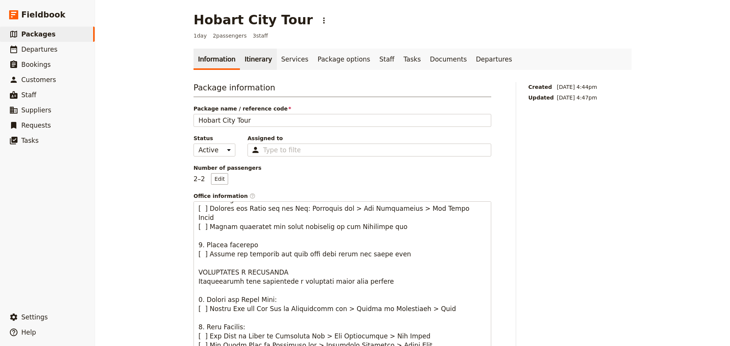
click at [245, 55] on link "Itinerary" at bounding box center [258, 59] width 37 height 21
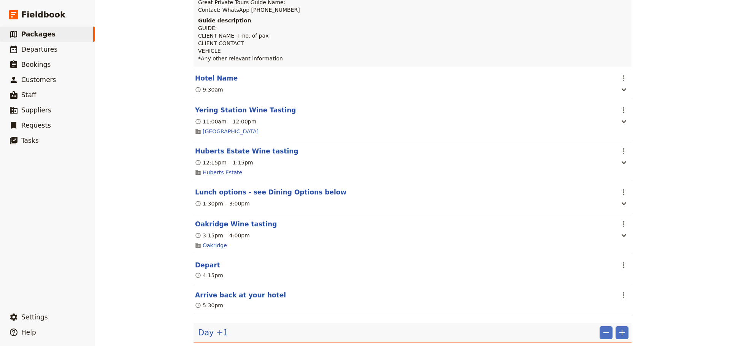
click at [222, 111] on button "Yering Station Wine Tasting" at bounding box center [245, 110] width 101 height 9
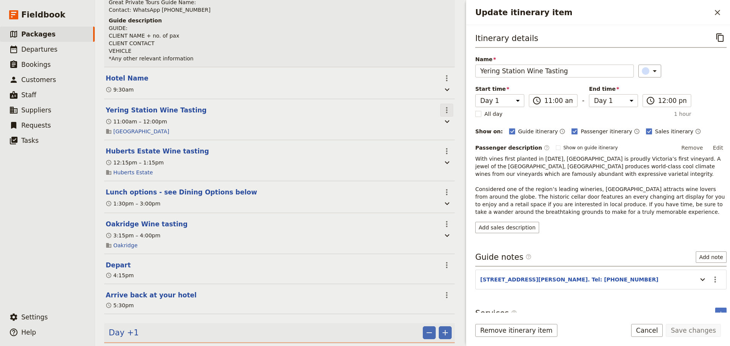
click at [442, 111] on icon "Actions" at bounding box center [446, 110] width 9 height 9
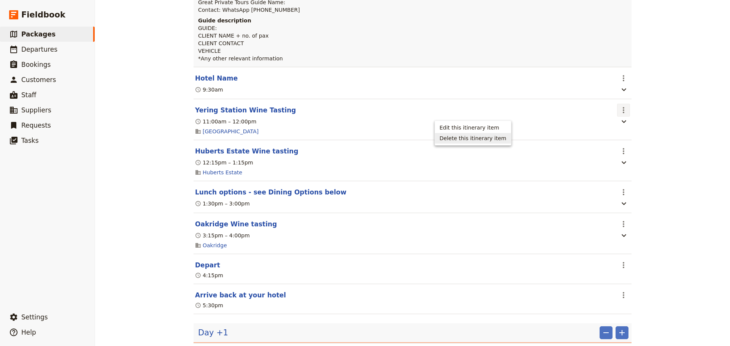
click at [445, 137] on span "Delete this itinerary item" at bounding box center [473, 139] width 67 height 8
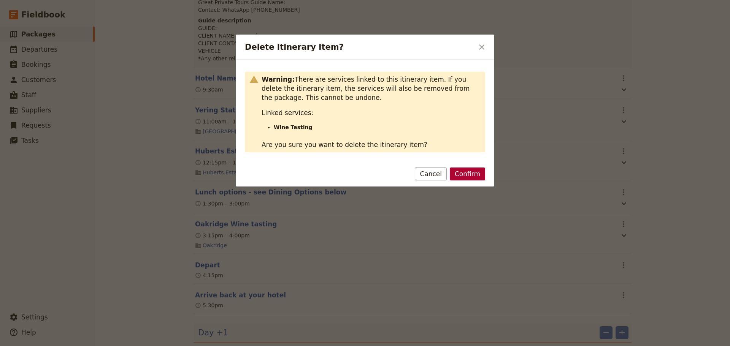
click at [462, 170] on button "Confirm" at bounding box center [467, 174] width 35 height 13
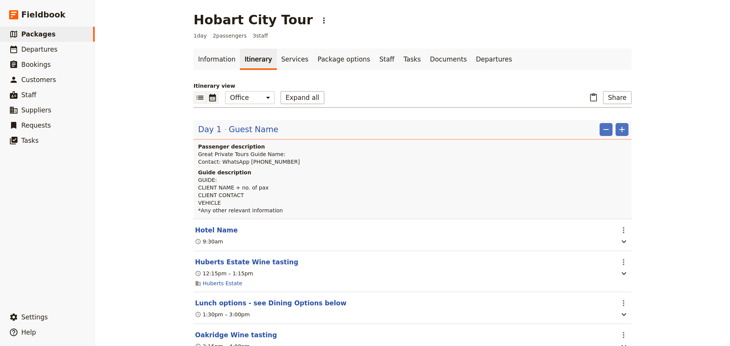
click at [209, 96] on icon "Calendar view" at bounding box center [212, 98] width 7 height 8
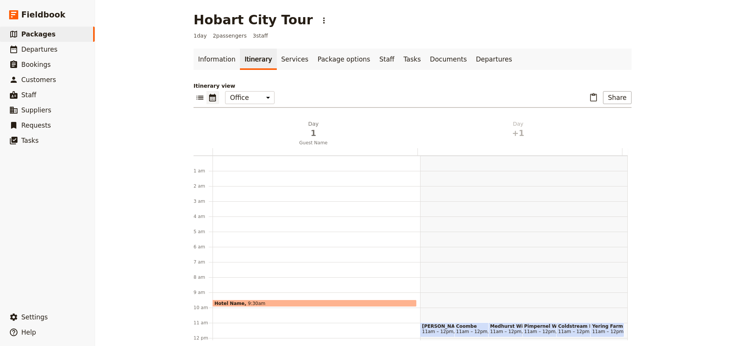
scroll to position [99, 0]
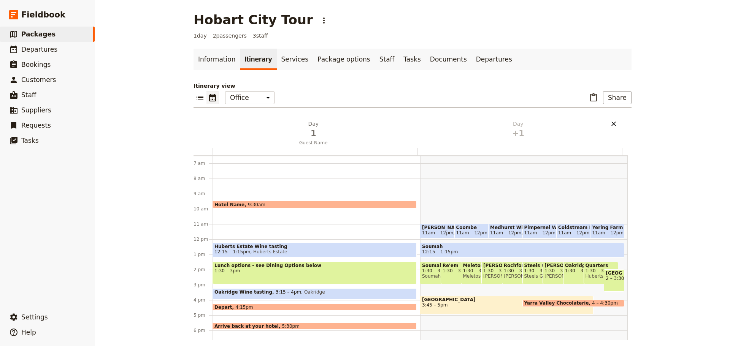
click at [610, 120] on icon "Delete day undefined" at bounding box center [614, 124] width 8 height 8
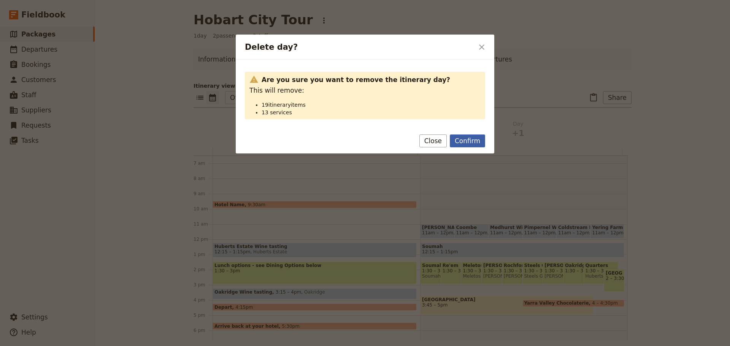
click at [469, 139] on button "Confirm" at bounding box center [467, 141] width 35 height 13
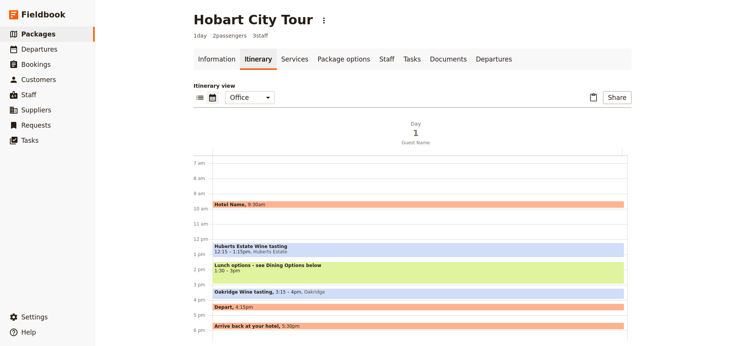
click at [252, 250] on span "Huberts Estate" at bounding box center [268, 251] width 37 height 5
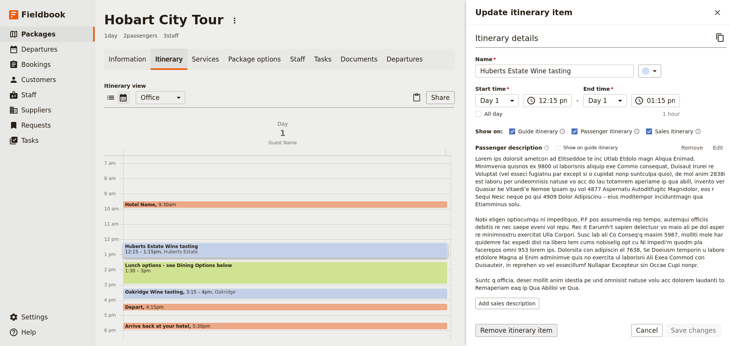
click at [510, 334] on button "Remove itinerary item" at bounding box center [516, 330] width 82 height 13
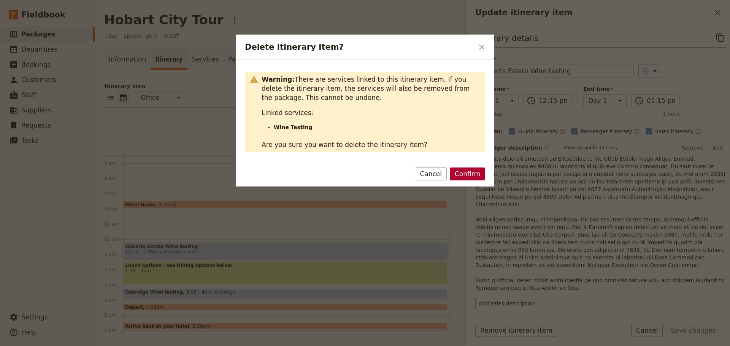
click at [470, 170] on button "Confirm" at bounding box center [467, 174] width 35 height 13
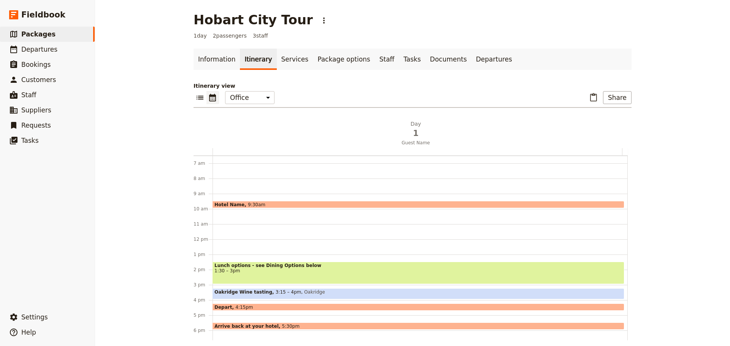
click at [244, 294] on span "Oakridge Wine tasting" at bounding box center [244, 292] width 61 height 5
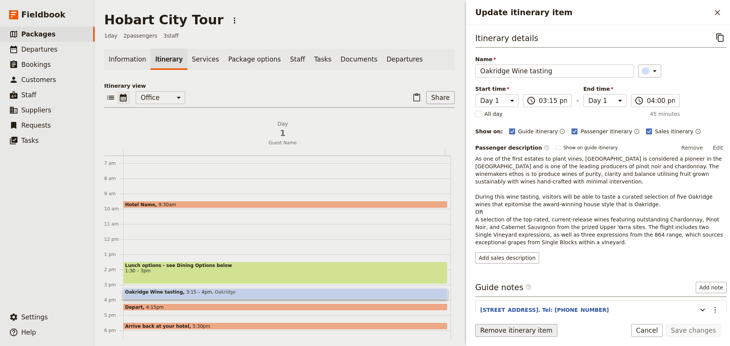
click at [511, 329] on button "Remove itinerary item" at bounding box center [516, 330] width 82 height 13
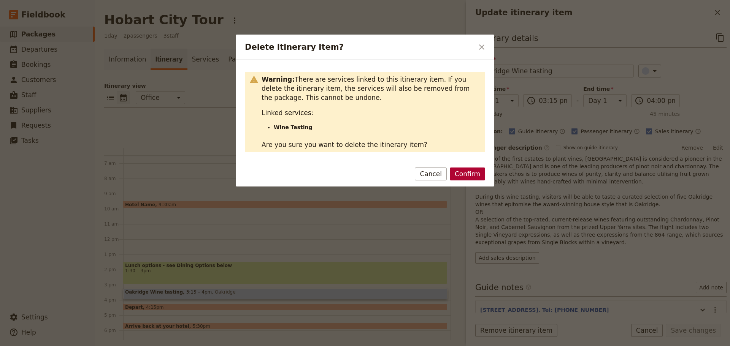
drag, startPoint x: 478, startPoint y: 175, endPoint x: 398, endPoint y: 192, distance: 80.9
click at [478, 175] on button "Confirm" at bounding box center [467, 174] width 35 height 13
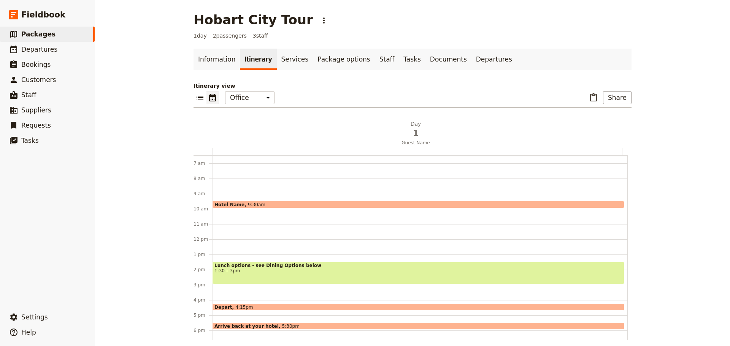
click at [270, 270] on span "1:30 – 3pm" at bounding box center [418, 270] width 408 height 5
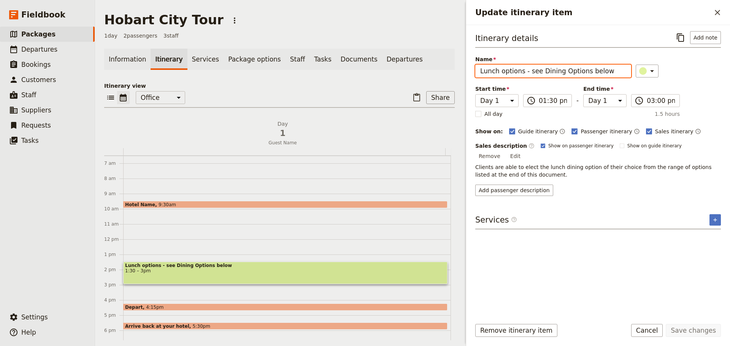
drag, startPoint x: 606, startPoint y: 73, endPoint x: 522, endPoint y: 72, distance: 84.4
click at [522, 72] on input "Lunch options - see Dining Options below" at bounding box center [553, 71] width 156 height 13
type input "Lunch options"
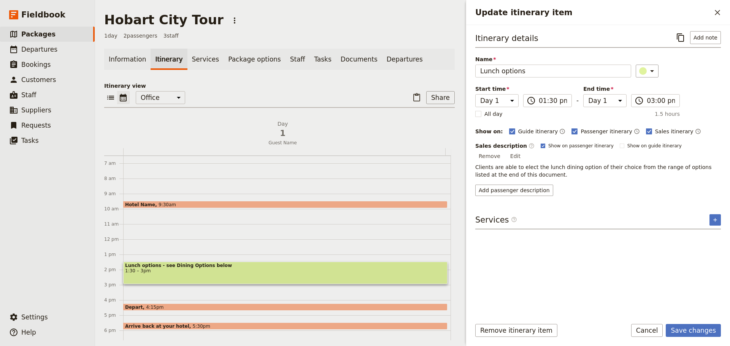
click at [541, 147] on rect "Update itinerary item" at bounding box center [543, 146] width 4 height 4
click at [540, 143] on input "Show on passenger itinerary" at bounding box center [540, 143] width 0 height 0
checkbox input "false"
click at [688, 333] on button "Save changes" at bounding box center [693, 330] width 55 height 13
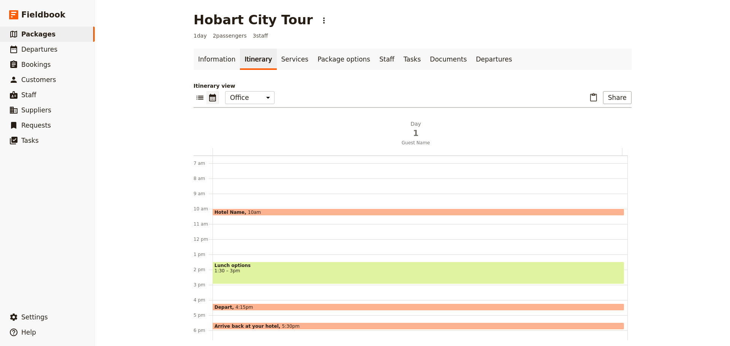
click at [226, 228] on div "Hotel Name 10am Lunch options 1:30 – 3pm Depart 4:15pm Arrive back at your hote…" at bounding box center [420, 239] width 415 height 365
click at [225, 232] on div "Hotel Name 10am Lunch options 1:30 – 3pm Depart 4:15pm Arrive back at your hote…" at bounding box center [420, 239] width 415 height 365
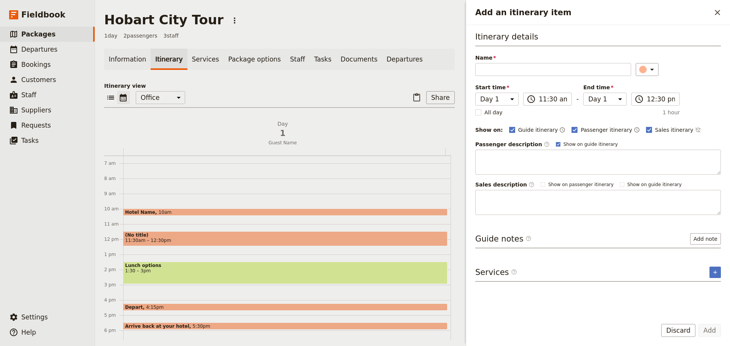
drag, startPoint x: 545, startPoint y: 143, endPoint x: 591, endPoint y: 137, distance: 46.0
click at [556, 143] on rect "Add an itinerary item" at bounding box center [558, 144] width 4 height 4
click at [556, 141] on input "Show on guide itinerary" at bounding box center [556, 141] width 0 height 0
checkbox input "false"
click at [695, 128] on icon "Time not shown on sales itinerary" at bounding box center [698, 130] width 6 height 6
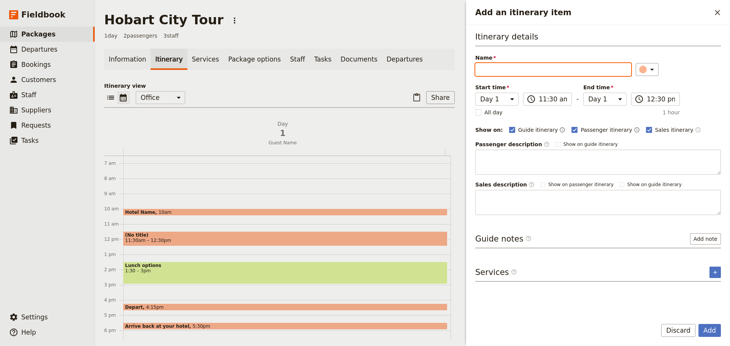
click at [544, 70] on input "Name" at bounding box center [553, 69] width 156 height 13
type input "Tour [GEOGRAPHIC_DATA]"
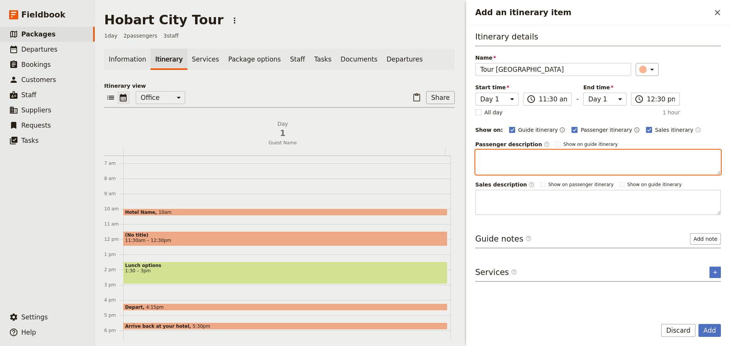
click at [538, 150] on textarea "Add an itinerary item" at bounding box center [598, 162] width 246 height 25
type textarea "Spend the morning walking and driving around [GEOGRAPHIC_DATA]."
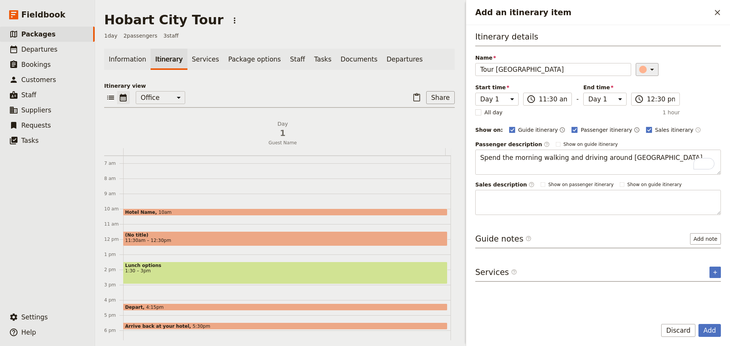
click at [648, 67] on icon "Add an itinerary item" at bounding box center [652, 69] width 9 height 9
click at [651, 84] on button "button" at bounding box center [647, 85] width 9 height 9
click at [712, 327] on button "Add" at bounding box center [709, 330] width 22 height 13
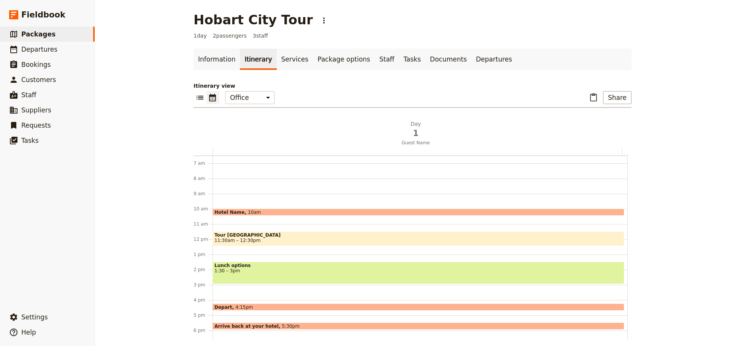
click at [232, 256] on div "Hotel Name 10am Tour Hobart 11:30am – 12:30pm Lunch options 1:30 – 3pm Depart 4…" at bounding box center [420, 239] width 415 height 365
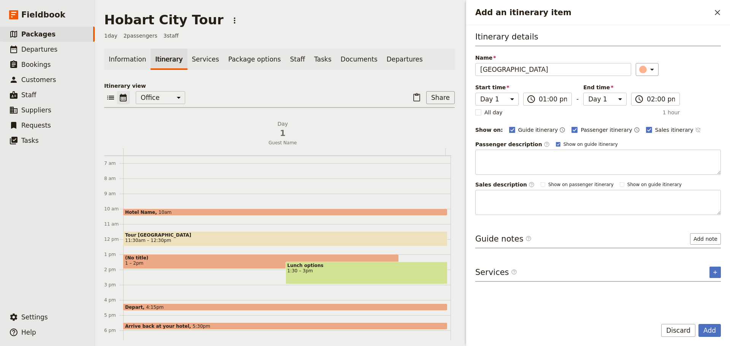
type input "Salamanca Place"
click at [695, 127] on icon "Time not shown on sales itinerary" at bounding box center [698, 130] width 6 height 6
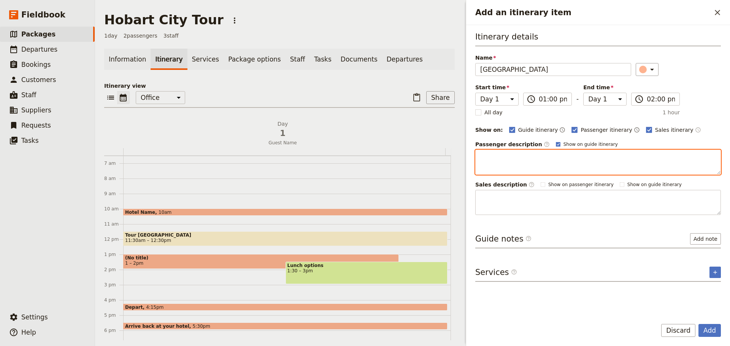
click at [532, 159] on textarea "Add an itinerary item" at bounding box center [598, 162] width 246 height 25
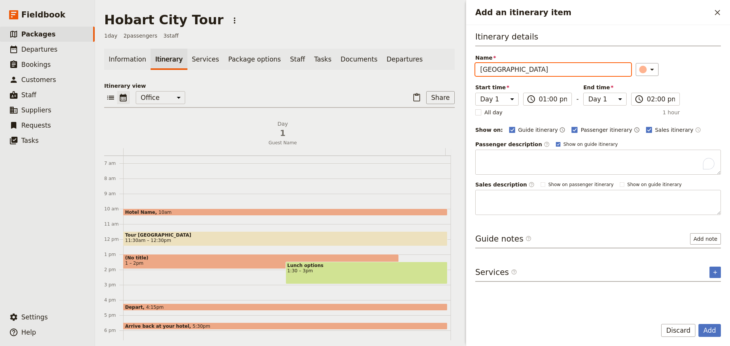
click at [556, 144] on icon "Add an itinerary item" at bounding box center [558, 144] width 5 height 5
click at [556, 141] on input "Show on guide itinerary" at bounding box center [556, 141] width 0 height 0
checkbox input "false"
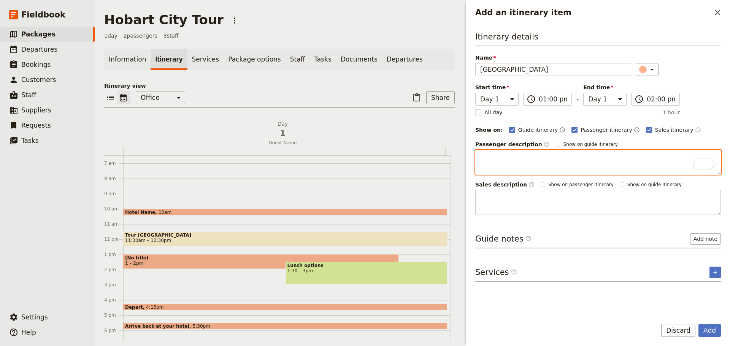
click at [545, 156] on textarea "To enrich screen reader interactions, please activate Accessibility in Grammarl…" at bounding box center [598, 162] width 246 height 25
type textarea "Most well known for its market,"
click at [591, 157] on textarea "Most well known for its market," at bounding box center [598, 162] width 246 height 25
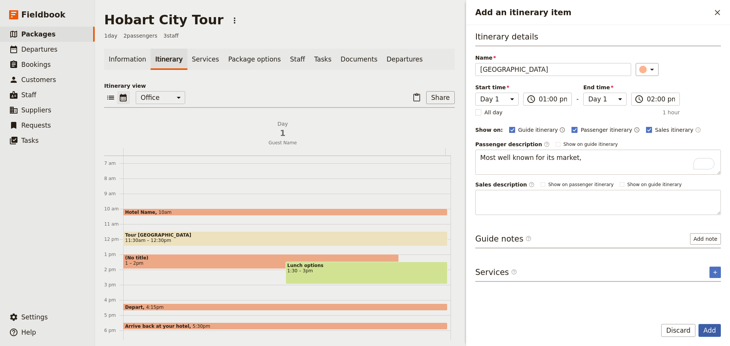
click at [709, 327] on button "Add" at bounding box center [709, 330] width 22 height 13
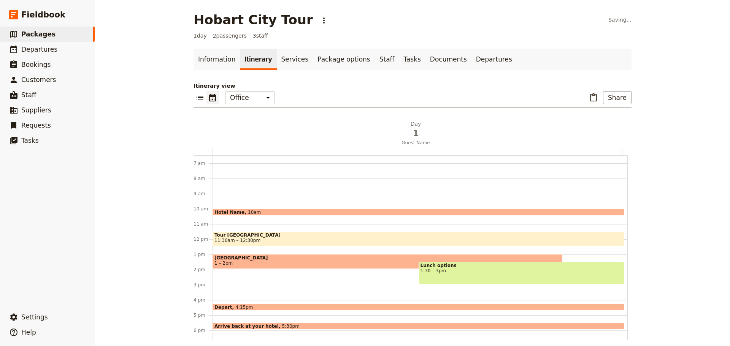
click at [248, 238] on span "11:30am – 12:30pm" at bounding box center [237, 240] width 46 height 5
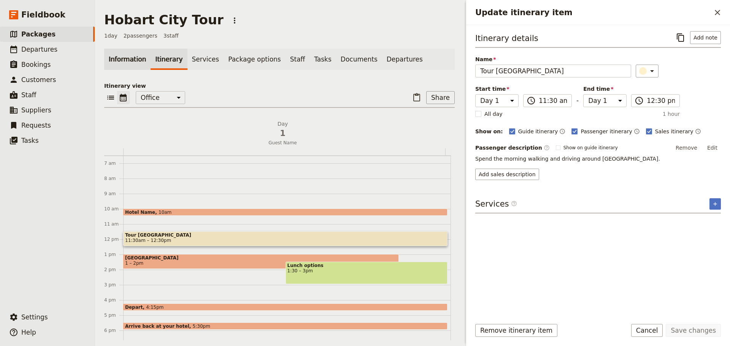
click at [110, 52] on link "Information" at bounding box center [127, 59] width 46 height 21
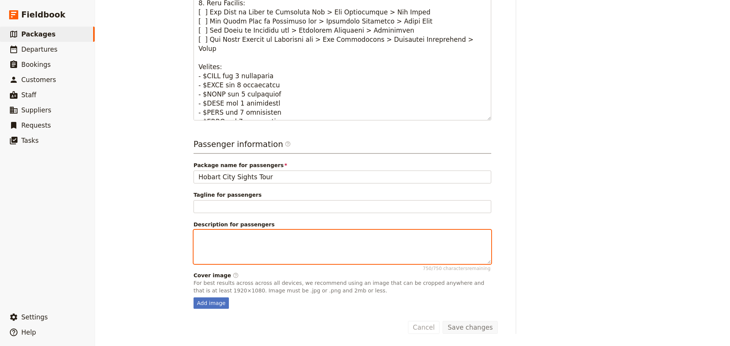
scroll to position [324, 0]
paste textarea "Tasmania’s capital has been pressed into shape by nature. The city is framed by…"
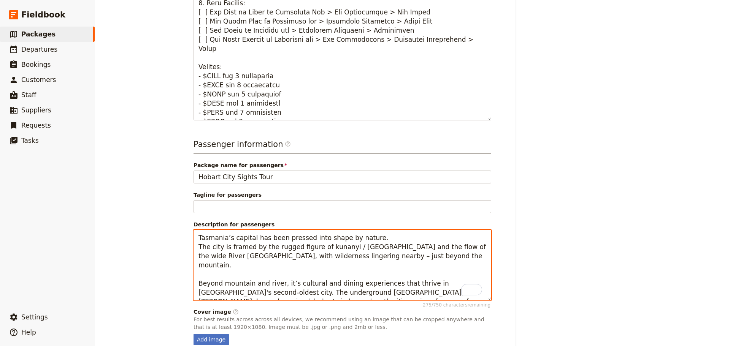
click at [374, 236] on textarea "Tasmania’s capital has been pressed into shape by nature. The city is framed by…" at bounding box center [343, 265] width 298 height 71
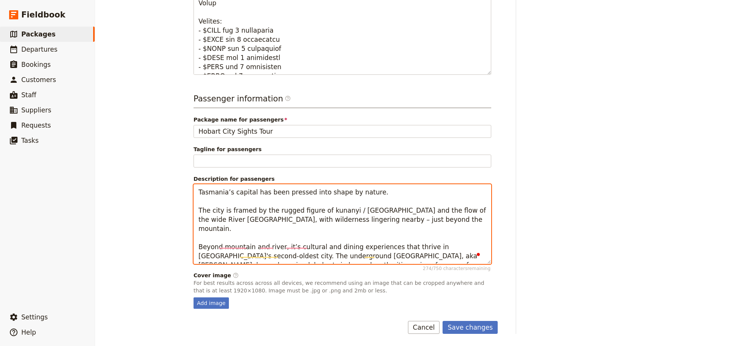
scroll to position [370, 0]
click at [359, 258] on textarea "Tasmania’s capital has been pressed into shape by nature. The city is framed by…" at bounding box center [343, 224] width 298 height 80
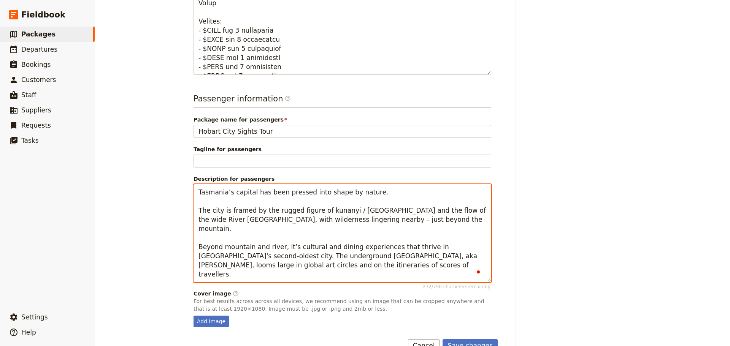
drag, startPoint x: 259, startPoint y: 269, endPoint x: 244, endPoint y: 276, distance: 15.8
click at [245, 276] on textarea "Tasmania’s capital has been pressed into shape by nature. The city is framed by…" at bounding box center [343, 233] width 298 height 98
paste textarea "The famed Salamanca Market has been a Saturday tradition for more than 50 years…"
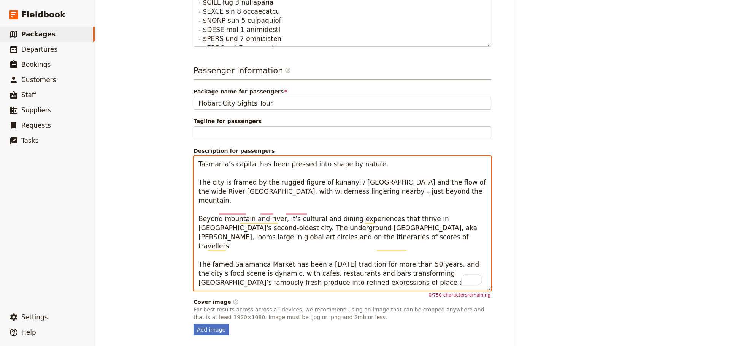
scroll to position [425, 0]
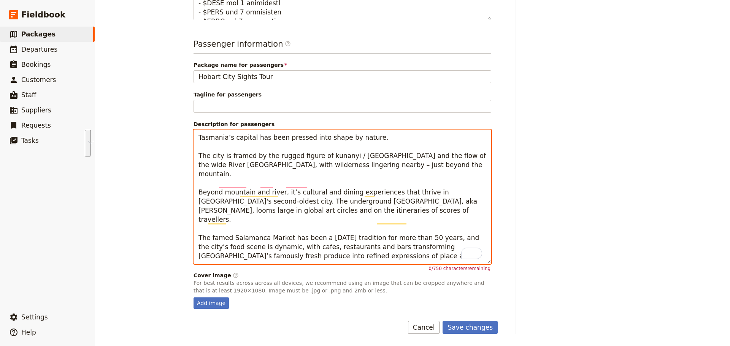
drag, startPoint x: 369, startPoint y: 241, endPoint x: 190, endPoint y: 219, distance: 180.9
click at [190, 219] on html "Fieldbook ​ ​ Fieldbook ​ ​ Packages ​ Departures ​ Bookings ​ Customers ​ Staf…" at bounding box center [365, 173] width 730 height 346
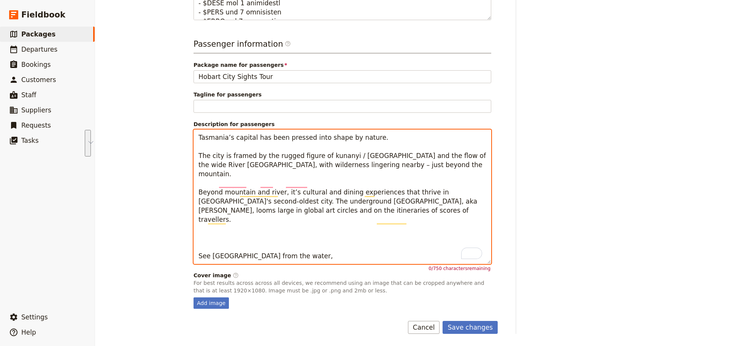
scroll to position [406, 0]
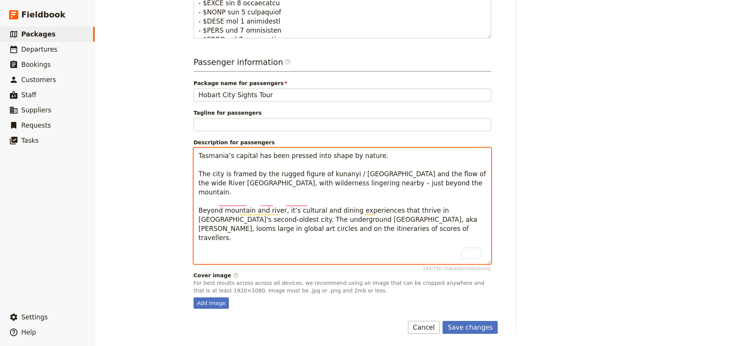
click at [212, 246] on textarea "Tasmania’s capital has been pressed into shape by nature. The city is framed by…" at bounding box center [343, 206] width 298 height 116
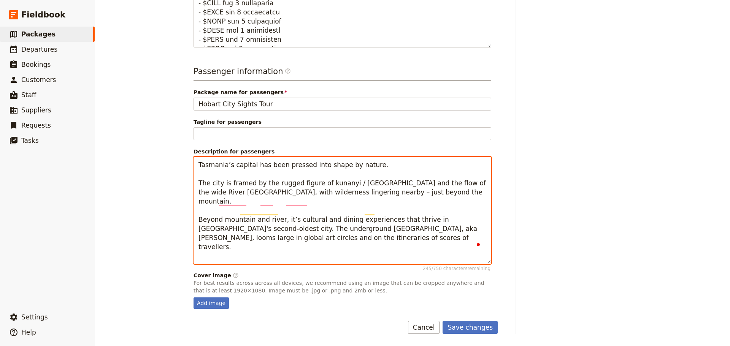
scroll to position [397, 0]
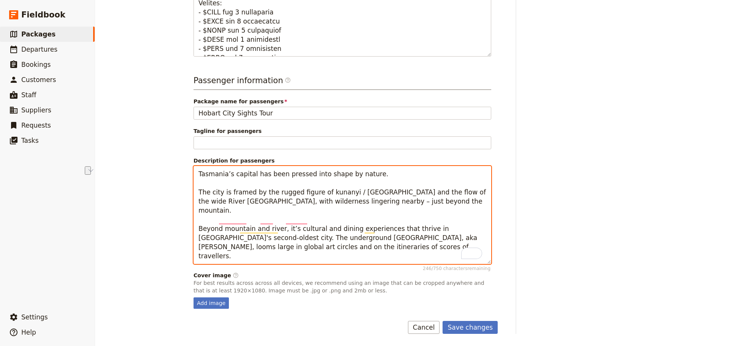
drag, startPoint x: 259, startPoint y: 257, endPoint x: 204, endPoint y: 254, distance: 55.2
paste textarea "or on foot around the waterfront, or even from the saddle of a bike on a mounta…"
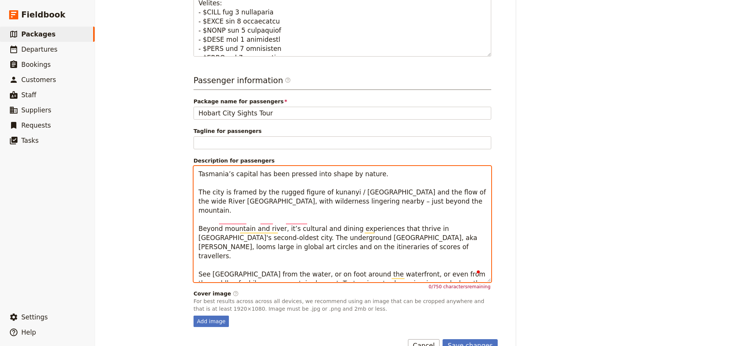
click at [382, 176] on textarea "Tasmania’s capital has been pressed into shape by nature. The city is framed by…" at bounding box center [343, 224] width 298 height 116
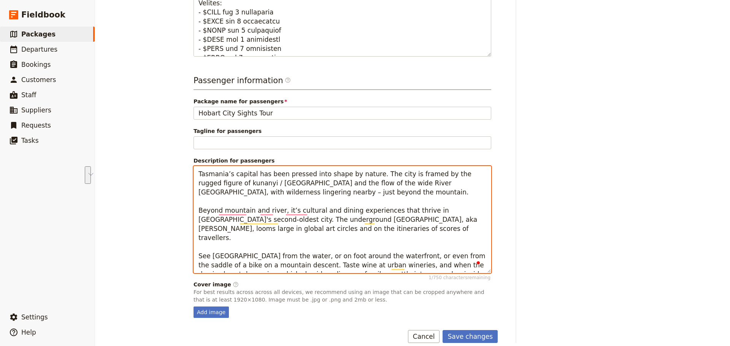
drag, startPoint x: 352, startPoint y: 229, endPoint x: 226, endPoint y: 221, distance: 126.1
click at [226, 221] on textarea "Tasmania’s capital has been pressed into shape by nature. The city is framed by…" at bounding box center [343, 219] width 298 height 107
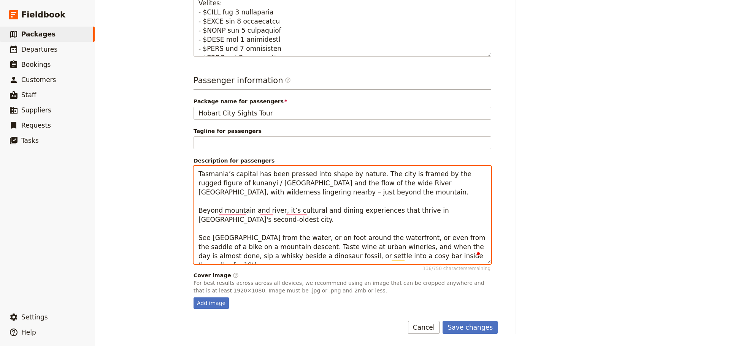
click at [424, 257] on textarea "Tasmania’s capital has been pressed into shape by nature. The city is framed by…" at bounding box center [343, 215] width 298 height 98
type textarea "Tasmania’s capital has been pressed into shape by nature. The city is framed by…"
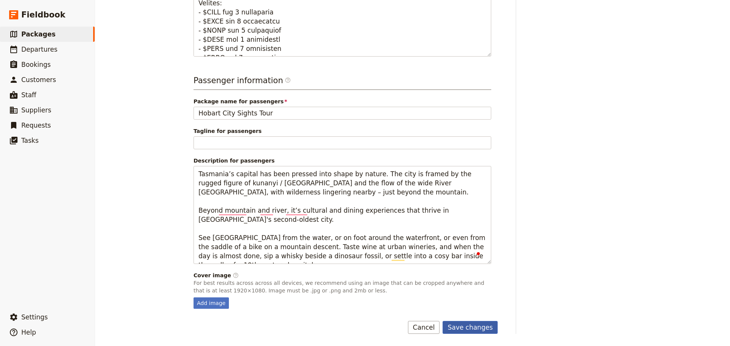
click at [451, 326] on button "Save changes" at bounding box center [470, 327] width 55 height 13
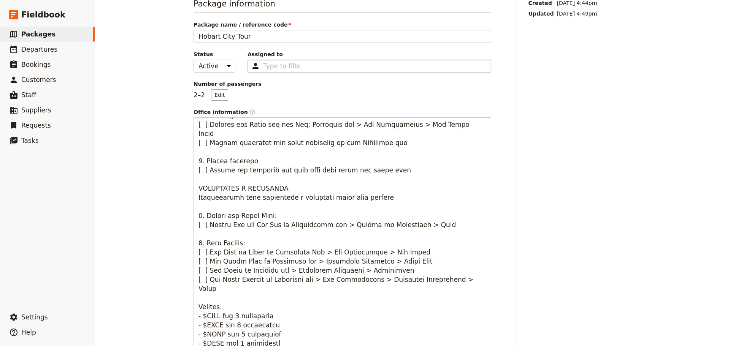
scroll to position [0, 0]
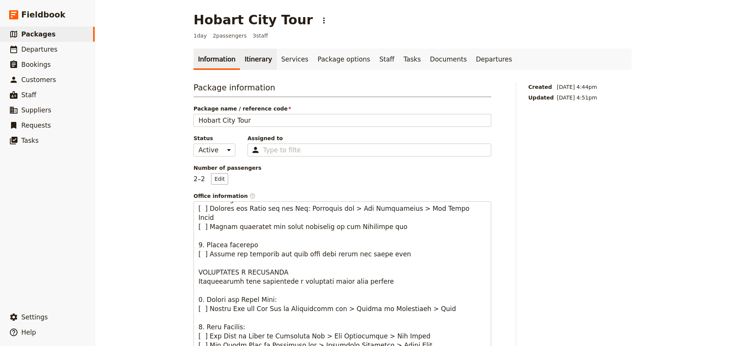
click at [242, 55] on link "Itinerary" at bounding box center [258, 59] width 37 height 21
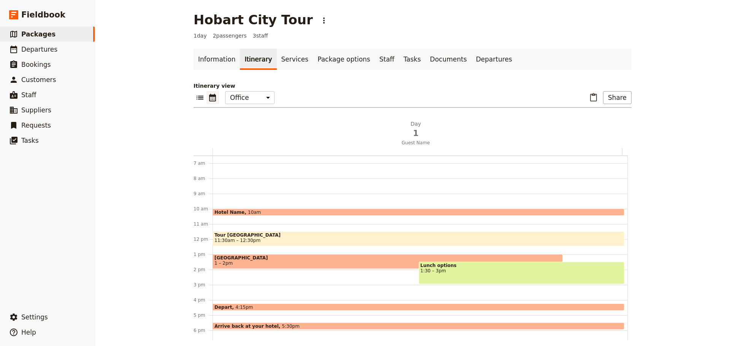
click at [246, 259] on span "Salamanca Place" at bounding box center [387, 258] width 346 height 5
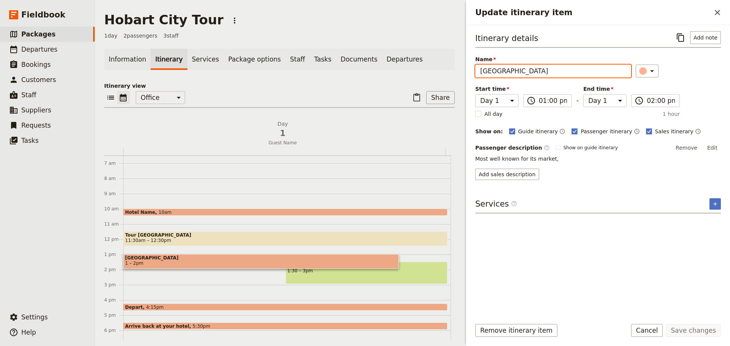
click at [519, 73] on input "Salamanca Place" at bounding box center [553, 71] width 156 height 13
click at [520, 73] on input "Salamanca Place" at bounding box center [553, 71] width 156 height 13
click at [519, 70] on input "Salamanca Place" at bounding box center [553, 71] width 156 height 13
type input "Salamanca Market"
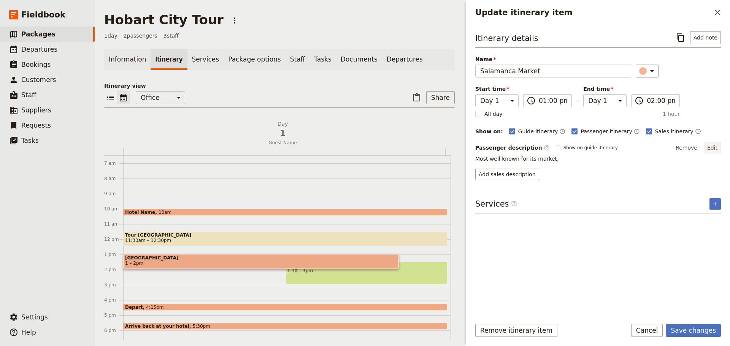
click at [713, 149] on button "Edit" at bounding box center [712, 147] width 17 height 11
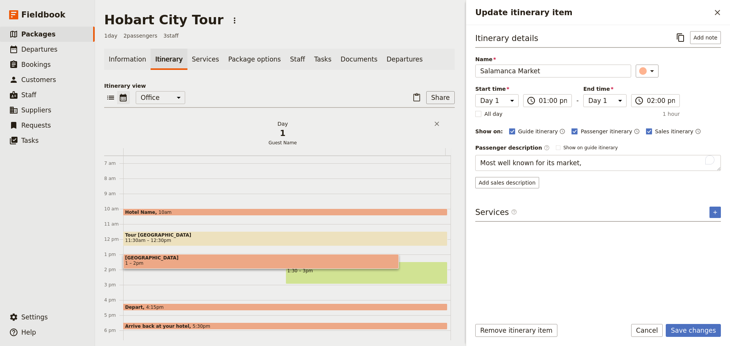
drag, startPoint x: 594, startPoint y: 161, endPoint x: 371, endPoint y: 144, distance: 223.1
click at [371, 144] on div "Hobart City Tour ​ 1 day 2 passengers 3 staff Information Itinerary Services Pa…" at bounding box center [412, 173] width 635 height 346
type textarea "Every Saturday, the Salamanca Market comes alive with"
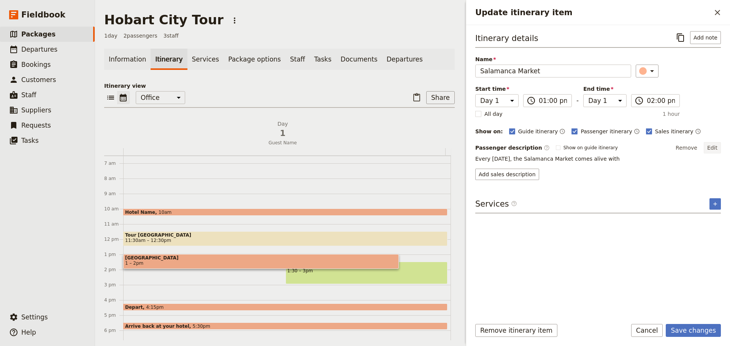
click at [711, 149] on button "Edit" at bounding box center [712, 147] width 17 height 11
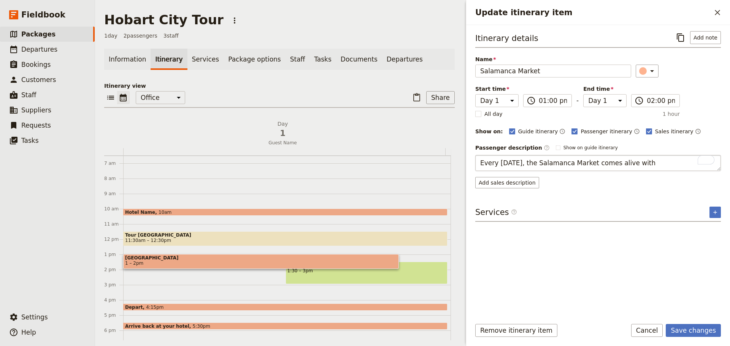
drag, startPoint x: 653, startPoint y: 165, endPoint x: 492, endPoint y: 156, distance: 161.5
click at [472, 165] on div "Itinerary details ​ Add note Name Salamanca Market ​ Start time Day 1 13:00 ​ 0…" at bounding box center [598, 169] width 264 height 288
type textarea "See Hobart from the water, or on foot around the waterfront, or even from the s…"
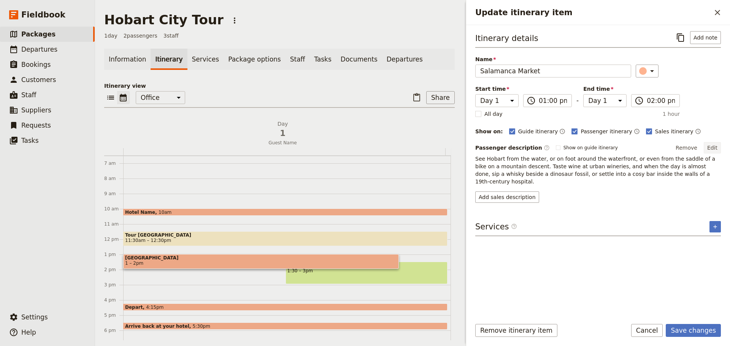
click at [716, 148] on button "Edit" at bounding box center [712, 147] width 17 height 11
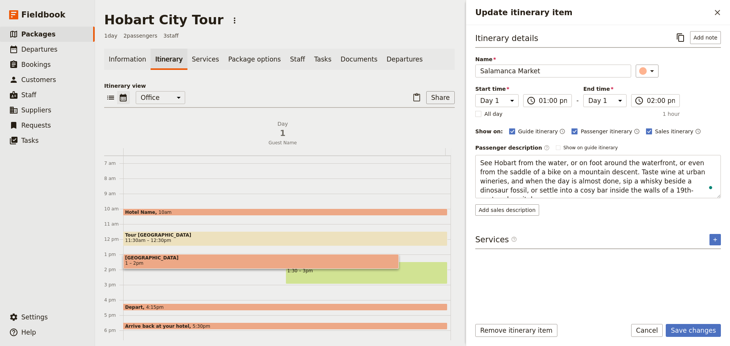
drag, startPoint x: 630, startPoint y: 192, endPoint x: 437, endPoint y: 156, distance: 196.5
click at [437, 156] on div "Hobart City Tour ​ 1 day 2 passengers 3 staff Information Itinerary Services Pa…" at bounding box center [412, 173] width 635 height 346
type textarea "[GEOGRAPHIC_DATA] is Tasmania's most visited tourism attraction and runs each […"
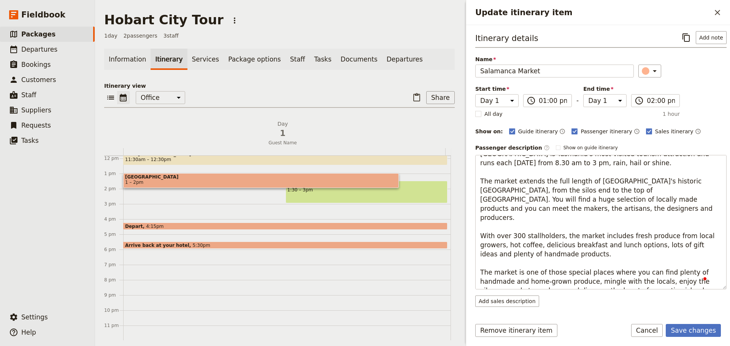
scroll to position [180, 0]
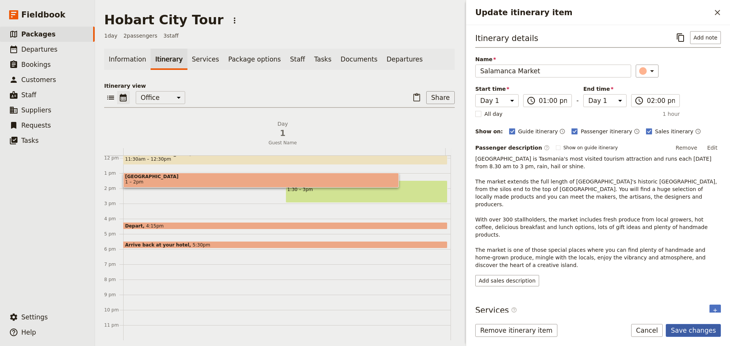
click at [691, 327] on button "Save changes" at bounding box center [693, 330] width 55 height 13
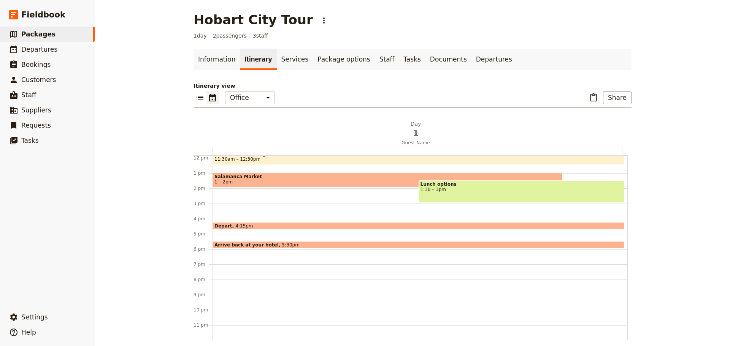
click at [498, 189] on span "1:30 – 3pm" at bounding box center [522, 189] width 202 height 5
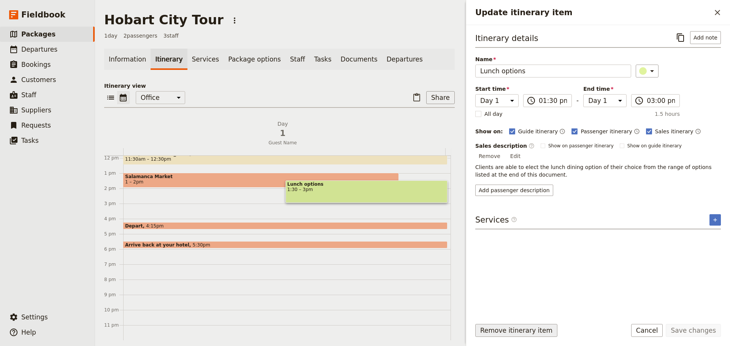
click at [513, 330] on button "Remove itinerary item" at bounding box center [516, 330] width 82 height 13
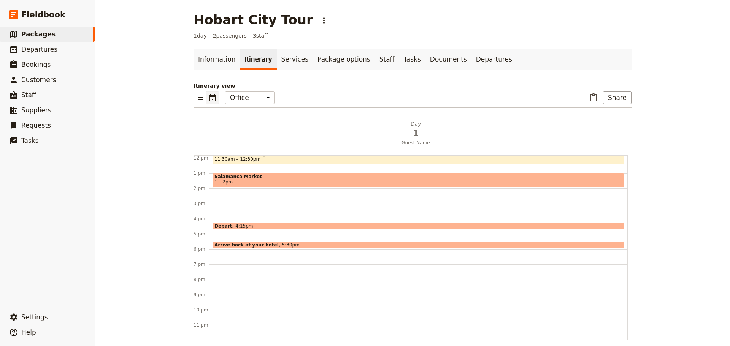
click at [223, 196] on div "Hotel Name 10am Tour Hobart 11:30am – 12:30pm Salamanca Market 1 – 2pm Depart 4…" at bounding box center [420, 158] width 415 height 365
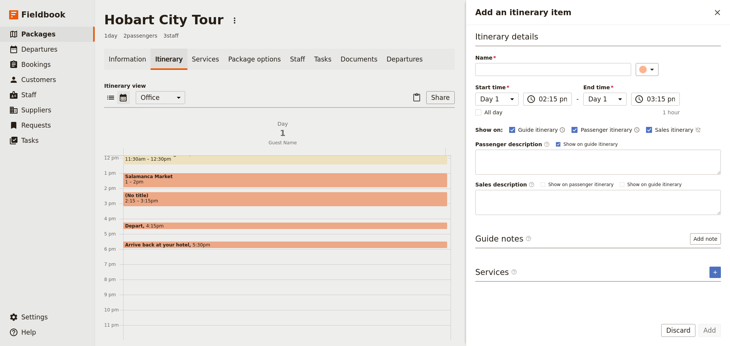
click at [290, 179] on span "Salamanca Market" at bounding box center [285, 176] width 321 height 5
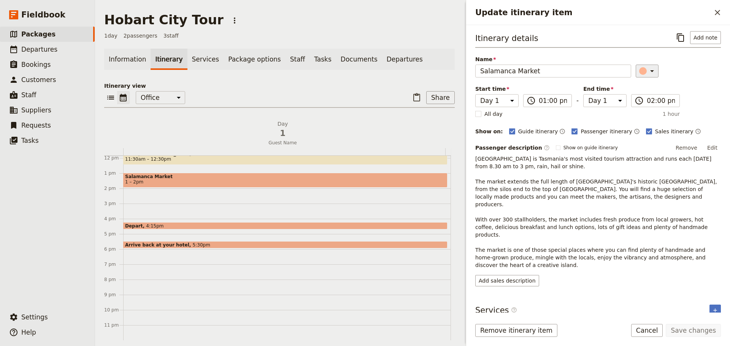
click at [653, 72] on button "​" at bounding box center [647, 71] width 23 height 13
click at [649, 86] on div "button" at bounding box center [647, 87] width 8 height 8
click at [698, 324] on form "Itinerary details ​ Add note Name Salamanca Market ​ Start time Day 1 13:00 ​ 0…" at bounding box center [598, 185] width 264 height 321
click at [698, 327] on button "Save changes" at bounding box center [693, 330] width 55 height 13
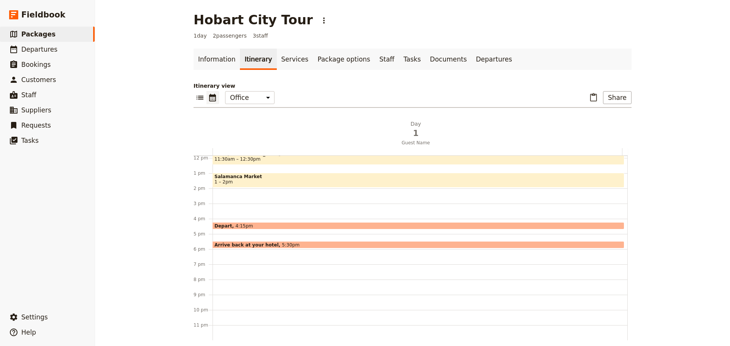
click at [219, 194] on div "Hotel Name 10am Tour Hobart 11:30am – 12:30pm Salamanca Market 1 – 2pm Depart 4…" at bounding box center [420, 158] width 415 height 365
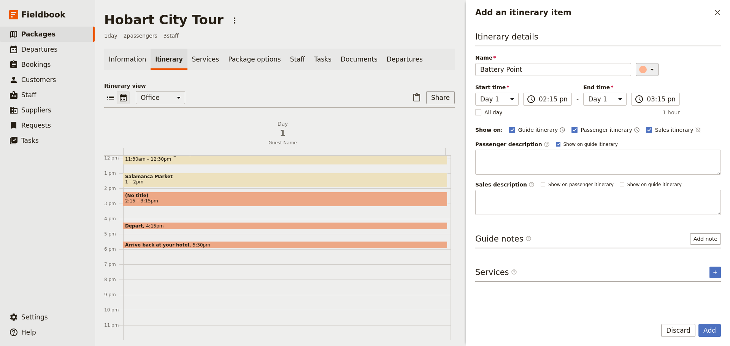
type input "Battery Point"
click at [648, 71] on icon "Add an itinerary item" at bounding box center [652, 69] width 9 height 9
drag, startPoint x: 646, startPoint y: 88, endPoint x: 626, endPoint y: 101, distance: 23.7
click at [646, 88] on div "button" at bounding box center [647, 86] width 8 height 8
click at [556, 142] on rect "Add an itinerary item" at bounding box center [558, 144] width 4 height 4
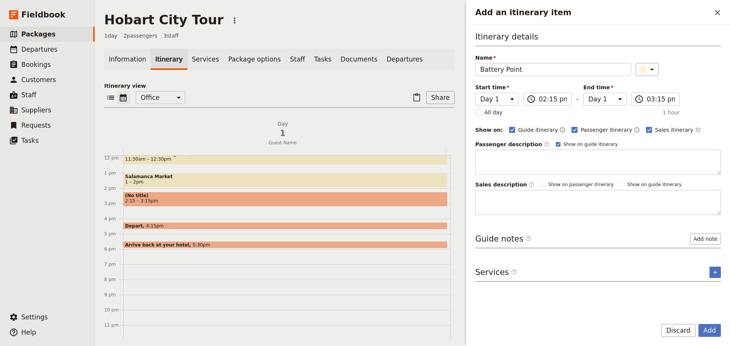
click at [556, 141] on input "Show on guide itinerary" at bounding box center [556, 141] width 0 height 0
checkbox input "false"
click at [695, 131] on icon "Time not shown on sales itinerary" at bounding box center [698, 130] width 6 height 6
click at [712, 332] on button "Add" at bounding box center [709, 330] width 22 height 13
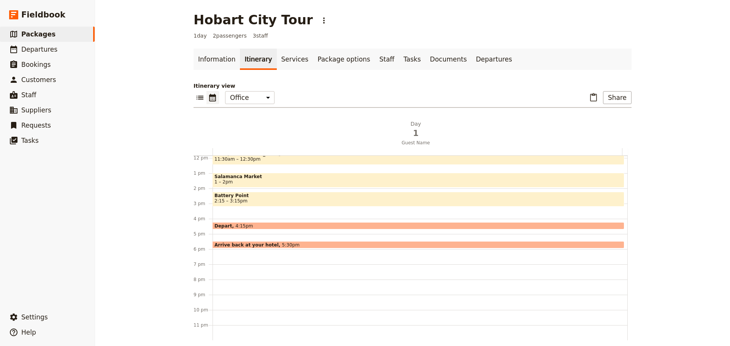
click at [245, 210] on div "Hotel Name 10am Tour Hobart 11:30am – 12:30pm Salamanca Market 1 – 2pm Battery …" at bounding box center [420, 158] width 415 height 365
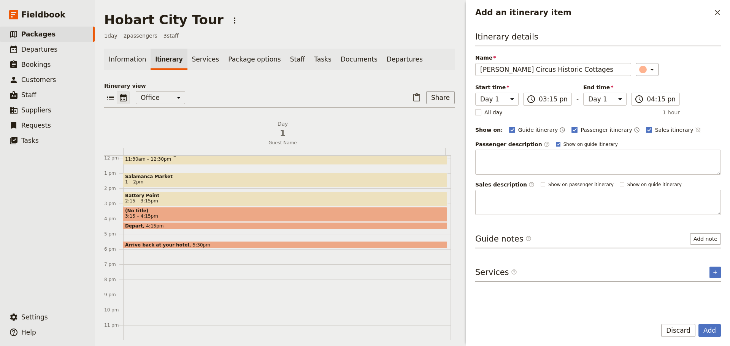
type input "[PERSON_NAME] Circus Historic Cottages"
click at [695, 129] on icon "Time not shown on sales itinerary" at bounding box center [697, 130] width 5 height 5
click at [557, 145] on polygon "Add an itinerary item" at bounding box center [558, 144] width 3 height 3
click at [556, 141] on input "Show on guide itinerary" at bounding box center [556, 141] width 0 height 0
checkbox input "false"
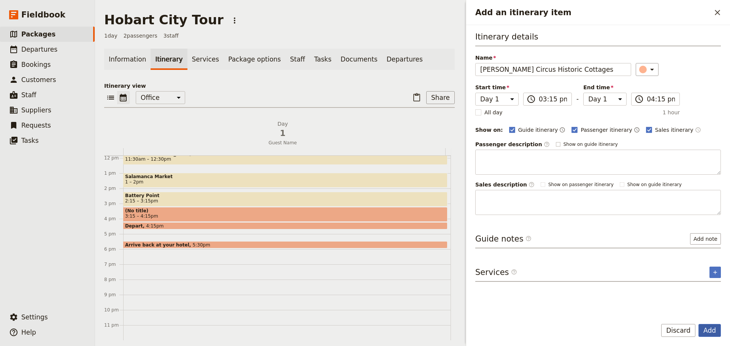
click at [711, 327] on button "Add" at bounding box center [709, 330] width 22 height 13
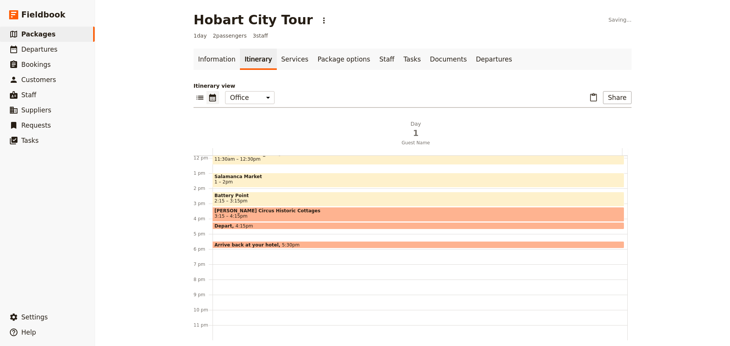
click at [341, 211] on span "[PERSON_NAME] Circus Historic Cottages" at bounding box center [418, 210] width 408 height 5
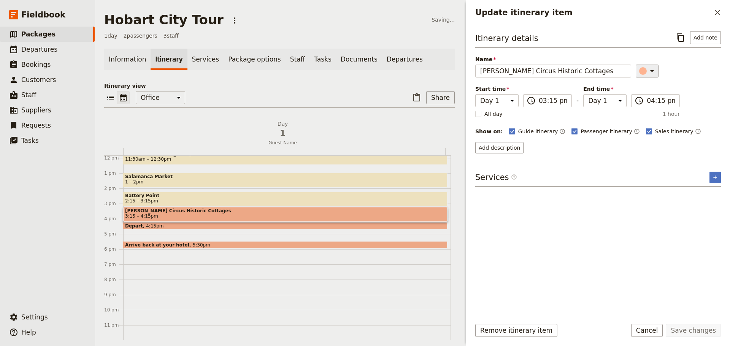
click at [651, 65] on button "​" at bounding box center [647, 71] width 23 height 13
click at [647, 86] on div "button" at bounding box center [647, 87] width 8 height 8
drag, startPoint x: 155, startPoint y: 245, endPoint x: 149, endPoint y: 267, distance: 22.4
click at [149, 267] on div "Hotel Name 10am Tour Hobart 11:30am – 12:30pm Salamanca Market 1 – 2pm Battery …" at bounding box center [287, 158] width 328 height 365
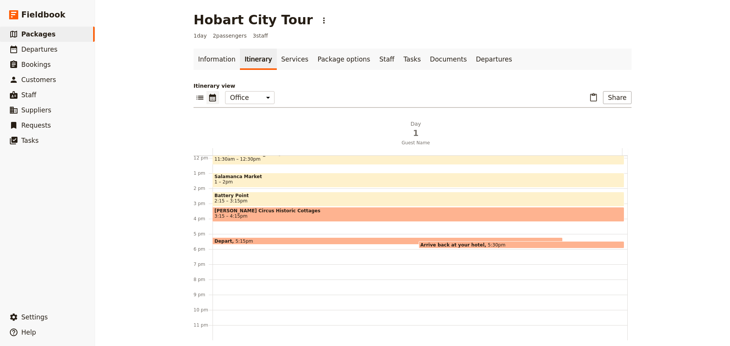
click at [223, 225] on div "Hotel Name 10am Tour Hobart 11:30am – 12:30pm Salamanca Market 1 – 2pm Battery …" at bounding box center [420, 158] width 415 height 365
click at [249, 226] on div "Hotel Name 10am Tour Hobart 11:30am – 12:30pm Salamanca Market 1 – 2pm Battery …" at bounding box center [420, 158] width 415 height 365
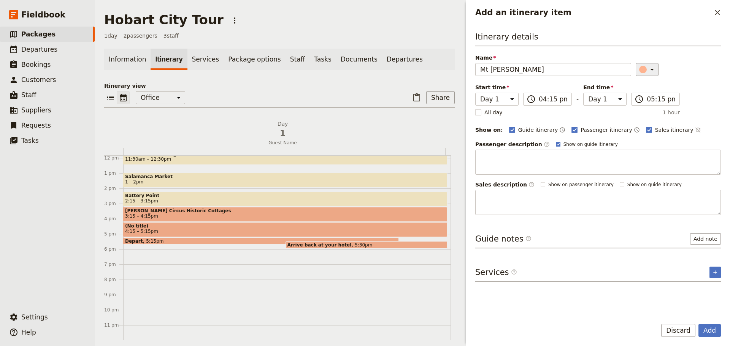
type input "Mt [PERSON_NAME]"
drag, startPoint x: 638, startPoint y: 72, endPoint x: 645, endPoint y: 69, distance: 7.5
click at [640, 72] on div "Add an itinerary item" at bounding box center [643, 70] width 8 height 8
click at [646, 84] on div "button" at bounding box center [647, 86] width 8 height 8
click at [695, 128] on button "​" at bounding box center [698, 129] width 6 height 9
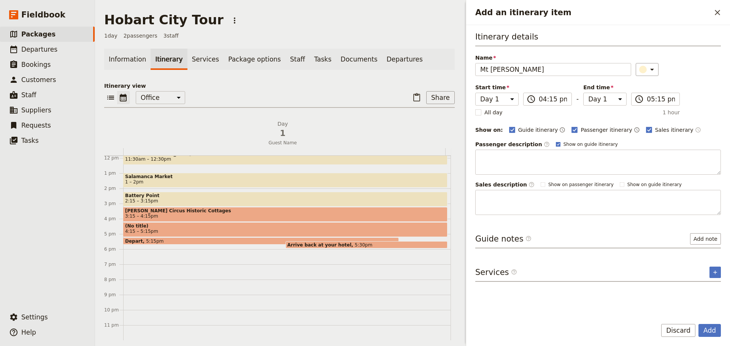
click at [556, 145] on rect "Add an itinerary item" at bounding box center [558, 144] width 4 height 4
click at [556, 141] on input "Show on guide itinerary" at bounding box center [556, 141] width 0 height 0
checkbox input "false"
click at [711, 330] on button "Add" at bounding box center [709, 330] width 22 height 13
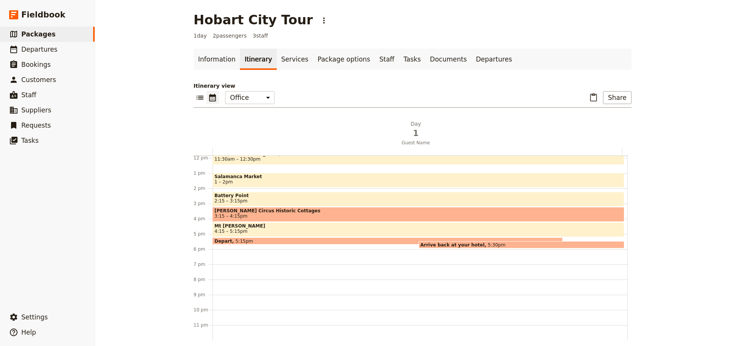
drag, startPoint x: 305, startPoint y: 214, endPoint x: 381, endPoint y: 172, distance: 87.1
click at [305, 214] on span "3:15 – 4:15pm" at bounding box center [418, 216] width 408 height 5
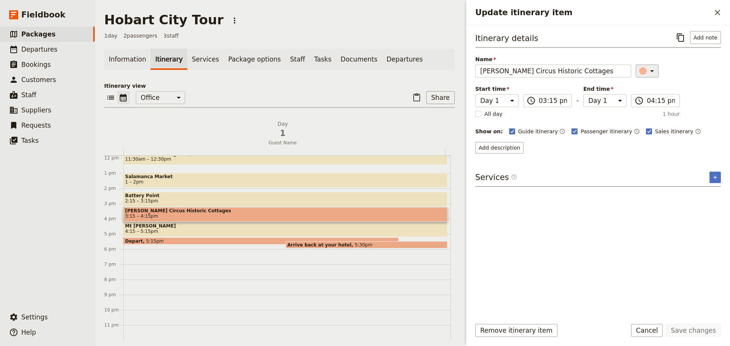
click at [648, 71] on icon "Update itinerary item" at bounding box center [652, 71] width 9 height 9
click at [647, 88] on div "button" at bounding box center [647, 87] width 8 height 8
click at [691, 333] on button "Save changes" at bounding box center [693, 330] width 55 height 13
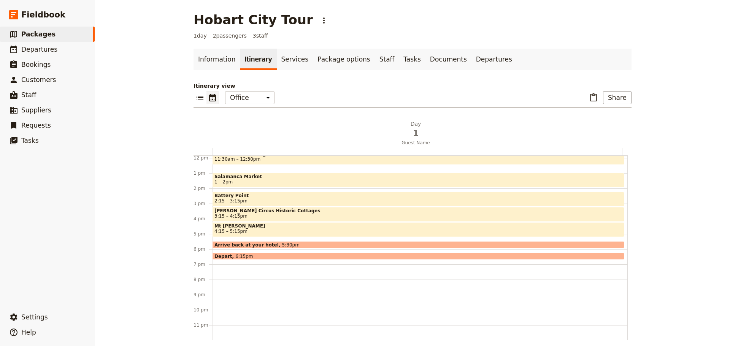
click at [246, 242] on div "Arrive back at your hotel 5:30pm" at bounding box center [419, 244] width 412 height 7
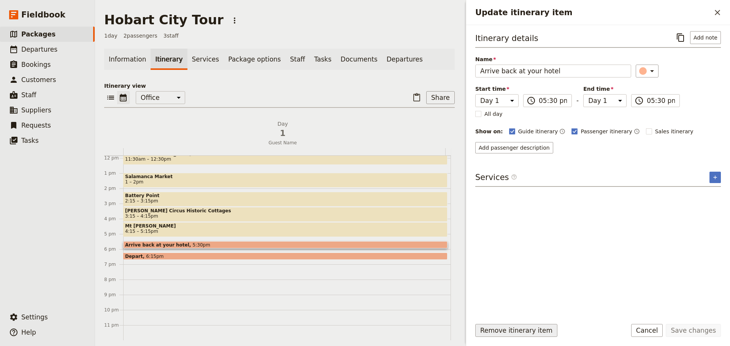
click at [516, 335] on button "Remove itinerary item" at bounding box center [516, 330] width 82 height 13
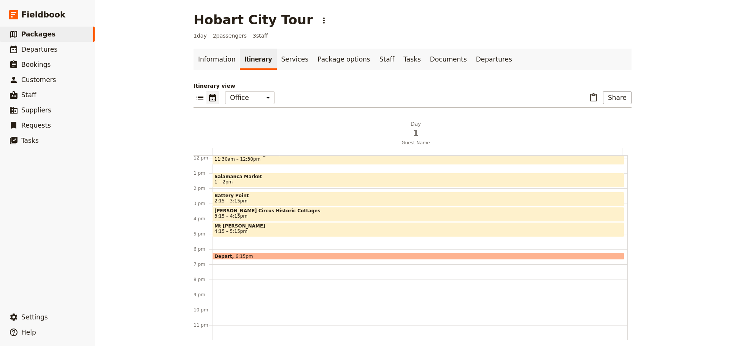
click at [242, 255] on span "6:15pm" at bounding box center [243, 256] width 17 height 5
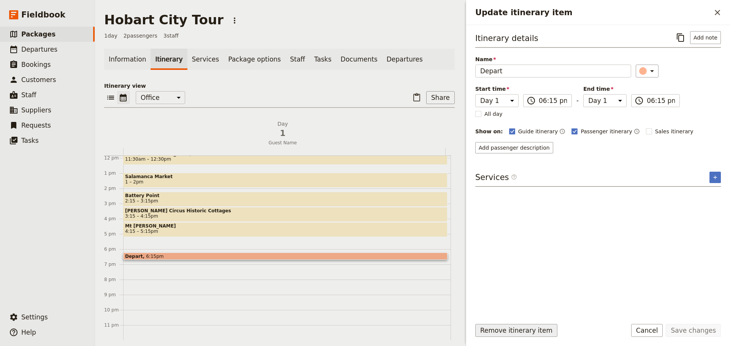
click at [531, 333] on button "Remove itinerary item" at bounding box center [516, 330] width 82 height 13
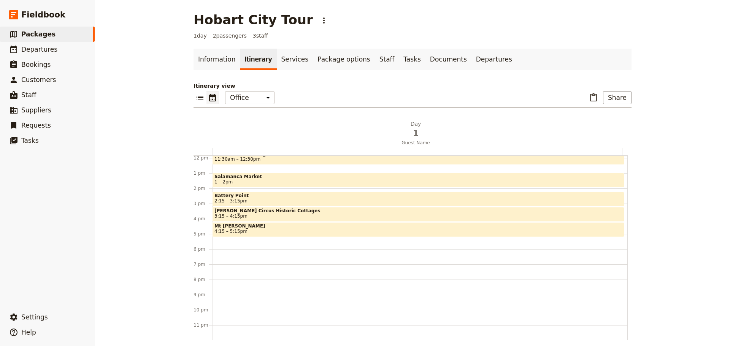
click at [148, 241] on div "Hobart City Tour ​ 1 day 2 passengers 3 staff Information Itinerary Services Pa…" at bounding box center [412, 173] width 635 height 346
click at [234, 242] on div "Hotel Name 10am Tour Hobart 11:30am – 12:30pm Salamanca Market 1 – 2pm Battery …" at bounding box center [420, 158] width 415 height 365
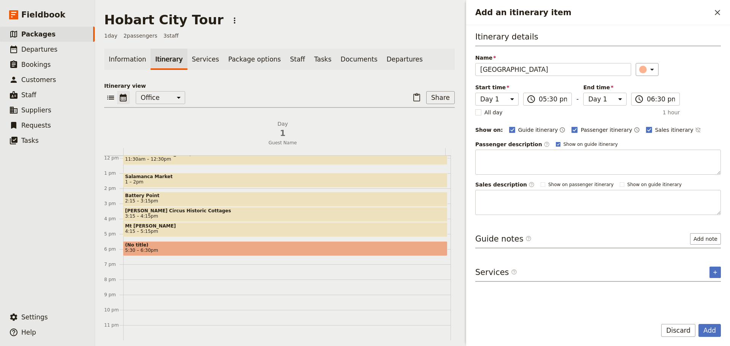
type input "[GEOGRAPHIC_DATA]"
click at [556, 145] on rect "Add an itinerary item" at bounding box center [558, 144] width 4 height 4
click at [556, 141] on input "Show on guide itinerary" at bounding box center [556, 141] width 0 height 0
checkbox input "false"
click at [695, 129] on icon "Time not shown on sales itinerary" at bounding box center [697, 130] width 5 height 5
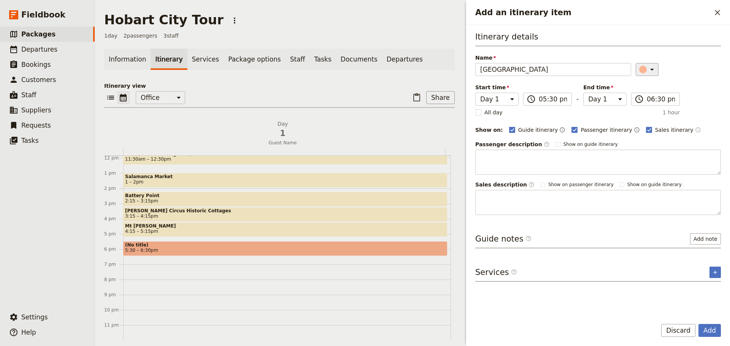
click at [648, 71] on icon "Add an itinerary item" at bounding box center [652, 69] width 9 height 9
click at [640, 95] on div "button" at bounding box center [638, 95] width 8 height 8
click at [706, 329] on button "Add" at bounding box center [709, 330] width 22 height 13
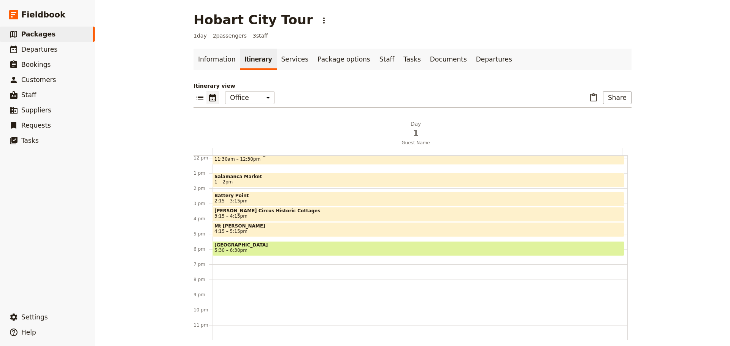
click at [249, 268] on div "Hotel Name 10am Tour Hobart 11:30am – 12:30pm Salamanca Market 1 – 2pm Battery …" at bounding box center [420, 158] width 415 height 365
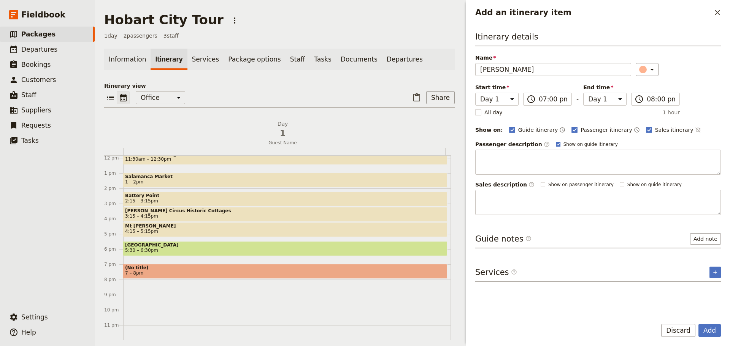
type input "[PERSON_NAME]"
click at [556, 144] on rect "Add an itinerary item" at bounding box center [558, 144] width 4 height 4
click at [556, 141] on input "Show on guide itinerary" at bounding box center [556, 141] width 0 height 0
checkbox input "false"
click at [695, 129] on icon "Time not shown on sales itinerary" at bounding box center [698, 130] width 6 height 6
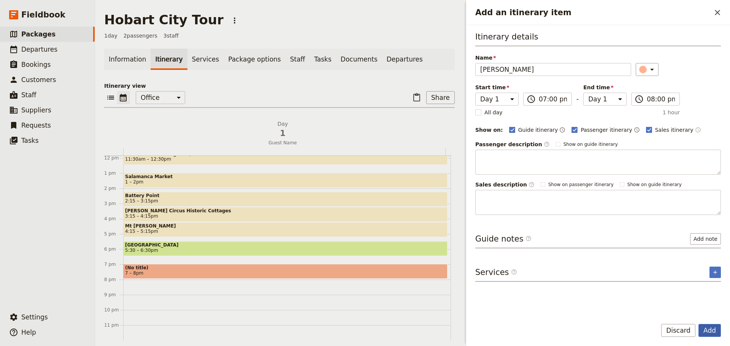
click at [707, 333] on button "Add" at bounding box center [709, 330] width 22 height 13
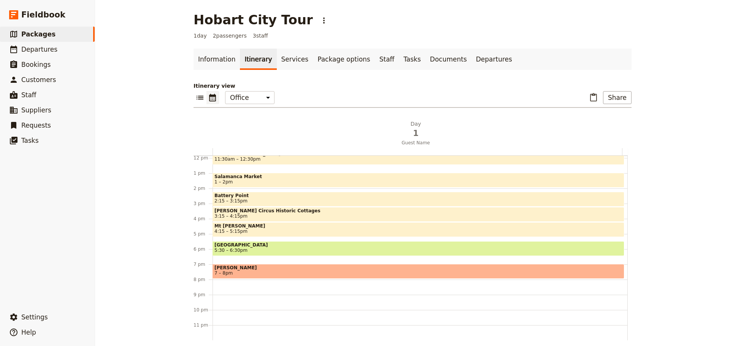
click at [330, 266] on div "MONA 7 – 8pm" at bounding box center [419, 271] width 412 height 15
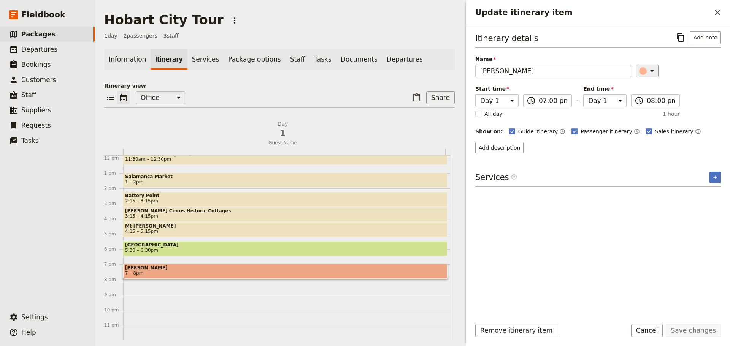
click at [648, 74] on icon "Update itinerary item" at bounding box center [652, 71] width 9 height 9
click at [645, 98] on div "button" at bounding box center [647, 96] width 8 height 8
click at [684, 329] on button "Save changes" at bounding box center [693, 330] width 55 height 13
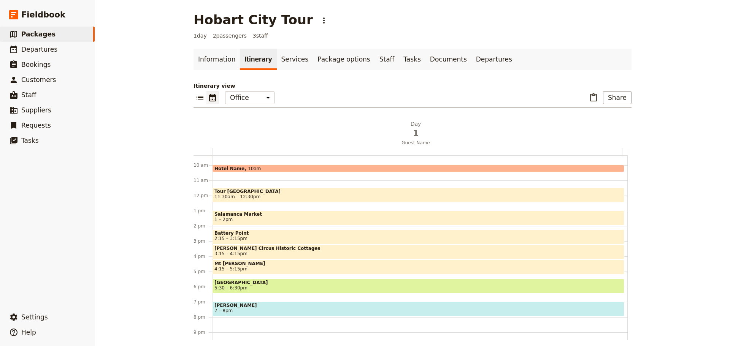
scroll to position [142, 0]
click at [269, 233] on span "Battery Point" at bounding box center [418, 233] width 408 height 5
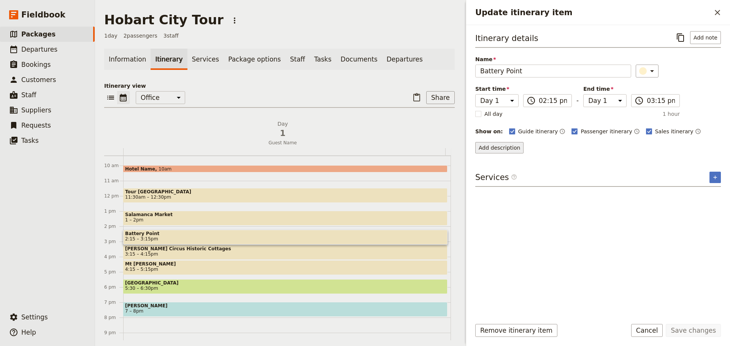
click at [495, 148] on button "Add description" at bounding box center [499, 147] width 48 height 11
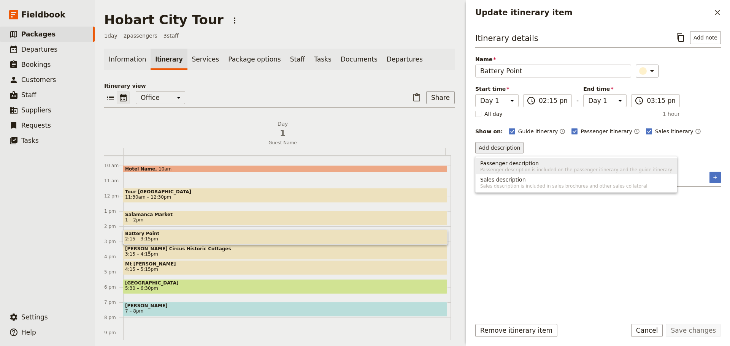
click at [488, 167] on span "Passenger description" at bounding box center [509, 164] width 59 height 8
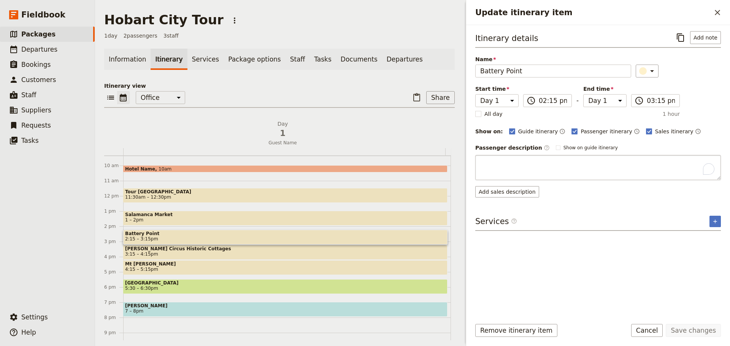
click at [485, 166] on textarea "To enrich screen reader interactions, please activate Accessibility in Grammarl…" at bounding box center [598, 167] width 246 height 25
type textarea "Battery Point is Hobart’s first suburb, and widely regarded as the best-preserv…"
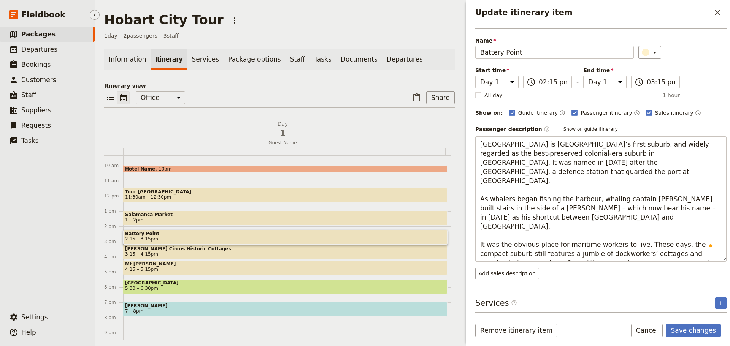
scroll to position [0, 0]
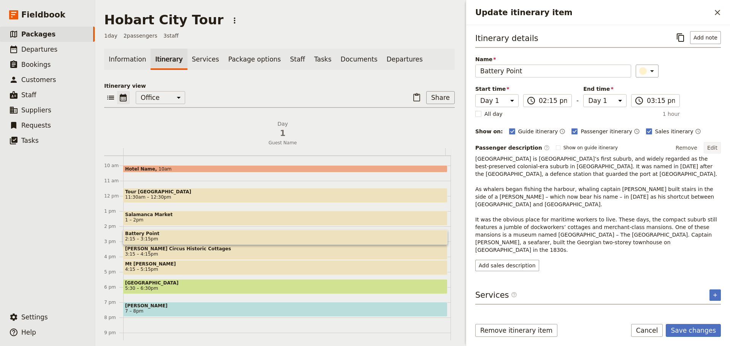
click at [716, 147] on button "Edit" at bounding box center [712, 147] width 17 height 11
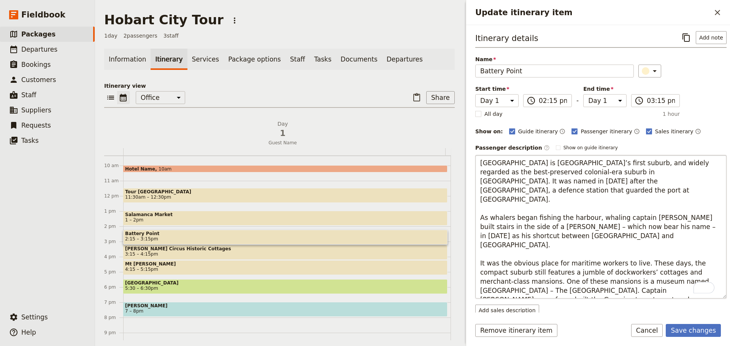
type textarea "[GEOGRAPHIC_DATA] is [GEOGRAPHIC_DATA]’s first suburb, and widely regarded as t…"
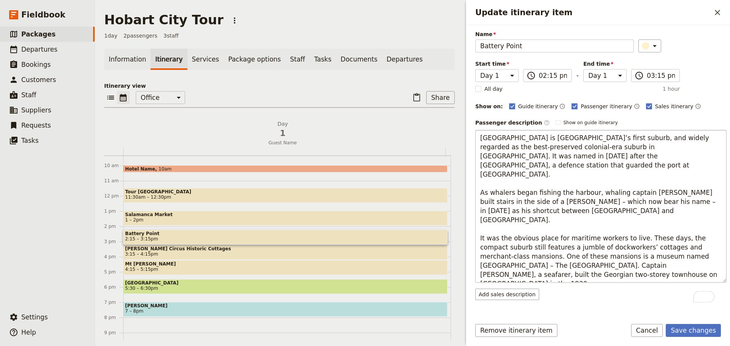
scroll to position [51, 0]
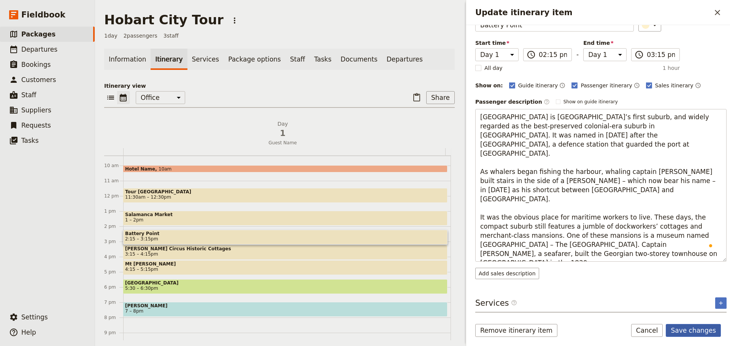
click at [679, 325] on button "Save changes" at bounding box center [693, 330] width 55 height 13
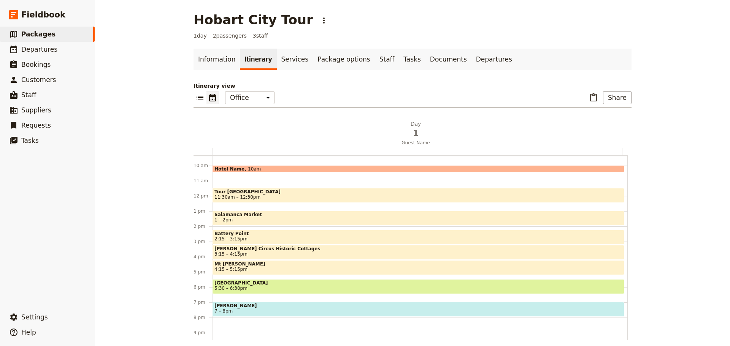
click at [218, 249] on span "[PERSON_NAME] Circus Historic Cottages" at bounding box center [418, 248] width 408 height 5
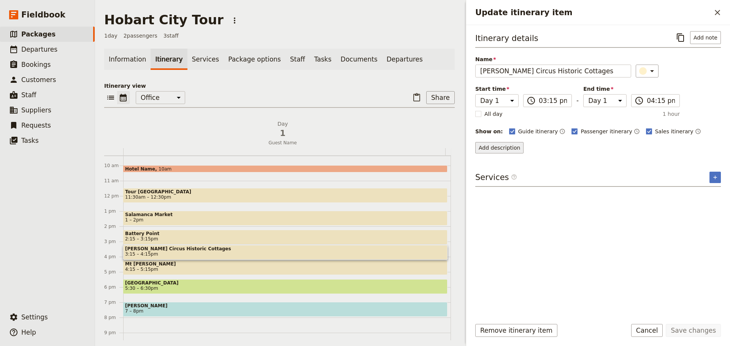
click at [505, 147] on button "Add description" at bounding box center [499, 147] width 48 height 11
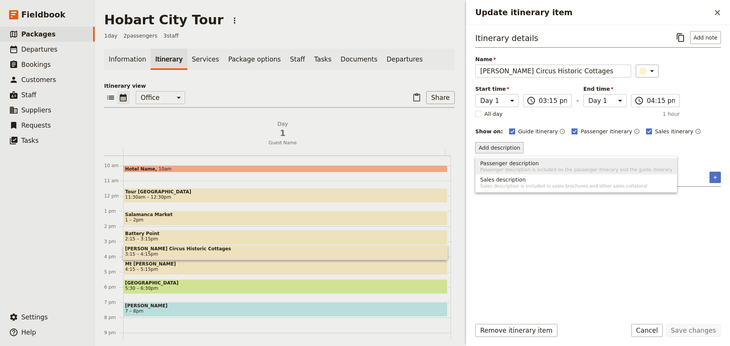
drag, startPoint x: 506, startPoint y: 163, endPoint x: 496, endPoint y: 169, distance: 11.6
click at [496, 169] on span "Passenger description is included on the passenger itinerary and the guide itin…" at bounding box center [576, 170] width 192 height 6
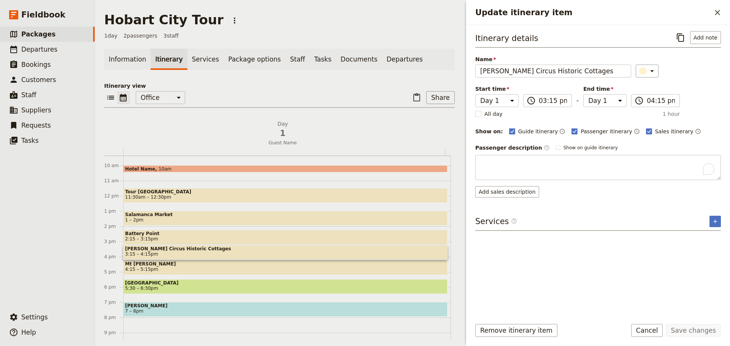
click at [496, 169] on textarea "To enrich screen reader interactions, please activate Accessibility in Grammarl…" at bounding box center [598, 167] width 246 height 25
type textarea "Stroll south on [GEOGRAPHIC_DATA] to reach [PERSON_NAME][GEOGRAPHIC_DATA], a st…"
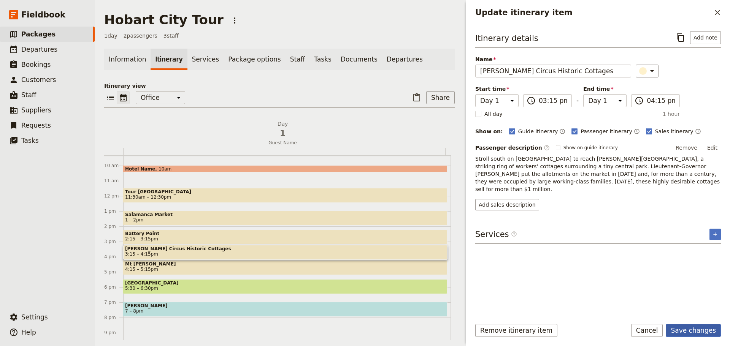
click at [694, 329] on button "Save changes" at bounding box center [693, 330] width 55 height 13
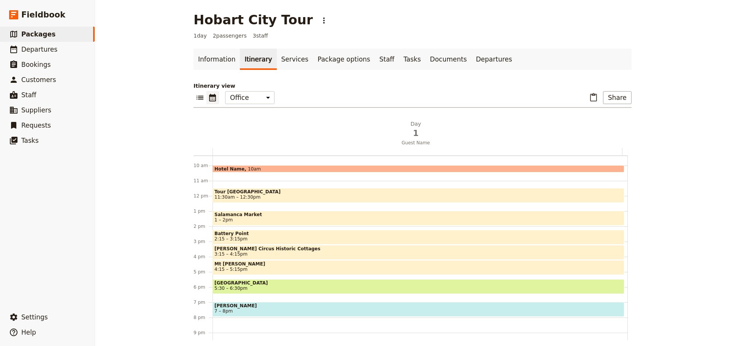
drag, startPoint x: 235, startPoint y: 264, endPoint x: 243, endPoint y: 253, distance: 13.5
click at [235, 264] on span "Mt [PERSON_NAME]" at bounding box center [418, 264] width 408 height 5
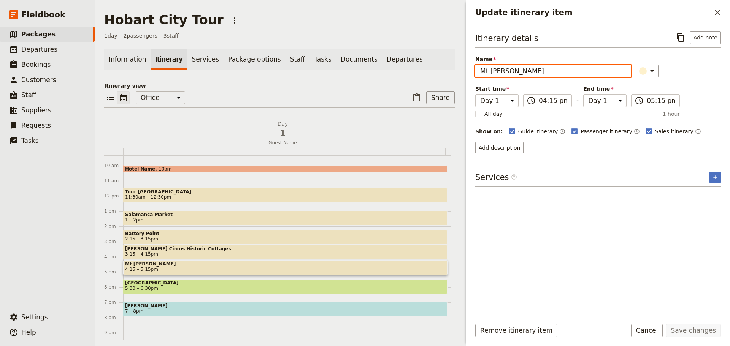
click at [518, 68] on input "Mt [PERSON_NAME]" at bounding box center [553, 71] width 156 height 13
type input "Mt [PERSON_NAME] Lookout"
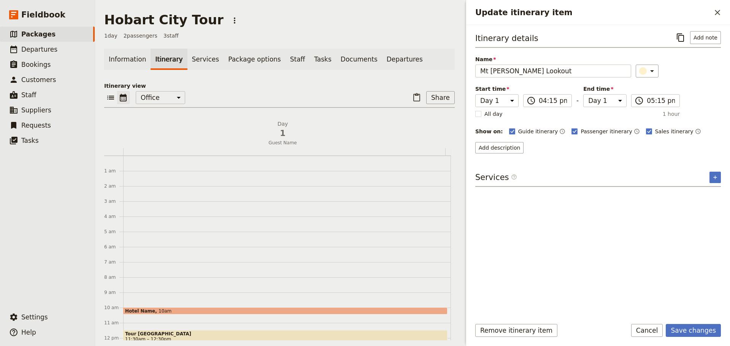
scroll to position [142, 0]
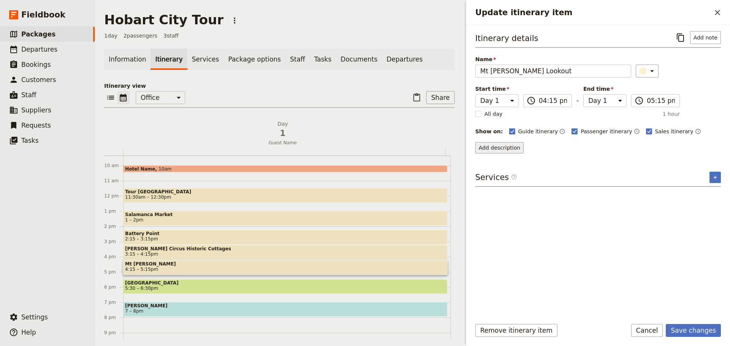
click at [502, 145] on button "Add description" at bounding box center [499, 147] width 48 height 11
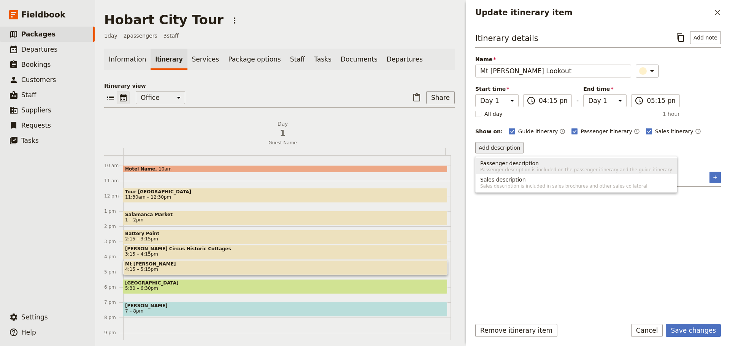
click at [498, 166] on span "Passenger description" at bounding box center [509, 164] width 59 height 8
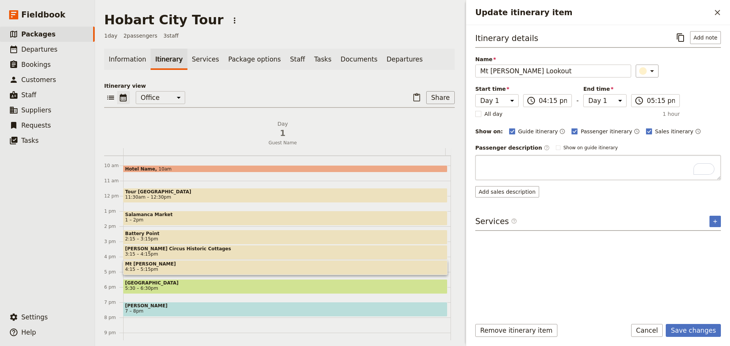
type textarea "The Mount [PERSON_NAME] Lookout was discovered back in [DATE] when a signal sta…"
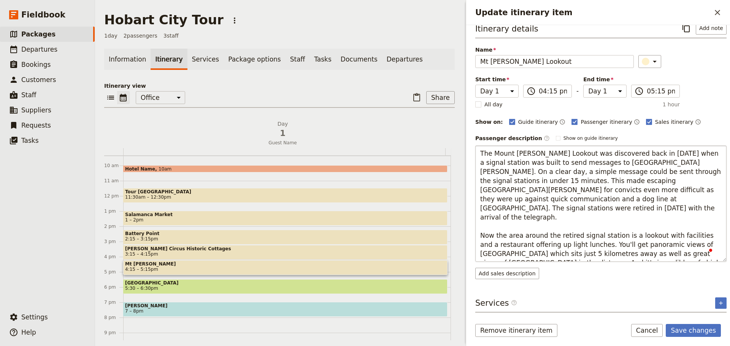
scroll to position [15, 0]
click at [694, 324] on button "Save changes" at bounding box center [693, 330] width 55 height 13
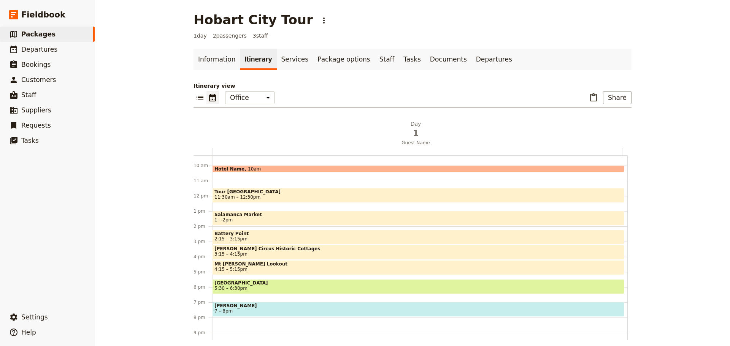
click at [257, 287] on span "5:30 – 6:30pm" at bounding box center [418, 288] width 408 height 5
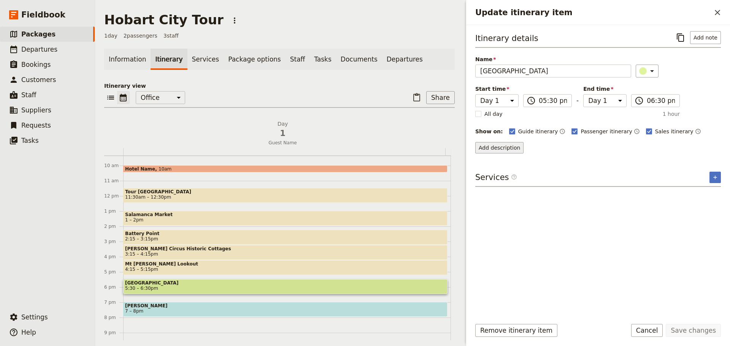
click at [508, 152] on button "Add description" at bounding box center [499, 147] width 48 height 11
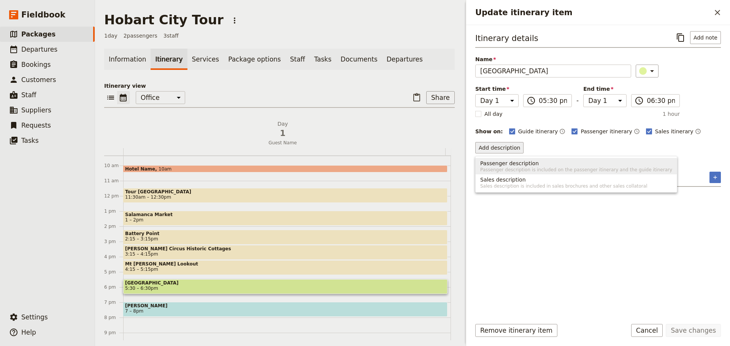
click at [513, 165] on span "Passenger description" at bounding box center [509, 164] width 59 height 8
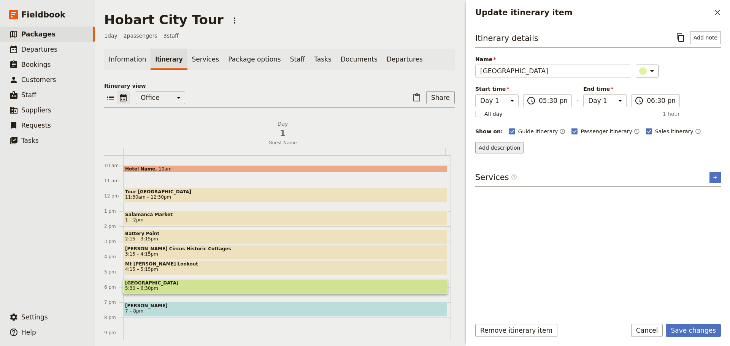
click at [500, 146] on button "Add description" at bounding box center [499, 147] width 48 height 11
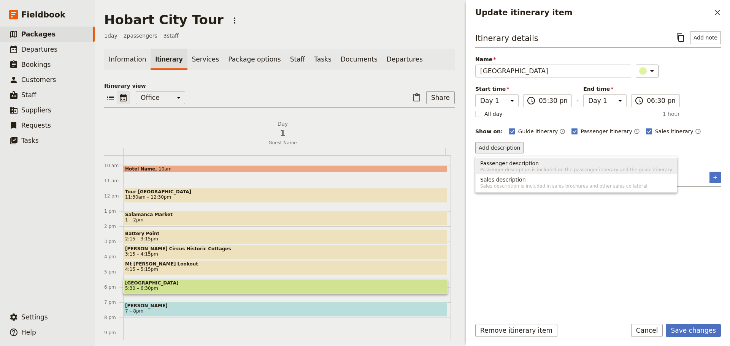
click at [503, 163] on span "Passenger description" at bounding box center [509, 164] width 59 height 8
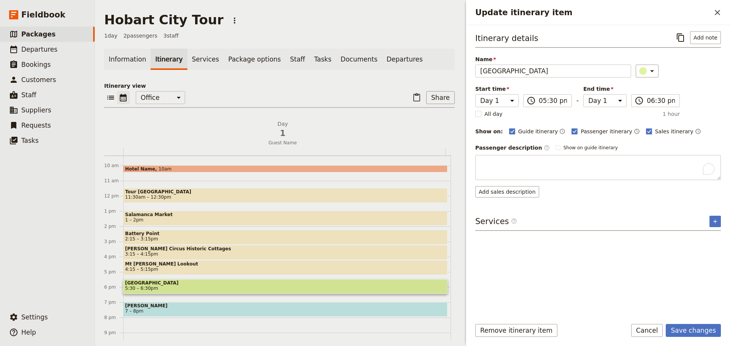
type textarea "The current site of the [GEOGRAPHIC_DATA] began as a rough [PERSON_NAME] block …"
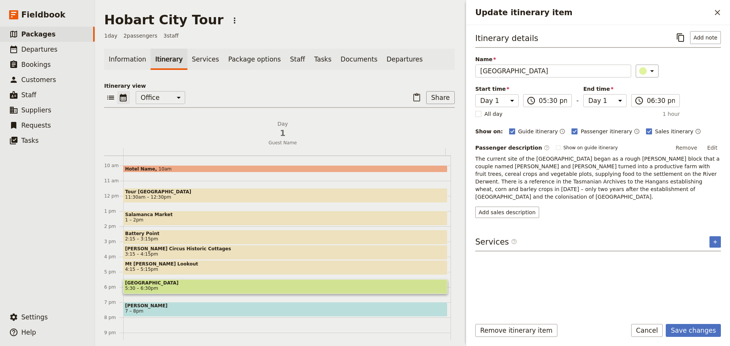
click at [713, 149] on button "Edit" at bounding box center [712, 147] width 17 height 11
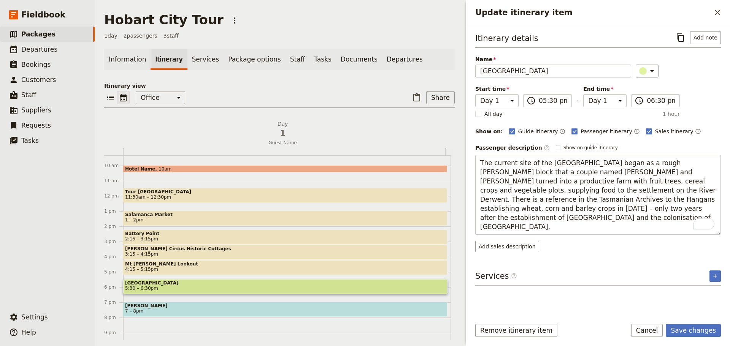
type textarea "The current site of the [GEOGRAPHIC_DATA] began as a rough [PERSON_NAME] block …"
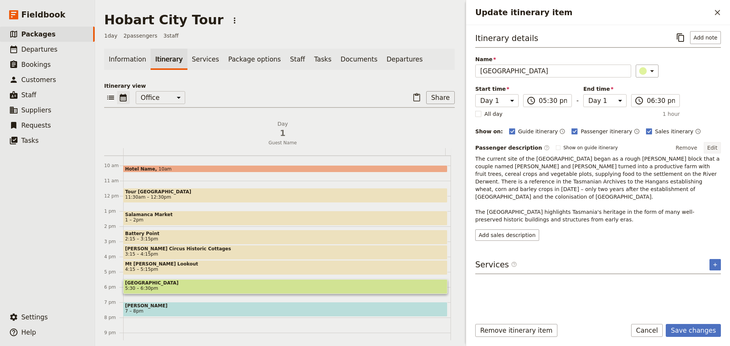
click at [709, 144] on button "Edit" at bounding box center [712, 147] width 17 height 11
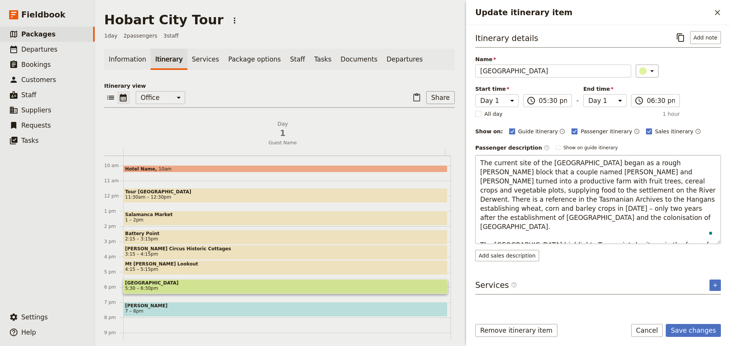
click at [542, 219] on textarea "The current site of the [GEOGRAPHIC_DATA] began as a rough [PERSON_NAME] block …" at bounding box center [598, 199] width 246 height 89
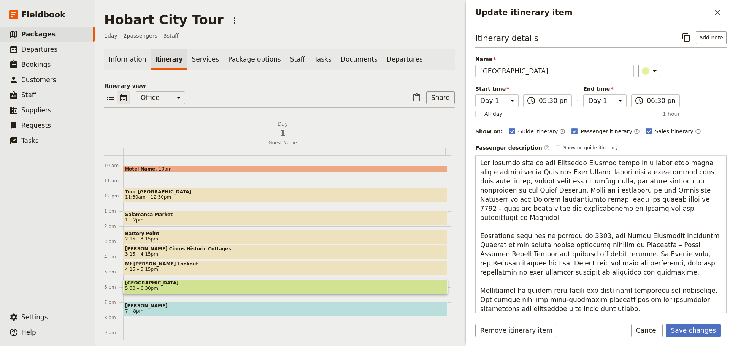
scroll to position [70, 0]
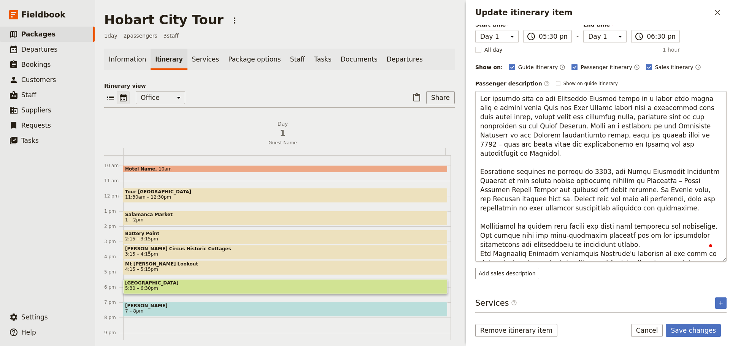
click at [582, 228] on textarea "To enrich screen reader interactions, please activate Accessibility in Grammarl…" at bounding box center [600, 176] width 251 height 171
type textarea "Lor ipsumdo sita co adi Elitseddo Eiusmod tempo in u labor etdo magna aliq e ad…"
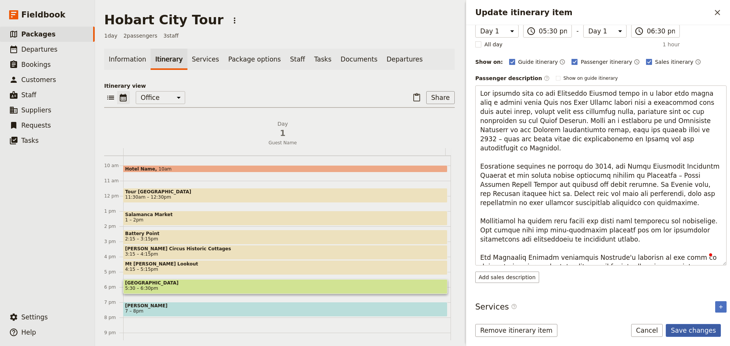
click at [681, 321] on form "Itinerary details ​ Add note Name [GEOGRAPHIC_DATA] ​ Start time Day 1 17:30 ​ …" at bounding box center [598, 185] width 264 height 321
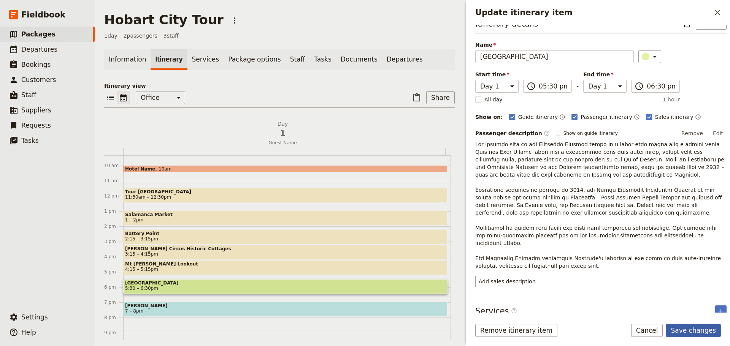
click at [698, 332] on button "Save changes" at bounding box center [693, 330] width 55 height 13
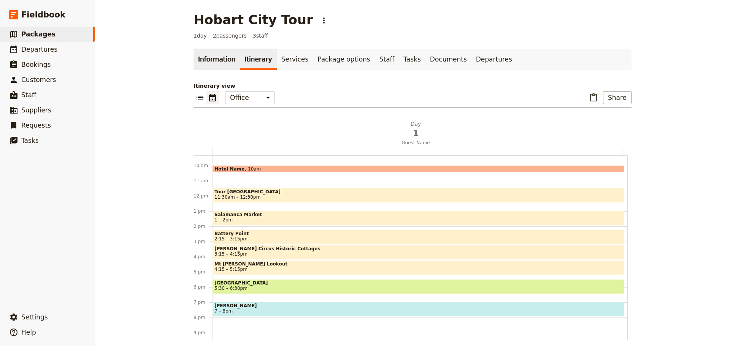
click at [207, 62] on link "Information" at bounding box center [217, 59] width 46 height 21
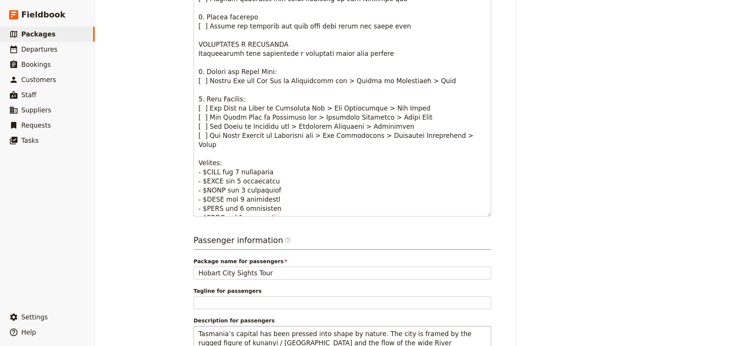
scroll to position [388, 0]
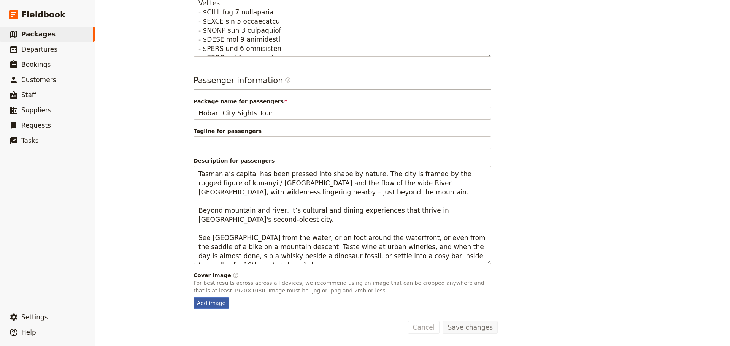
click at [206, 302] on div "Add image" at bounding box center [211, 303] width 35 height 11
click at [194, 298] on input "Add image" at bounding box center [193, 297] width 0 height 0
click at [207, 306] on div "Add image" at bounding box center [211, 303] width 35 height 11
click at [194, 298] on input "Add image" at bounding box center [193, 297] width 0 height 0
click at [196, 300] on div "Add image" at bounding box center [211, 303] width 35 height 11
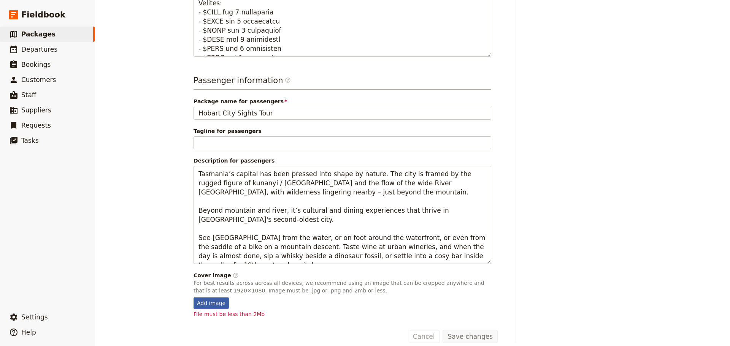
click at [202, 304] on div "Add image" at bounding box center [211, 303] width 35 height 11
click at [194, 298] on input "Add image" at bounding box center [193, 297] width 0 height 0
click at [201, 303] on div "Add image" at bounding box center [211, 303] width 35 height 11
click at [194, 298] on input "Add image" at bounding box center [193, 297] width 0 height 0
click at [211, 311] on div "File must be less than 2Mb" at bounding box center [343, 315] width 298 height 8
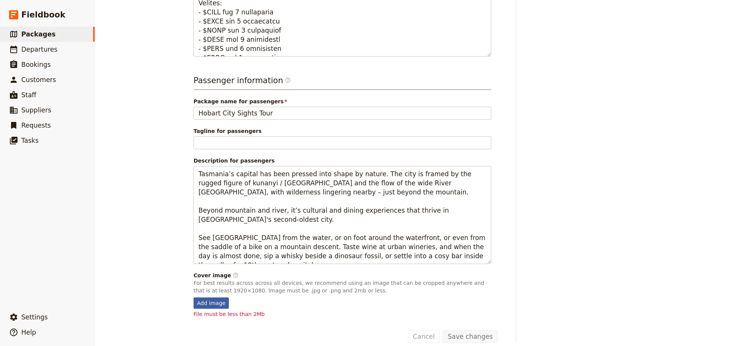
click at [211, 307] on div "Add image" at bounding box center [211, 303] width 35 height 11
click at [194, 298] on input "Add image" at bounding box center [193, 297] width 0 height 0
click at [207, 302] on div "Add image" at bounding box center [211, 303] width 35 height 11
click at [194, 298] on input "Add image" at bounding box center [193, 297] width 0 height 0
type input "C:\fakepath\[GEOGRAPHIC_DATA]jpg"
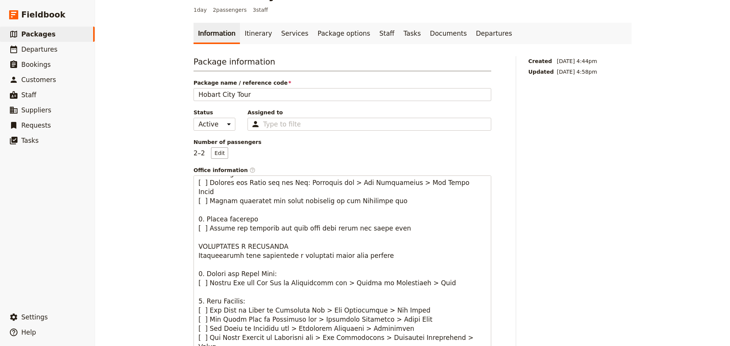
scroll to position [0, 0]
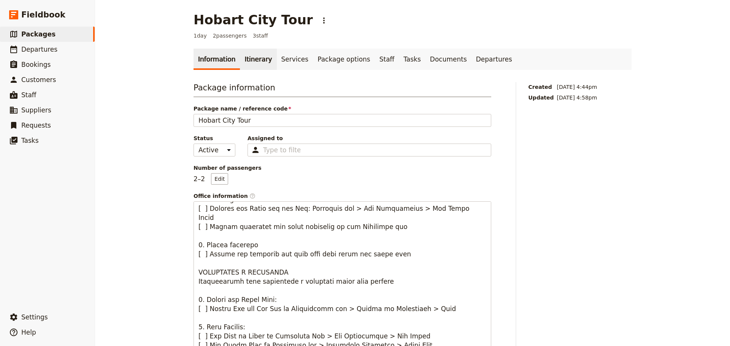
click at [248, 59] on link "Itinerary" at bounding box center [258, 59] width 37 height 21
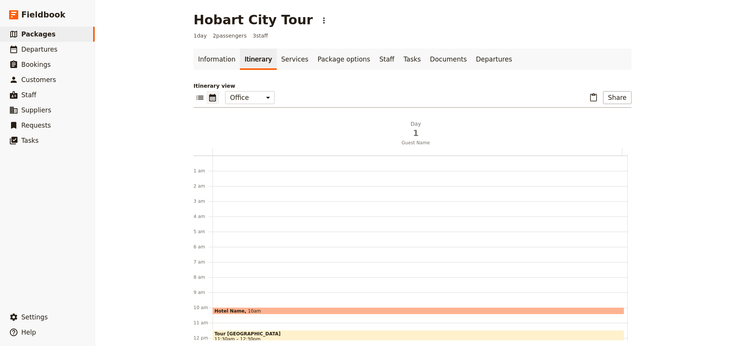
scroll to position [99, 0]
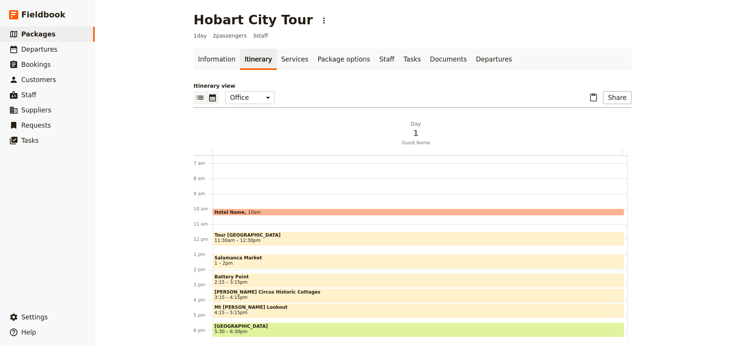
click at [200, 100] on icon "List view" at bounding box center [200, 98] width 7 height 4
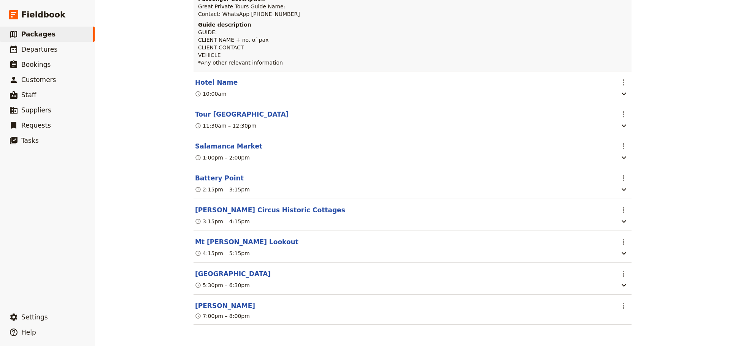
scroll to position [0, 0]
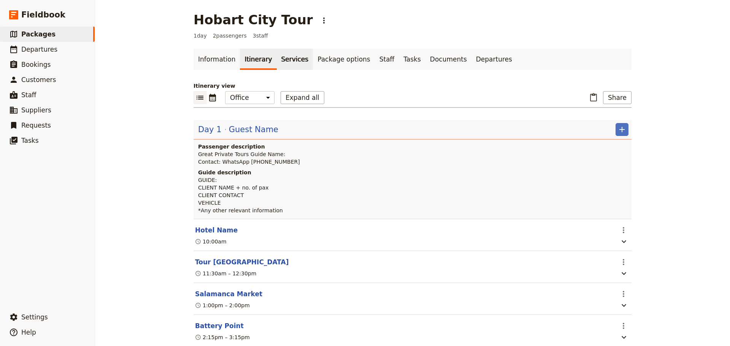
click at [291, 59] on link "Services" at bounding box center [295, 59] width 37 height 21
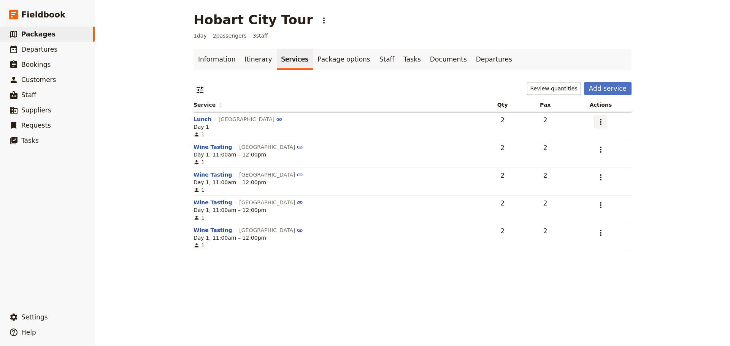
click at [599, 125] on icon "Actions" at bounding box center [600, 121] width 9 height 9
click at [588, 160] on span "Remove service" at bounding box center [571, 160] width 42 height 8
click at [600, 124] on icon "Actions" at bounding box center [601, 122] width 2 height 6
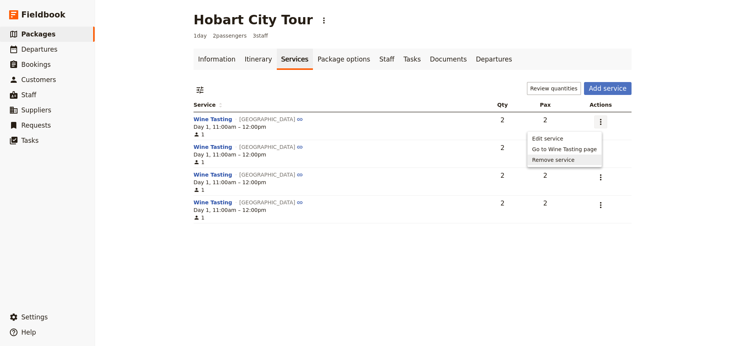
drag, startPoint x: 598, startPoint y: 163, endPoint x: 595, endPoint y: 149, distance: 14.0
click at [598, 163] on button "Remove service" at bounding box center [565, 160] width 74 height 11
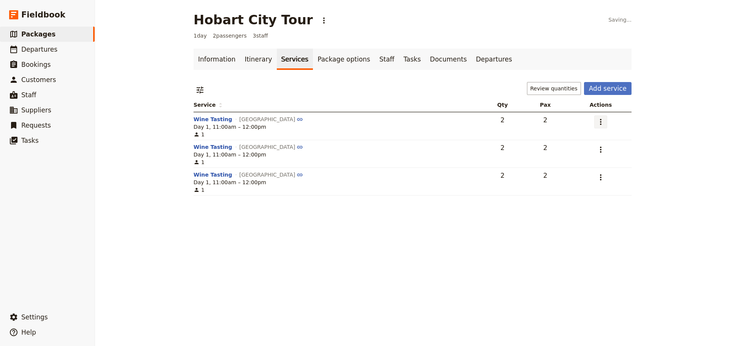
click at [596, 122] on icon "Actions" at bounding box center [600, 121] width 9 height 9
click at [590, 164] on button "Remove service" at bounding box center [565, 160] width 74 height 11
click at [596, 126] on icon "Actions" at bounding box center [600, 121] width 9 height 9
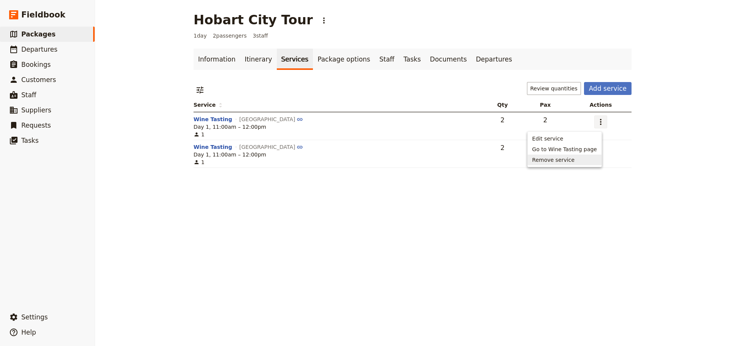
click at [595, 160] on span "Remove service" at bounding box center [564, 160] width 65 height 8
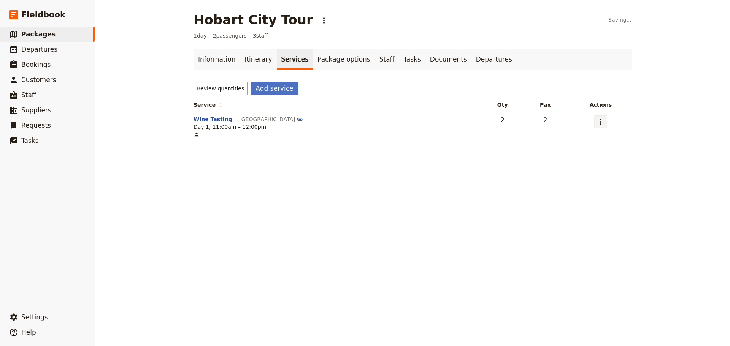
click at [596, 125] on icon "Actions" at bounding box center [600, 121] width 9 height 9
click at [591, 160] on span "Remove service" at bounding box center [564, 160] width 65 height 8
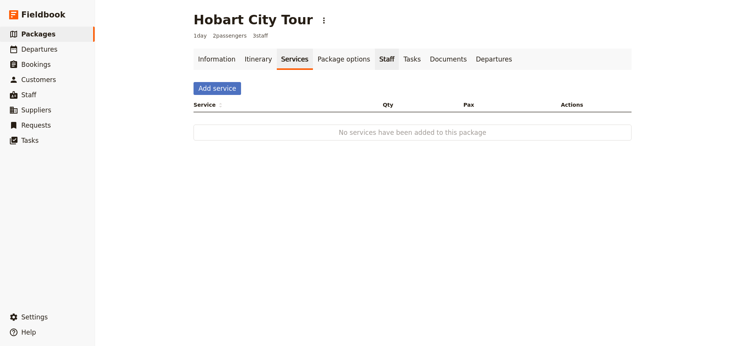
click at [375, 60] on link "Staff" at bounding box center [387, 59] width 24 height 21
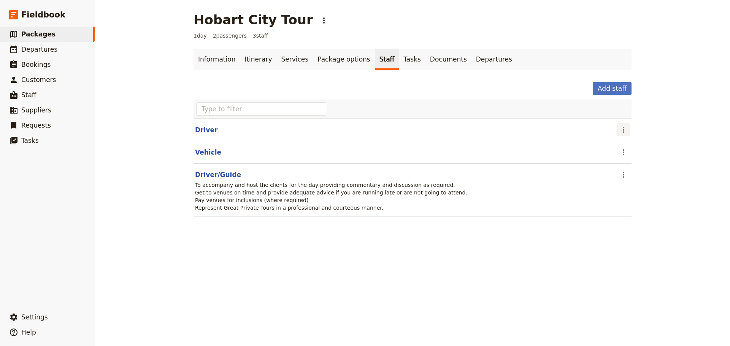
click at [619, 131] on icon "Actions" at bounding box center [623, 129] width 9 height 9
click at [621, 156] on span "Remove staff" at bounding box center [636, 158] width 35 height 8
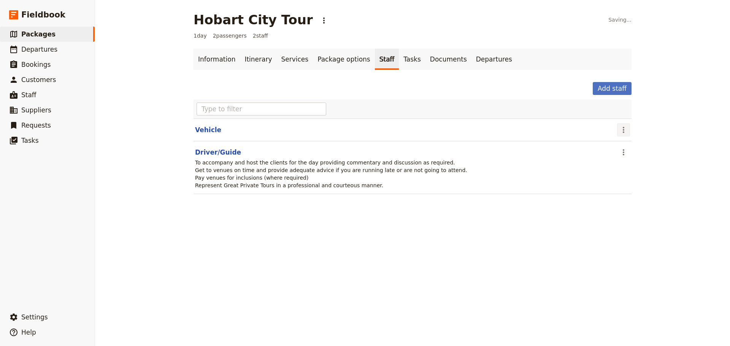
click at [619, 131] on icon "Actions" at bounding box center [623, 129] width 9 height 9
click at [618, 158] on button "Remove staff" at bounding box center [637, 157] width 44 height 11
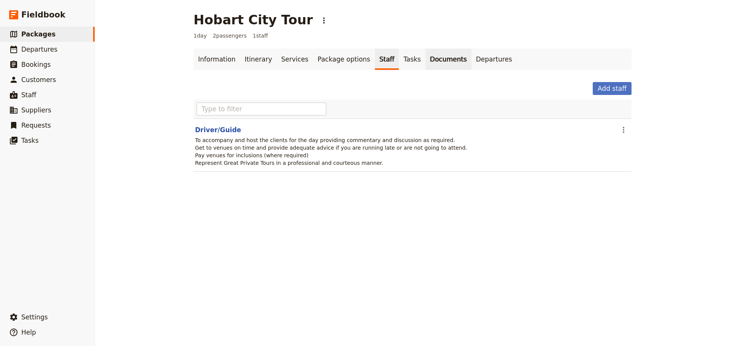
click at [425, 63] on link "Documents" at bounding box center [448, 59] width 46 height 21
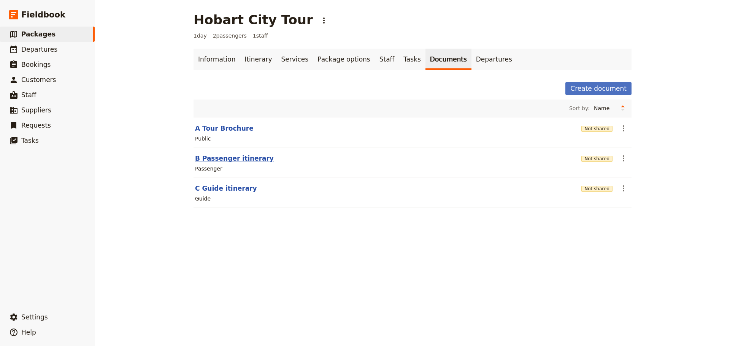
click at [205, 159] on button "B Passenger itinerary" at bounding box center [234, 158] width 79 height 9
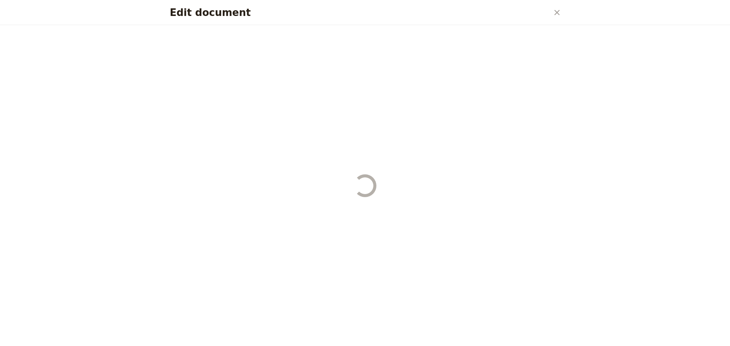
select select "PASSENGER"
select select "DEFAULT"
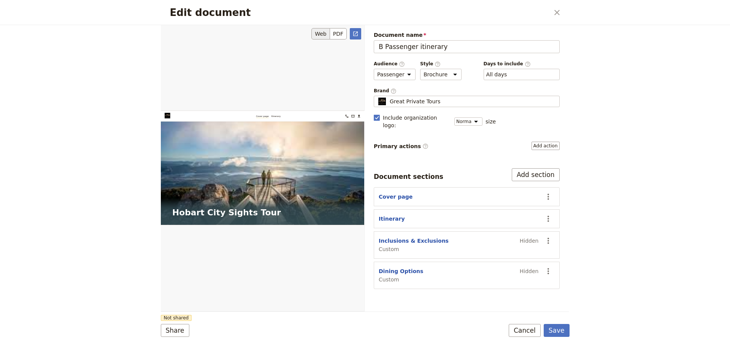
click at [349, 34] on div "Web PDF ​" at bounding box center [262, 33] width 197 height 11
click at [354, 33] on icon "Open full preview" at bounding box center [355, 34] width 5 height 5
click at [514, 330] on button "Cancel" at bounding box center [525, 330] width 32 height 13
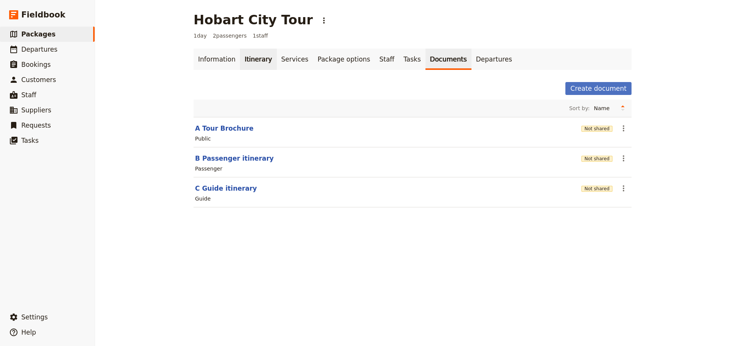
click at [245, 67] on link "Itinerary" at bounding box center [258, 59] width 37 height 21
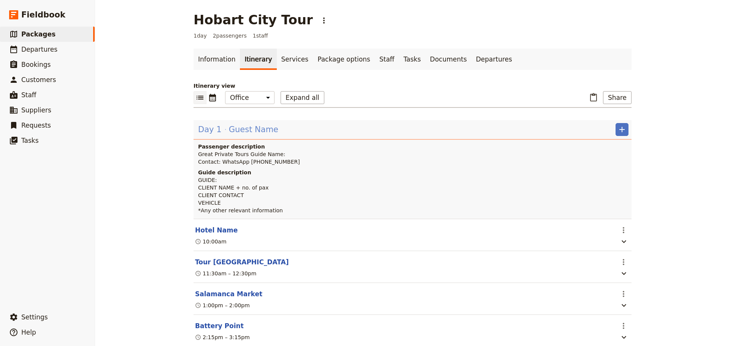
click at [234, 126] on span "Guest Name" at bounding box center [253, 129] width 49 height 11
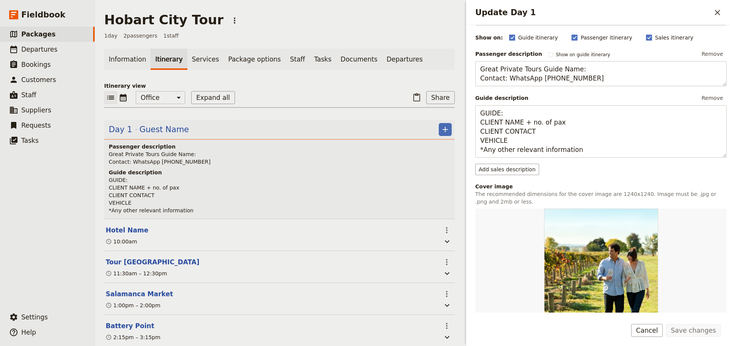
scroll to position [152, 0]
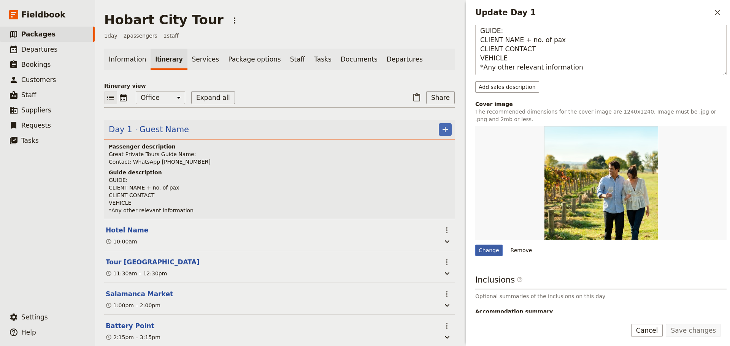
click at [489, 249] on div "Change" at bounding box center [488, 250] width 27 height 11
click at [475, 245] on input "Change" at bounding box center [475, 244] width 0 height 0
type input "C:\fakepath\113359-3.jpg"
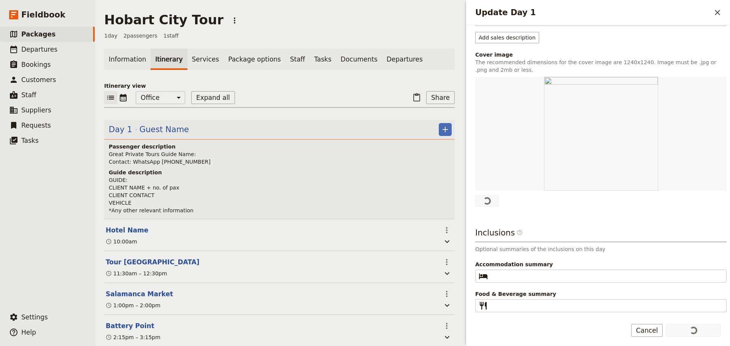
scroll to position [200, 0]
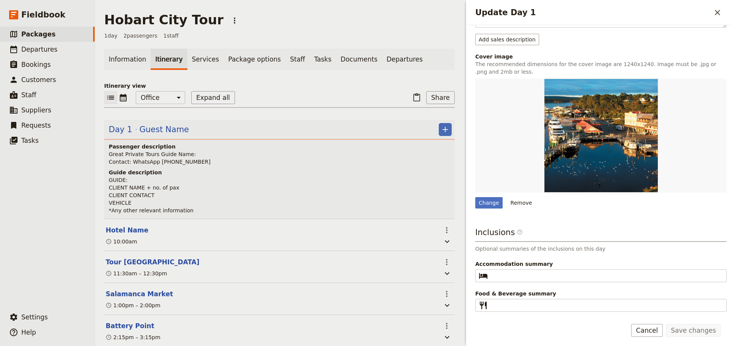
drag, startPoint x: 651, startPoint y: 335, endPoint x: 654, endPoint y: 329, distance: 6.1
click at [651, 334] on button "Cancel" at bounding box center [647, 330] width 32 height 13
